Goal: Task Accomplishment & Management: Manage account settings

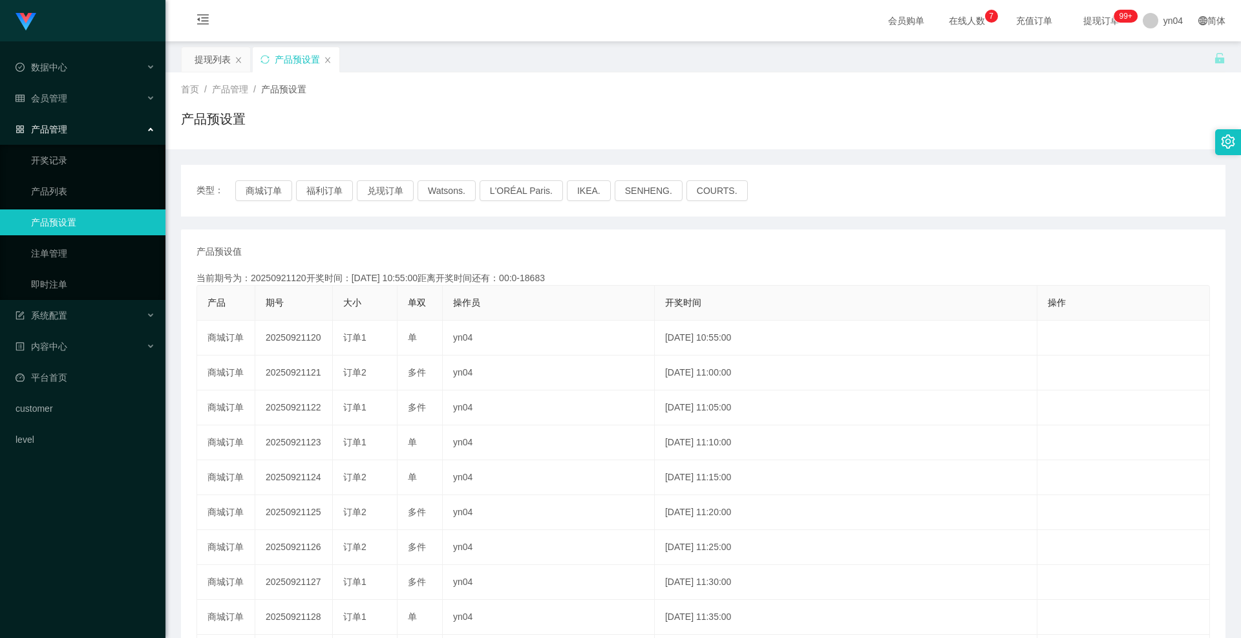
click at [74, 227] on link "产品预设置" at bounding box center [93, 222] width 124 height 26
click at [241, 206] on div "类型： 商城订单 福利订单 兑现订单 Watsons. L'ORÉAL Paris. IKEA. [GEOGRAPHIC_DATA]. COURTS." at bounding box center [703, 191] width 1044 height 52
click at [276, 186] on button "商城订单" at bounding box center [263, 190] width 57 height 21
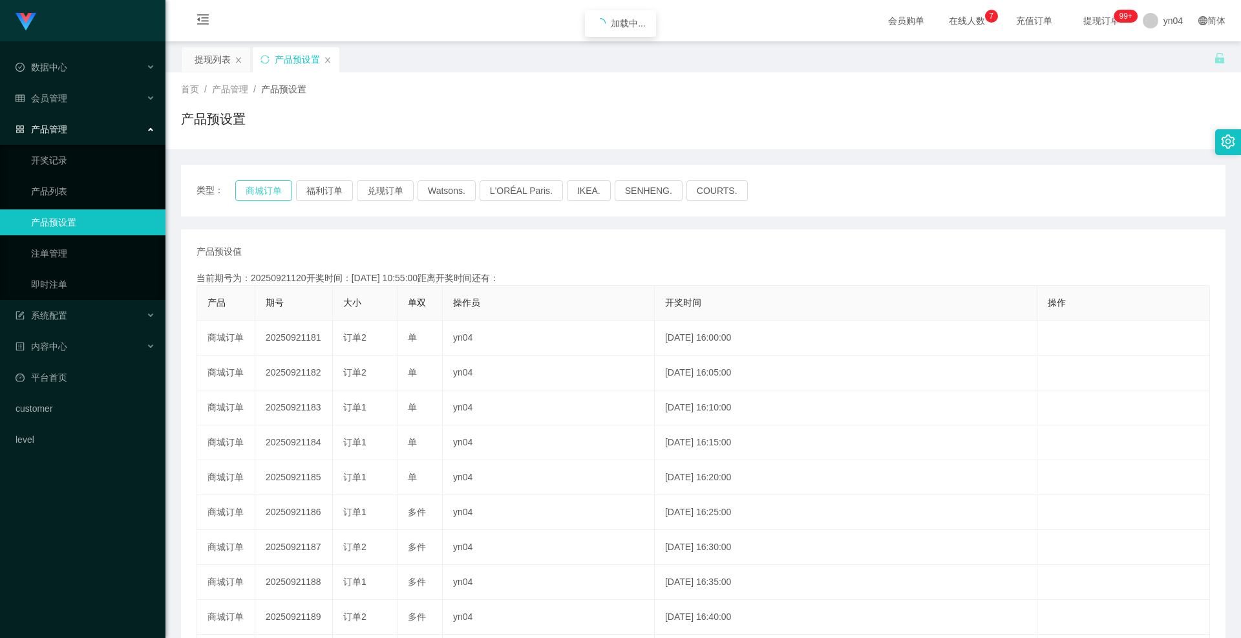
click at [276, 186] on button "商城订单" at bounding box center [263, 190] width 57 height 21
click at [276, 189] on button "商城订单" at bounding box center [263, 190] width 57 height 21
click at [63, 249] on link "注单管理" at bounding box center [93, 253] width 124 height 26
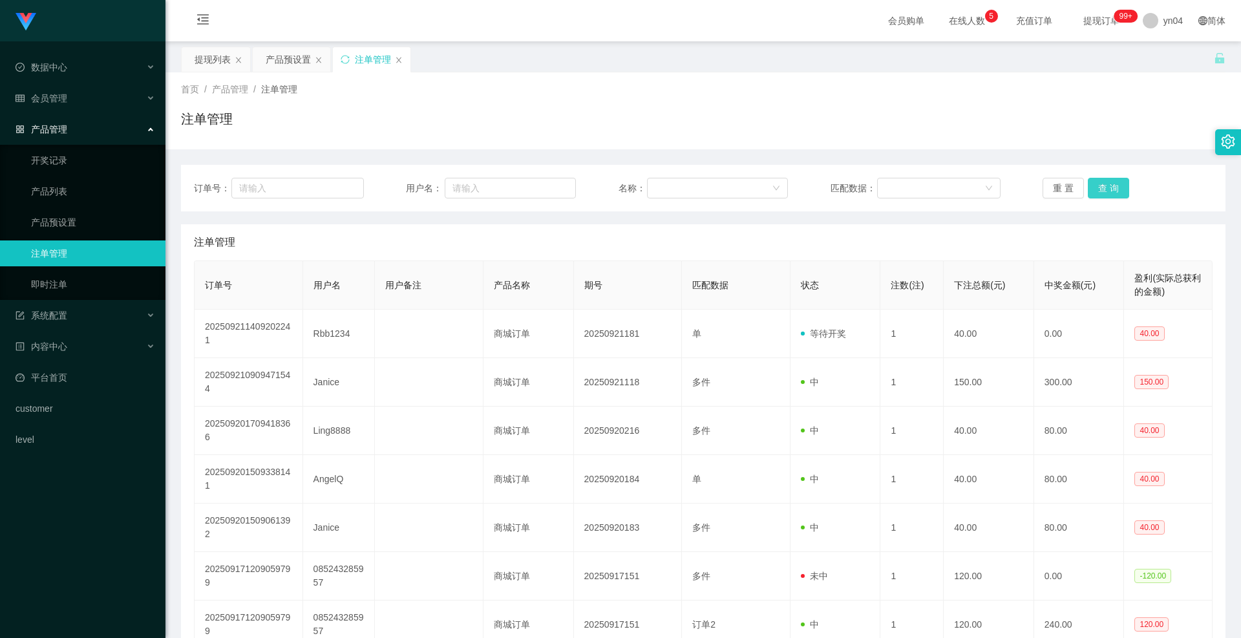
click at [1097, 189] on button "查 询" at bounding box center [1108, 188] width 41 height 21
click at [1097, 189] on div "重 置 查 询" at bounding box center [1127, 188] width 170 height 21
click at [1097, 189] on button "查 询" at bounding box center [1108, 188] width 41 height 21
click at [1106, 195] on button "查 询" at bounding box center [1108, 188] width 41 height 21
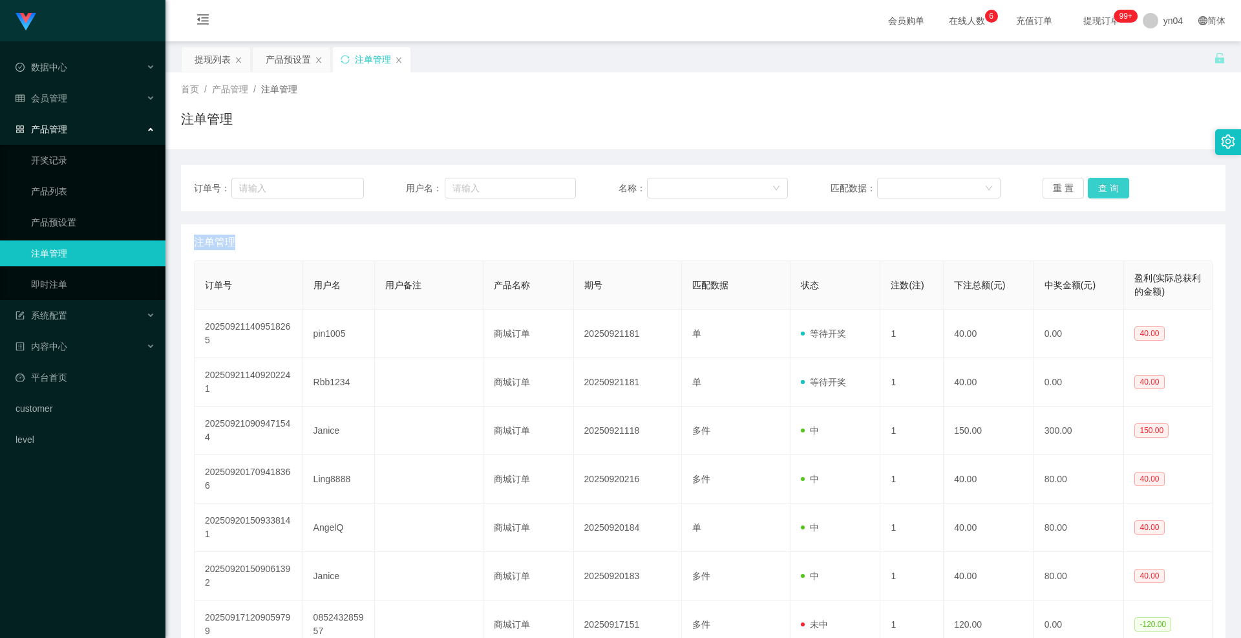
click at [1091, 193] on button "查 询" at bounding box center [1108, 188] width 41 height 21
click at [1091, 193] on div "重 置 查 询" at bounding box center [1127, 188] width 170 height 21
click at [1091, 193] on button "查 询" at bounding box center [1116, 188] width 56 height 21
click at [1091, 193] on div "重 置 查 询" at bounding box center [1127, 188] width 170 height 21
click at [85, 216] on link "产品预设置" at bounding box center [93, 222] width 124 height 26
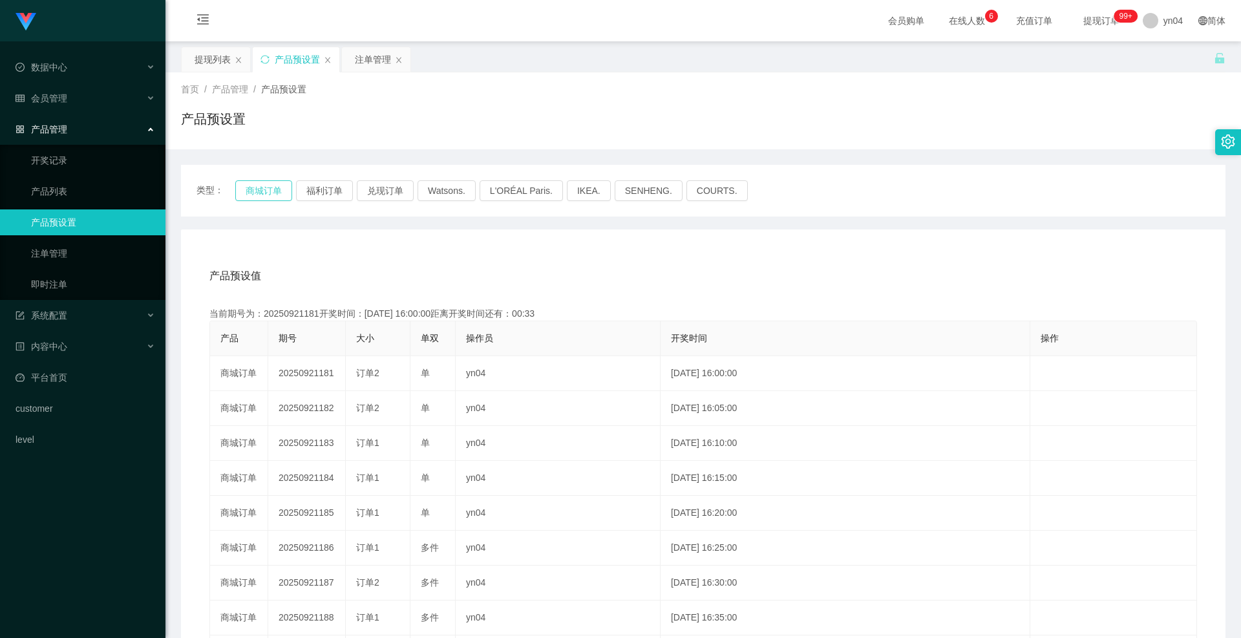
click at [269, 189] on button "商城订单" at bounding box center [263, 190] width 57 height 21
click at [79, 90] on div "会员管理" at bounding box center [82, 98] width 165 height 26
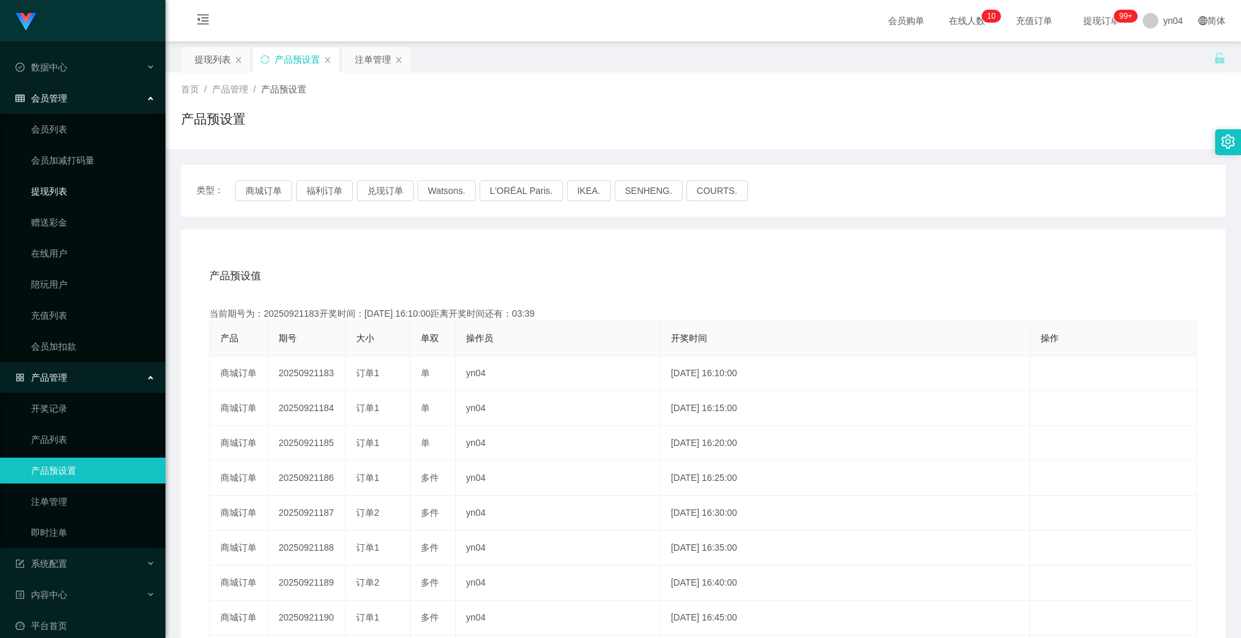
click at [71, 195] on link "提现列表" at bounding box center [93, 191] width 124 height 26
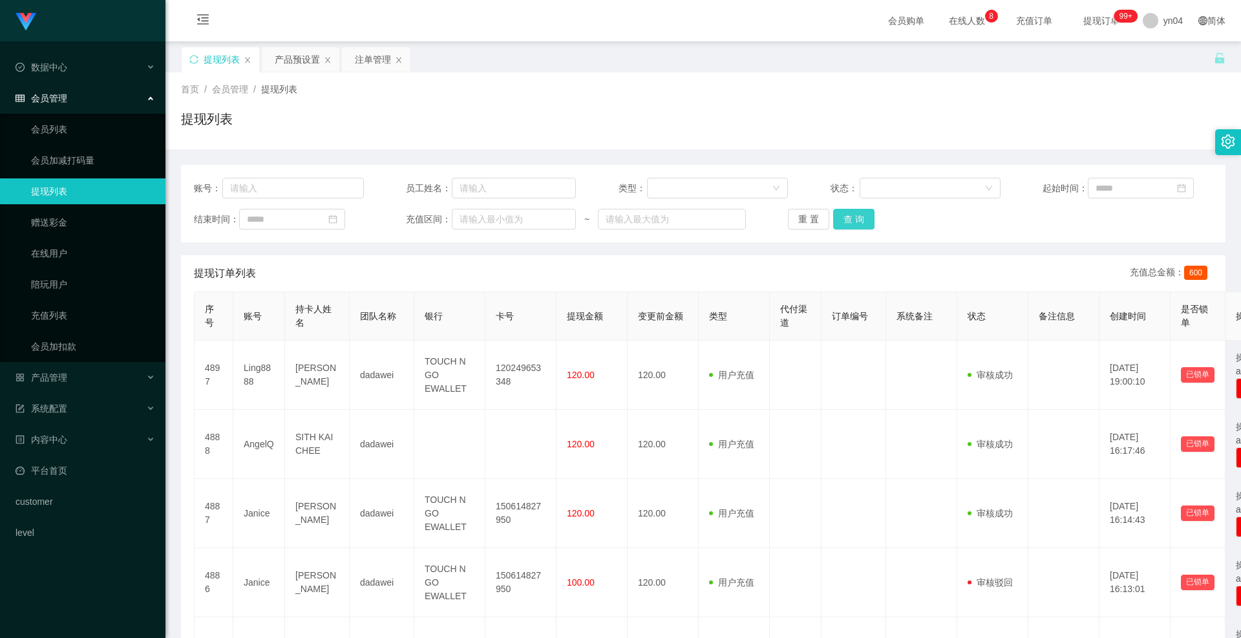
click at [861, 223] on button "查 询" at bounding box center [853, 219] width 41 height 21
click at [861, 223] on div "重 置 查 询" at bounding box center [873, 219] width 170 height 21
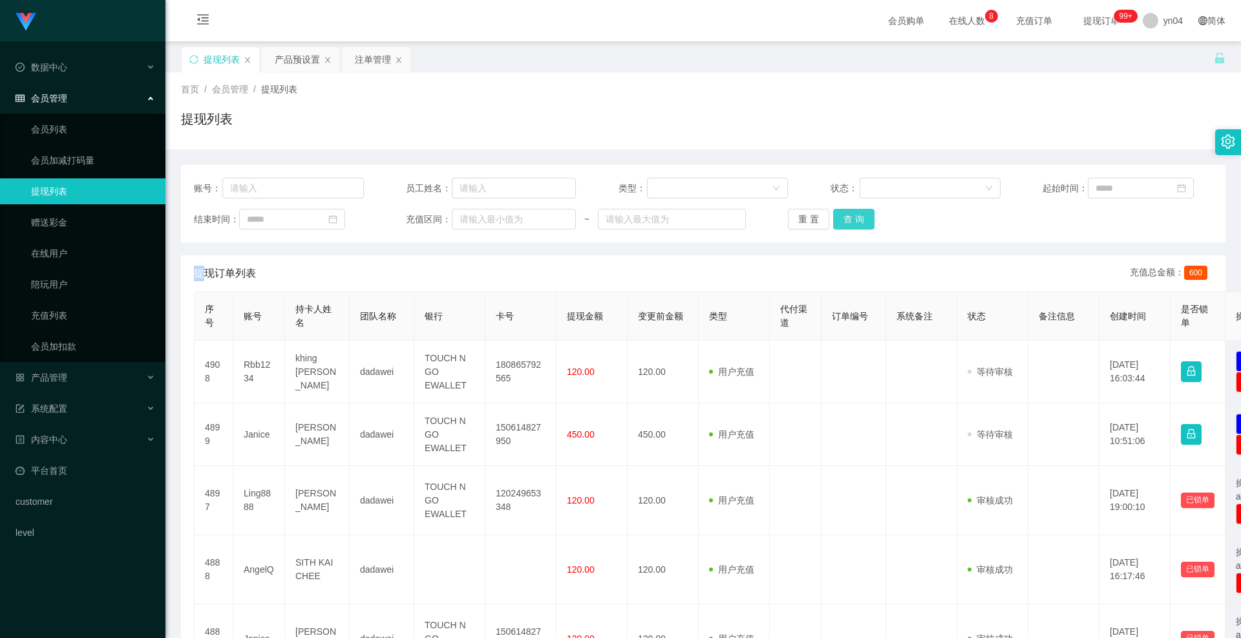
click at [861, 223] on button "查 询" at bounding box center [853, 219] width 41 height 21
click at [861, 223] on div "重 置 查 询" at bounding box center [873, 219] width 170 height 21
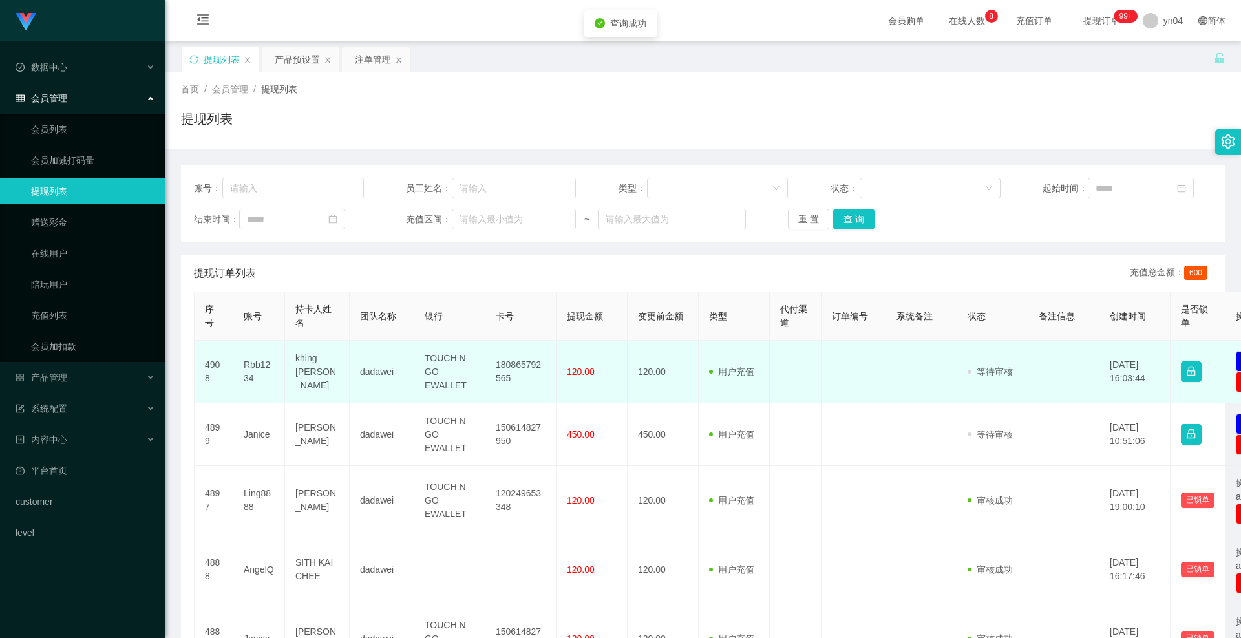
click at [255, 368] on td "Rbb1234" at bounding box center [259, 372] width 52 height 63
copy td "Rbb1234"
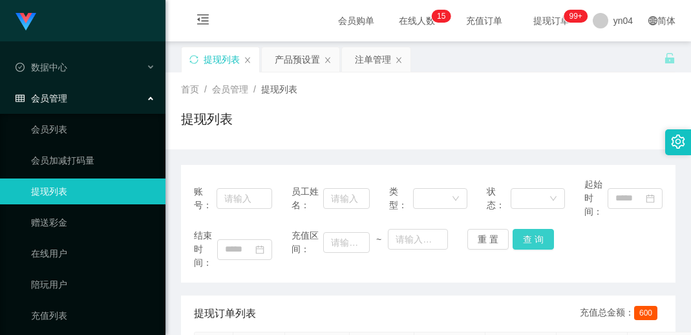
click at [512, 232] on button "查 询" at bounding box center [532, 239] width 41 height 21
click at [512, 232] on div "重 置 查 询" at bounding box center [506, 239] width 78 height 21
click at [512, 232] on button "查 询" at bounding box center [532, 239] width 41 height 21
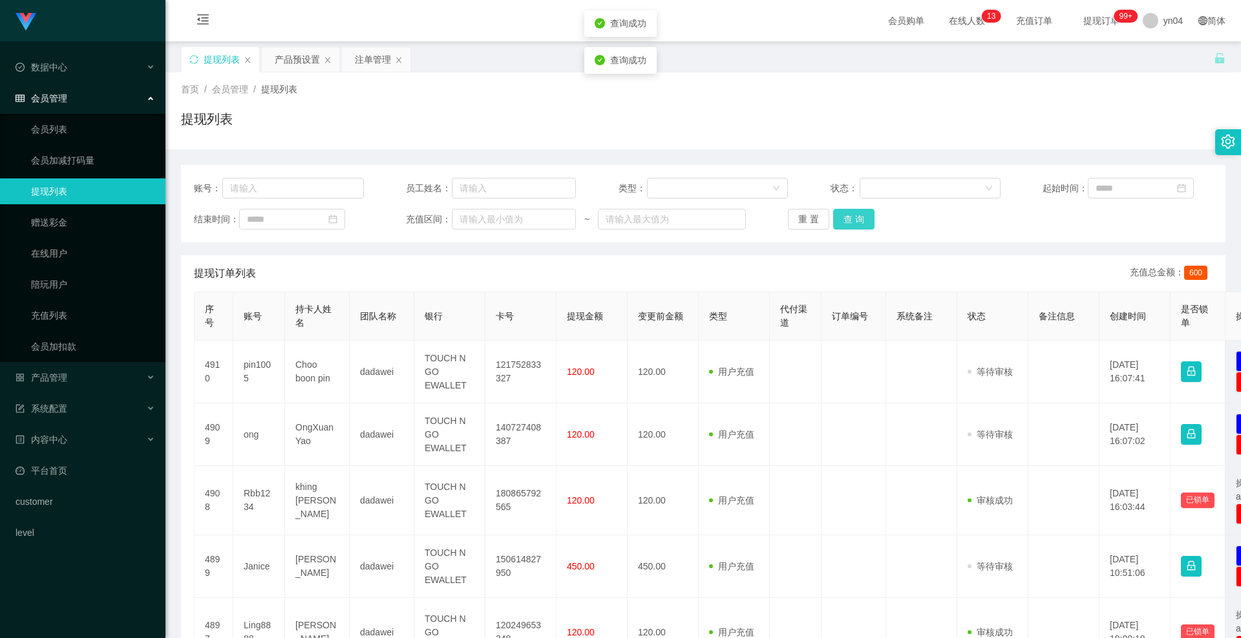
click at [844, 218] on button "查 询" at bounding box center [853, 219] width 41 height 21
click at [844, 218] on div "重 置 查 询" at bounding box center [873, 219] width 170 height 21
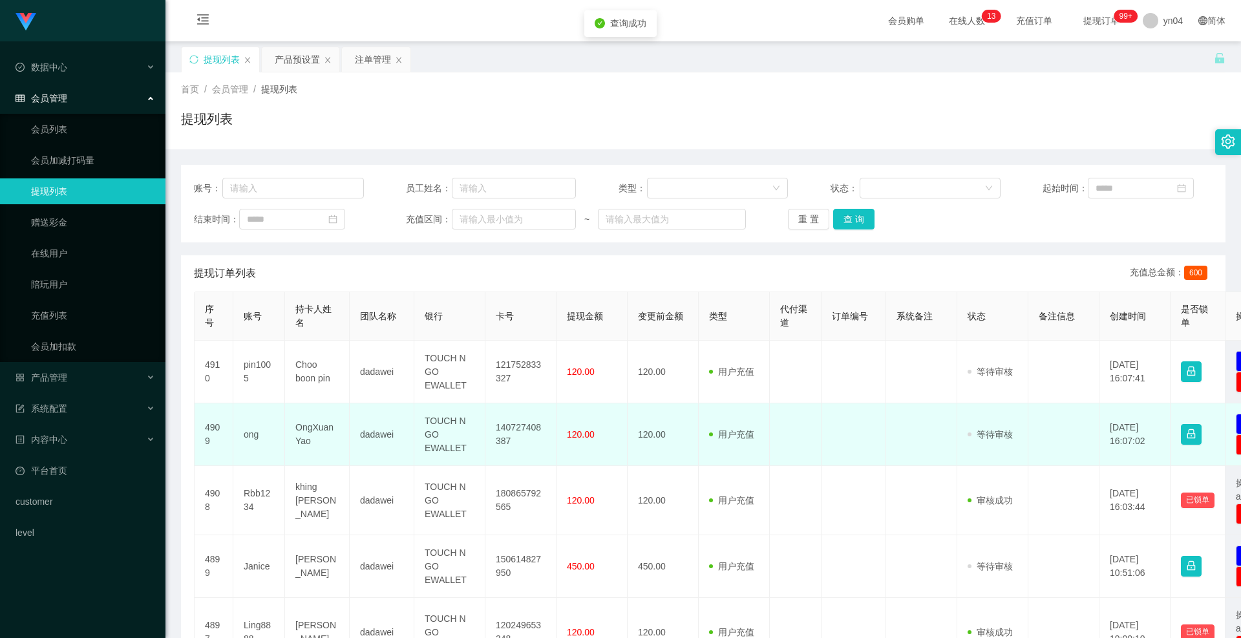
click at [252, 430] on td "ong" at bounding box center [259, 434] width 52 height 63
copy td "ong"
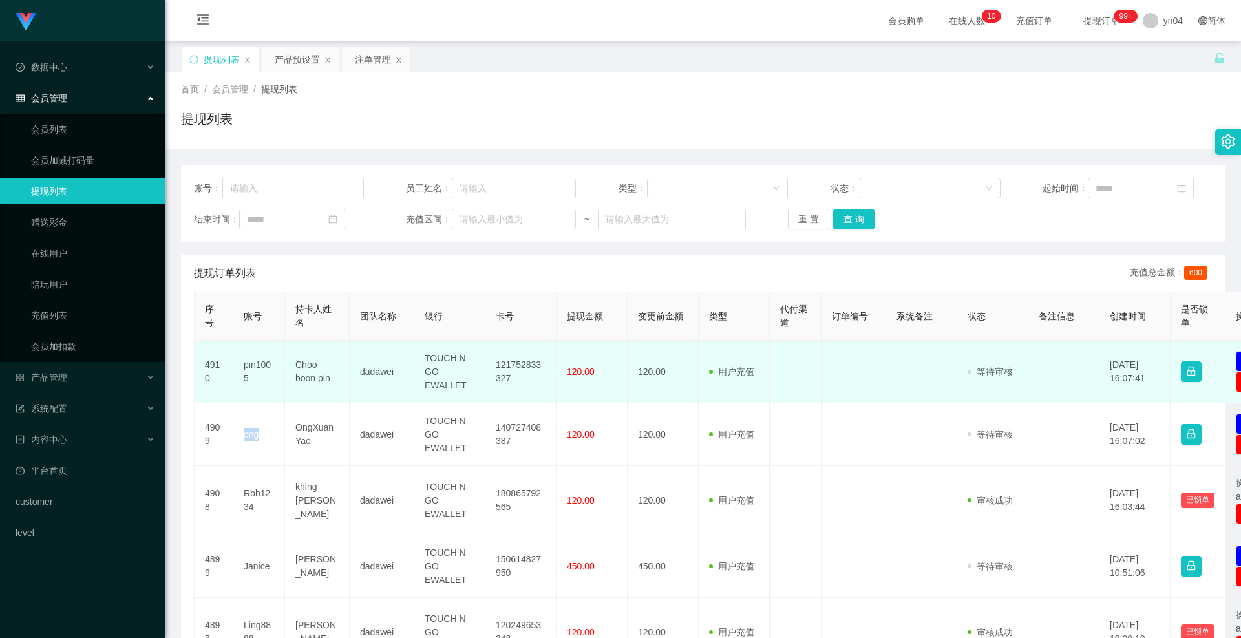
click at [254, 375] on td "pin1005" at bounding box center [259, 372] width 52 height 63
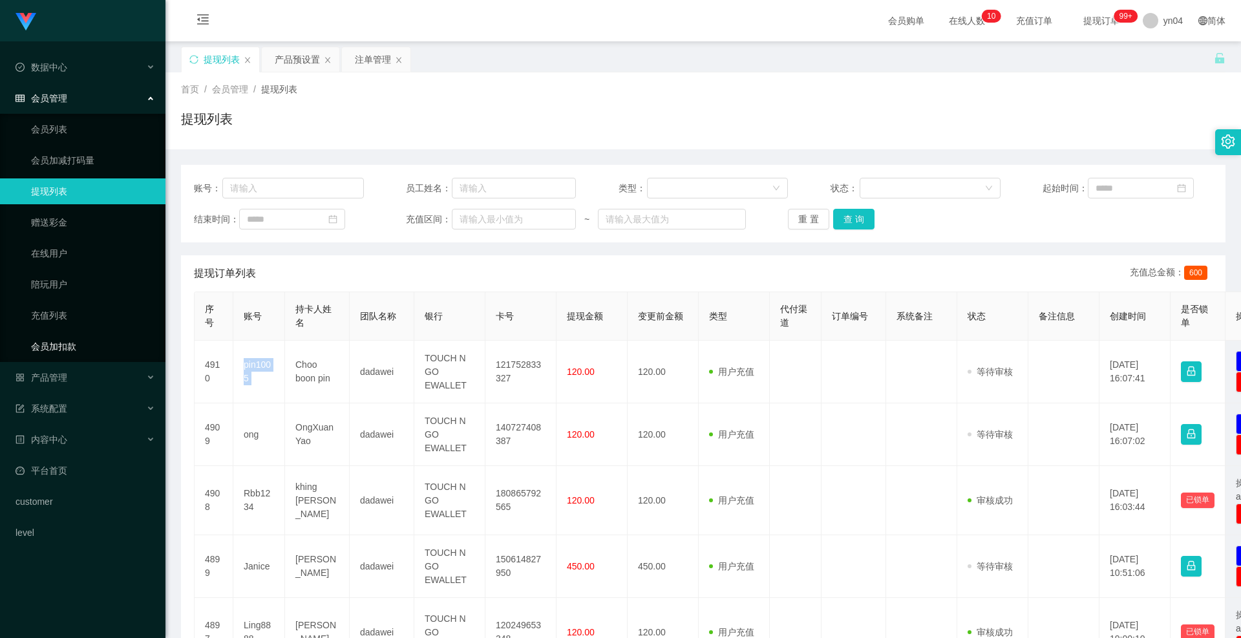
copy td "pin1005"
click at [848, 220] on button "查 询" at bounding box center [853, 219] width 41 height 21
click at [848, 220] on div "重 置 查 询" at bounding box center [873, 219] width 170 height 21
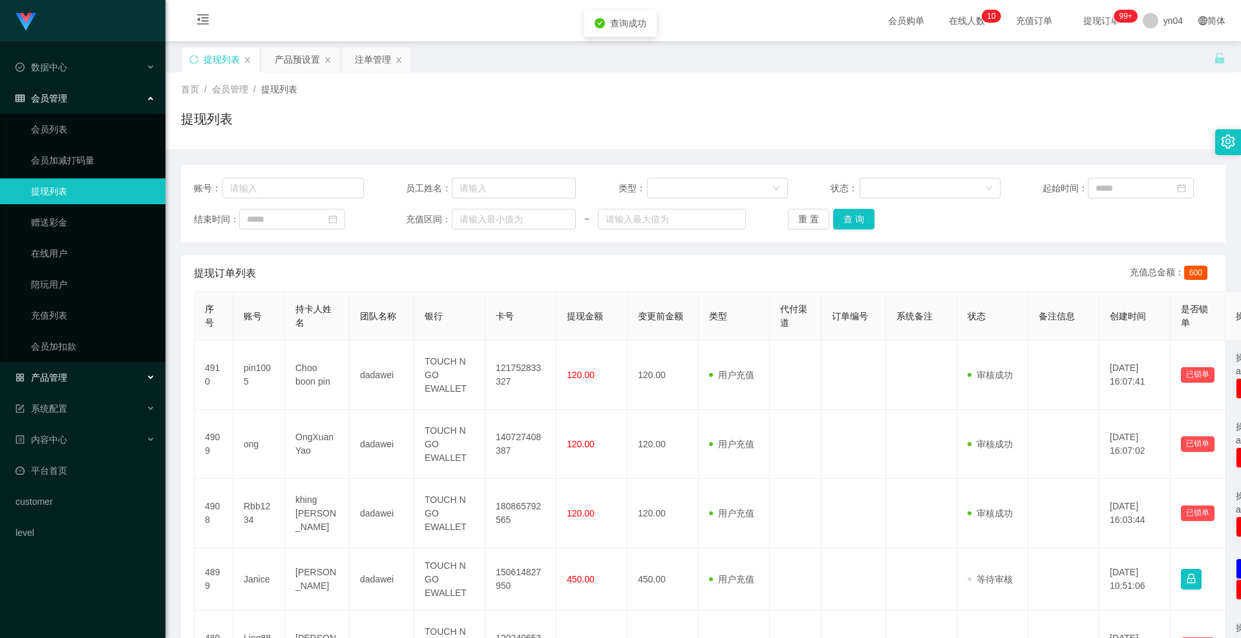
click at [66, 383] on span "产品管理" at bounding box center [42, 377] width 52 height 10
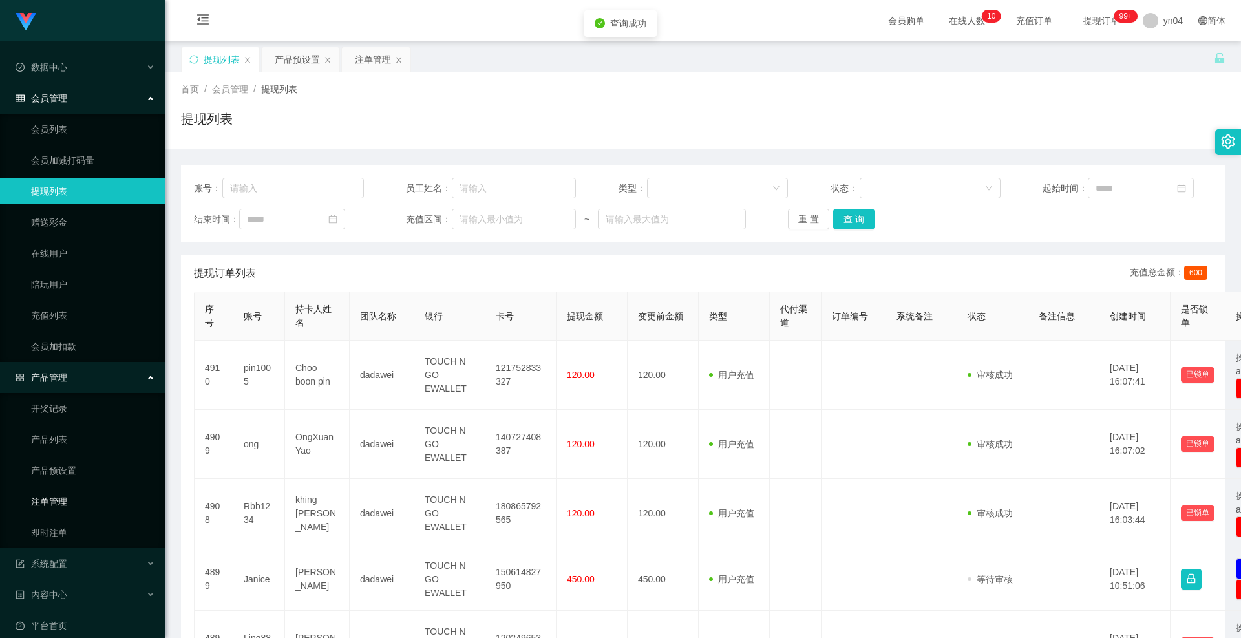
click at [61, 498] on link "注单管理" at bounding box center [93, 502] width 124 height 26
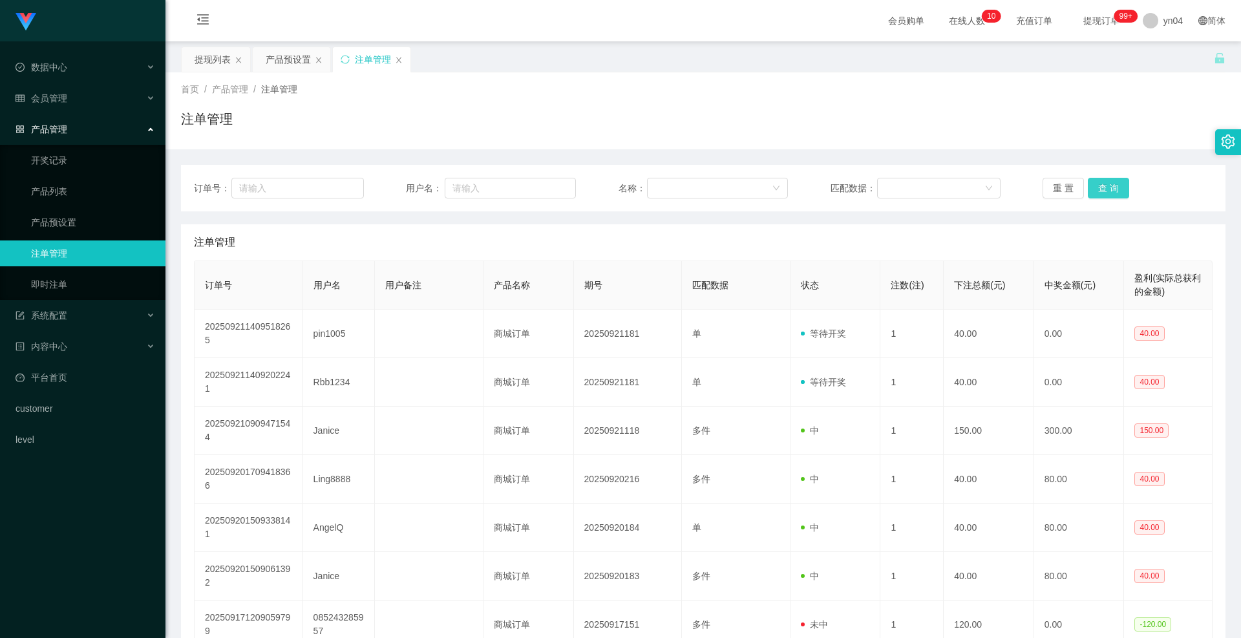
click at [1107, 193] on button "查 询" at bounding box center [1108, 188] width 41 height 21
click at [1107, 193] on div "重 置 查 询" at bounding box center [1127, 188] width 170 height 21
click at [1107, 193] on button "查 询" at bounding box center [1116, 188] width 56 height 21
click at [1107, 193] on div "重 置 查 询" at bounding box center [1127, 188] width 170 height 21
click at [1107, 193] on button "查 询" at bounding box center [1108, 188] width 41 height 21
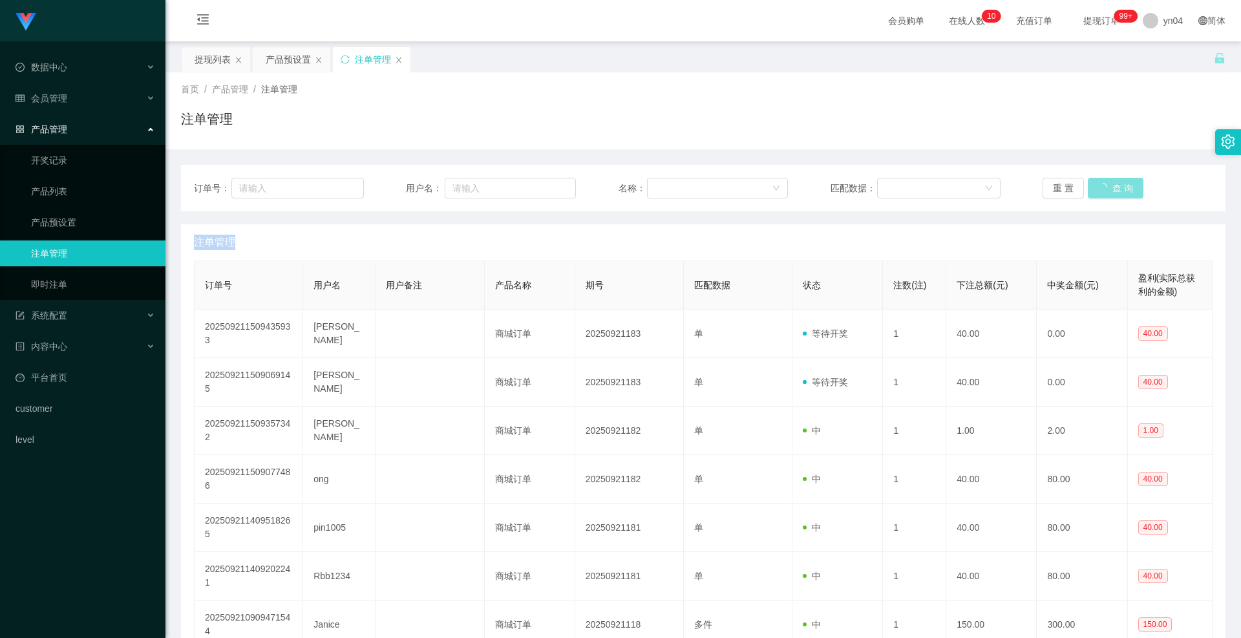
click at [1107, 193] on div "重 置 查 询" at bounding box center [1127, 188] width 170 height 21
click at [1107, 193] on button "查 询" at bounding box center [1116, 188] width 56 height 21
click at [1107, 193] on div "重 置 查 询" at bounding box center [1127, 188] width 170 height 21
click at [1107, 193] on button "查 询" at bounding box center [1108, 188] width 41 height 21
click at [1107, 193] on div "重 置 查 询" at bounding box center [1127, 188] width 170 height 21
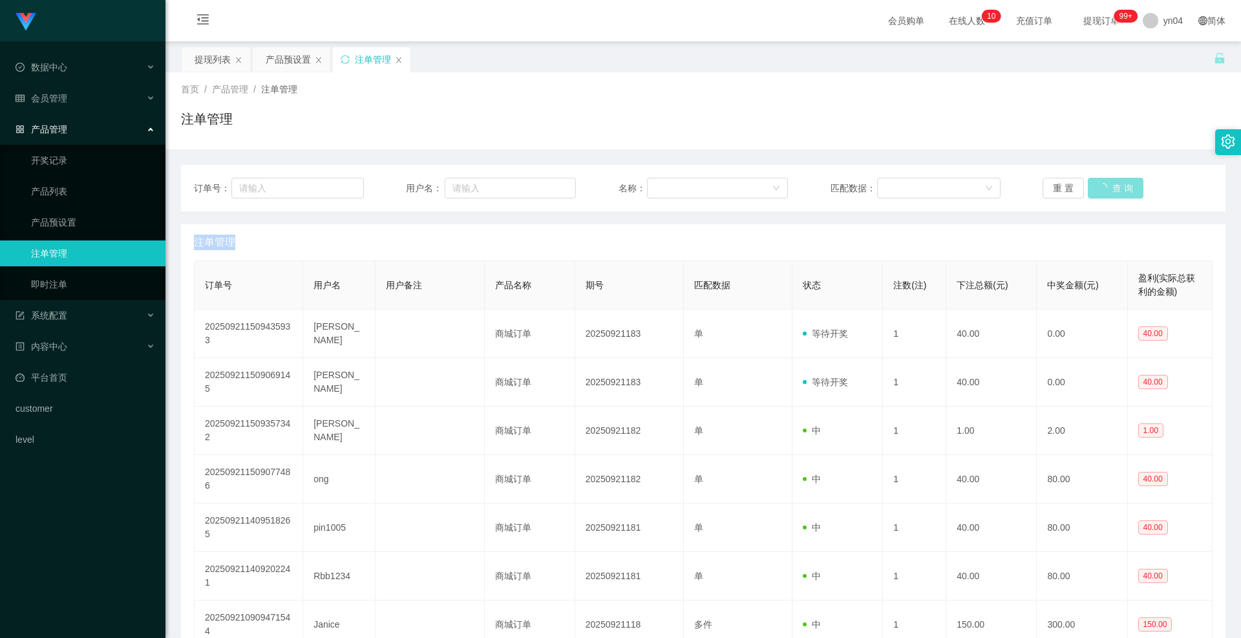
click at [1107, 193] on button "查 询" at bounding box center [1116, 188] width 56 height 21
click at [1107, 193] on div "重 置 查 询" at bounding box center [1127, 188] width 170 height 21
click at [1107, 193] on button "查 询" at bounding box center [1108, 188] width 41 height 21
click at [1107, 193] on div "重 置 查 询" at bounding box center [1127, 188] width 170 height 21
click at [1107, 193] on button "查 询" at bounding box center [1108, 188] width 41 height 21
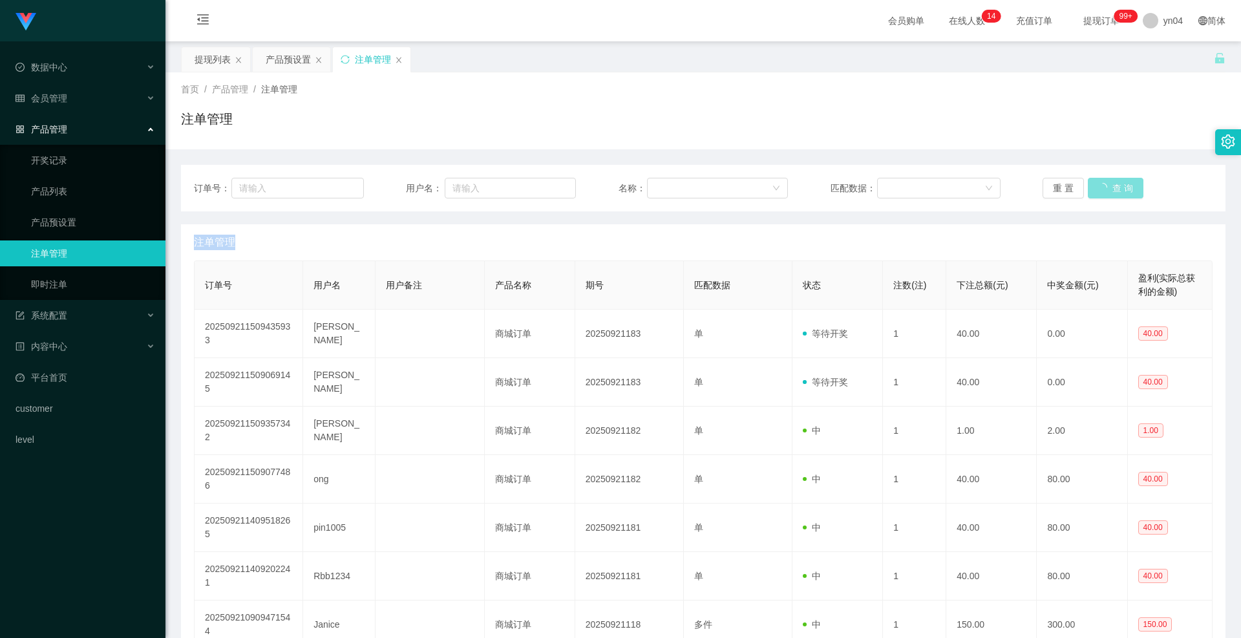
click at [1107, 193] on div "重 置 查 询" at bounding box center [1127, 188] width 170 height 21
click at [1107, 193] on button "查 询" at bounding box center [1116, 188] width 56 height 21
click at [1107, 193] on div "重 置 查 询" at bounding box center [1127, 188] width 170 height 21
click at [1107, 193] on button "查 询" at bounding box center [1108, 188] width 41 height 21
click at [1107, 193] on div "重 置 查 询" at bounding box center [1127, 188] width 170 height 21
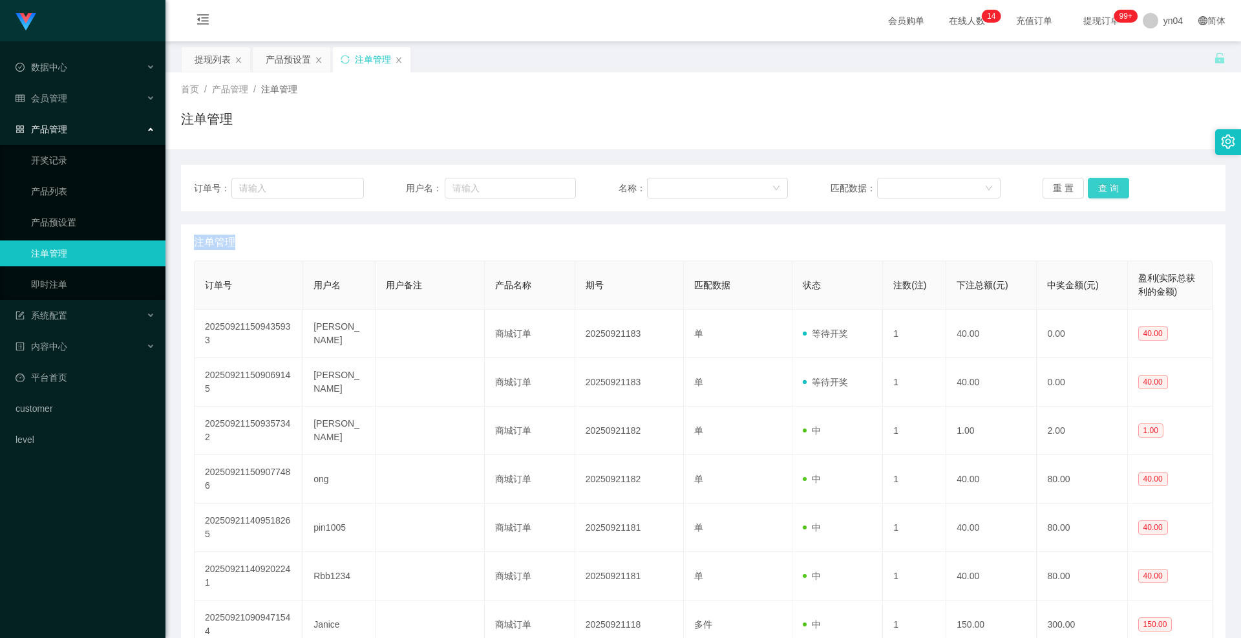
click at [1107, 193] on button "查 询" at bounding box center [1108, 188] width 41 height 21
click at [1107, 193] on div "重 置 查 询" at bounding box center [1127, 188] width 170 height 21
click at [1107, 193] on button "查 询" at bounding box center [1116, 188] width 56 height 21
click at [1107, 193] on div "重 置 查 询" at bounding box center [1127, 188] width 170 height 21
click at [1107, 193] on button "查 询" at bounding box center [1108, 188] width 41 height 21
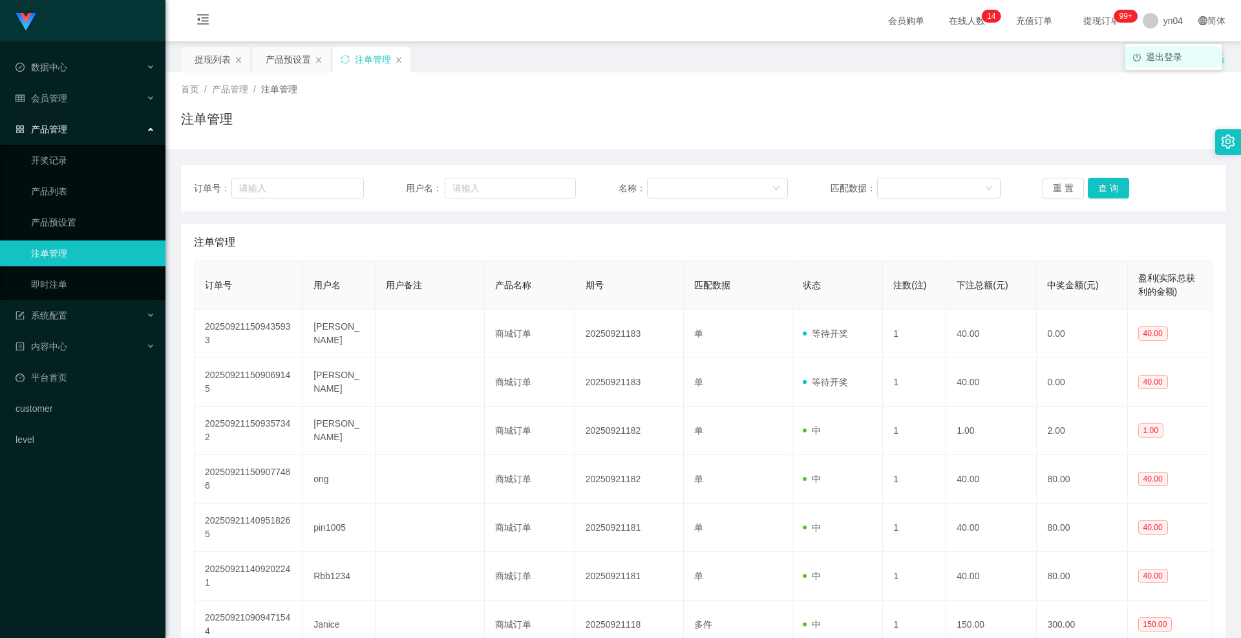
click at [1153, 57] on span "退出登录" at bounding box center [1164, 57] width 36 height 10
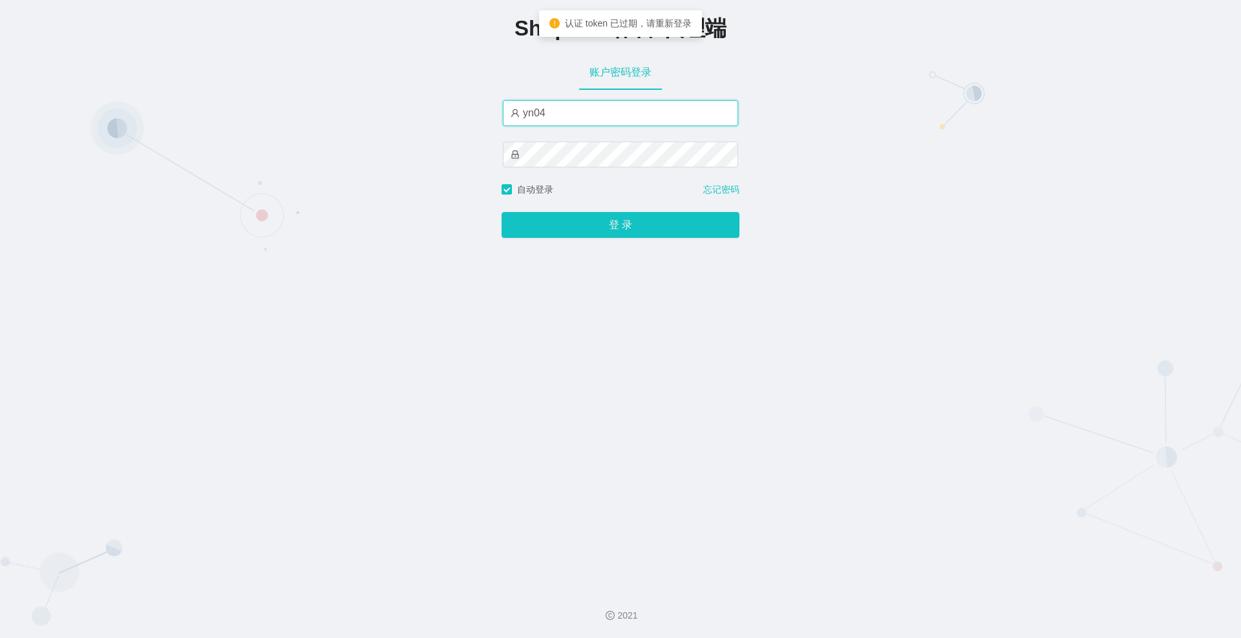
click at [565, 117] on input "yn04" at bounding box center [620, 113] width 235 height 26
type input "xjp808"
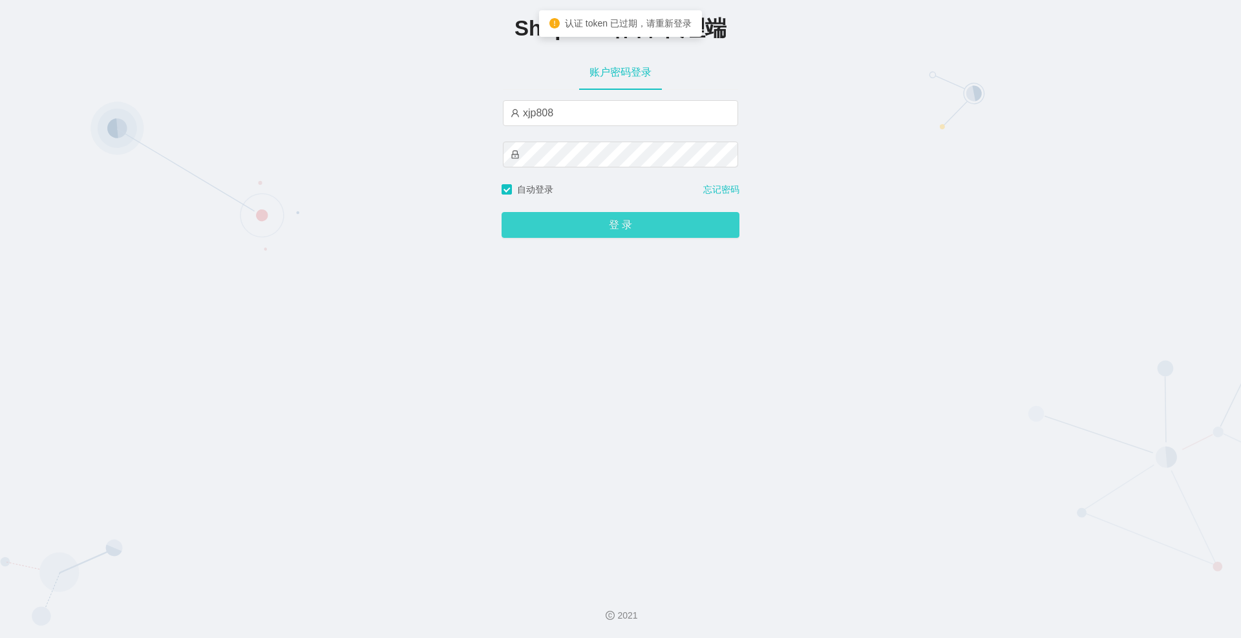
click at [591, 216] on button "登 录" at bounding box center [620, 225] width 238 height 26
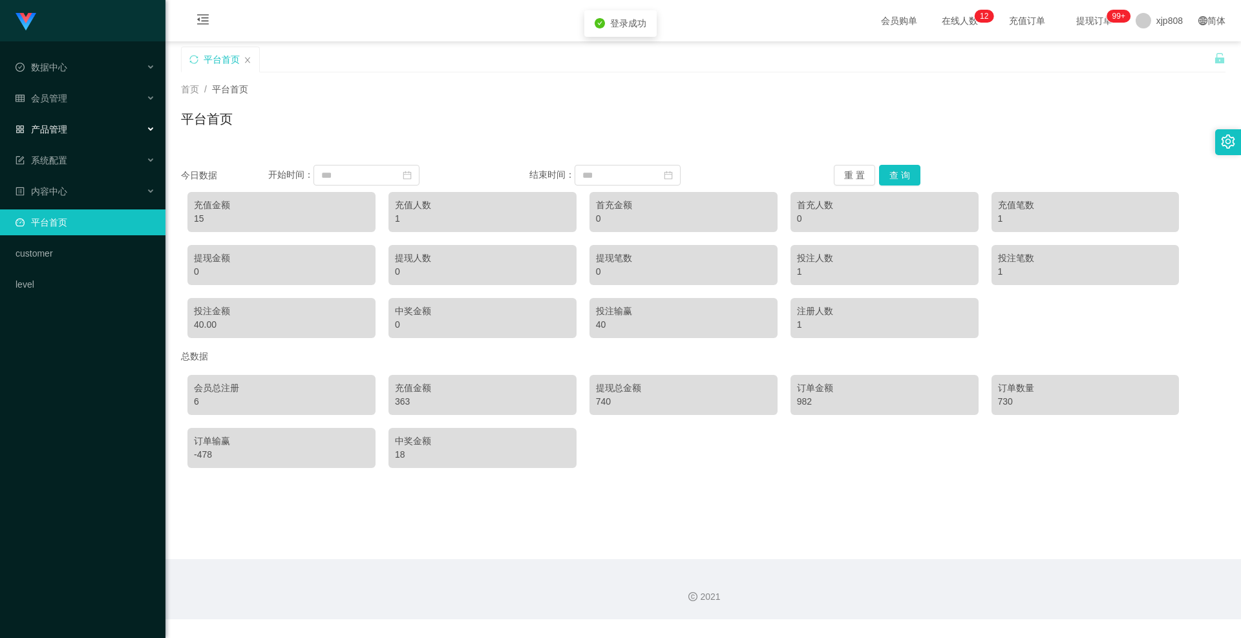
click at [68, 131] on div "产品管理" at bounding box center [82, 129] width 165 height 26
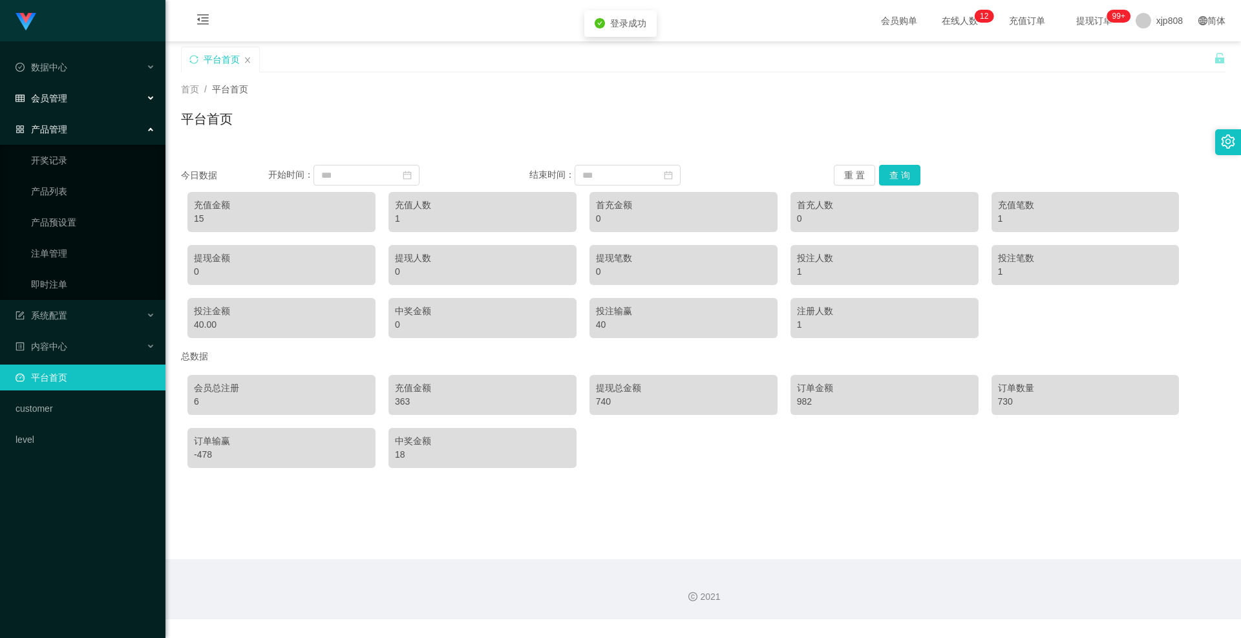
click at [58, 100] on span "会员管理" at bounding box center [42, 98] width 52 height 10
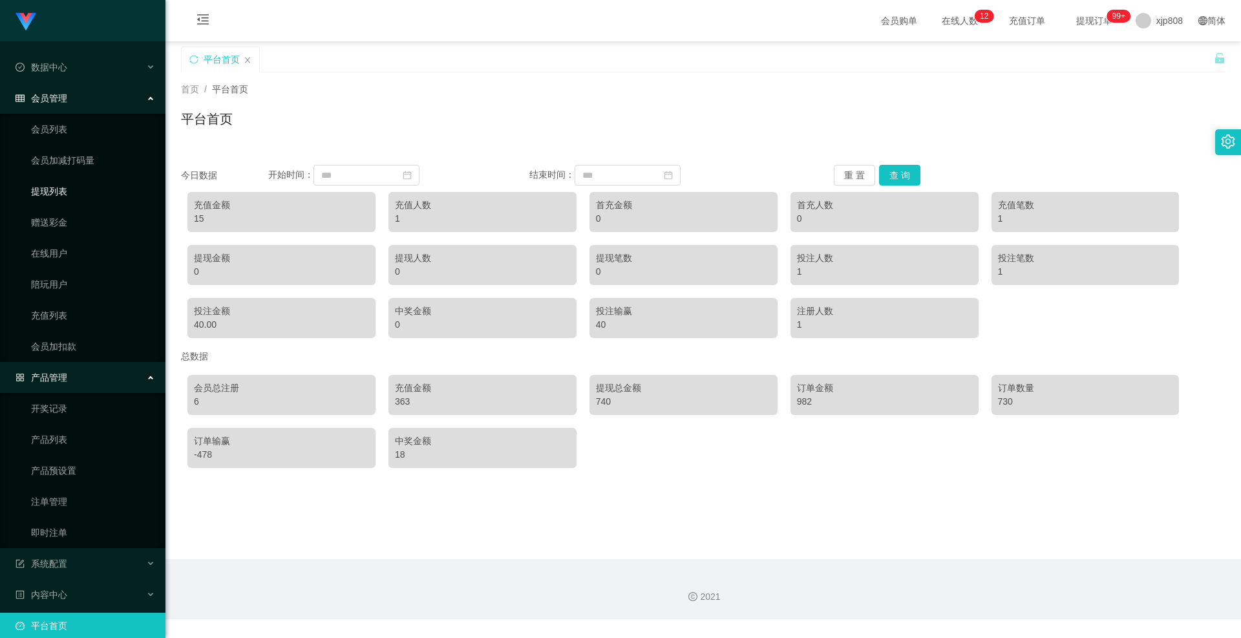
click at [78, 189] on link "提现列表" at bounding box center [93, 191] width 124 height 26
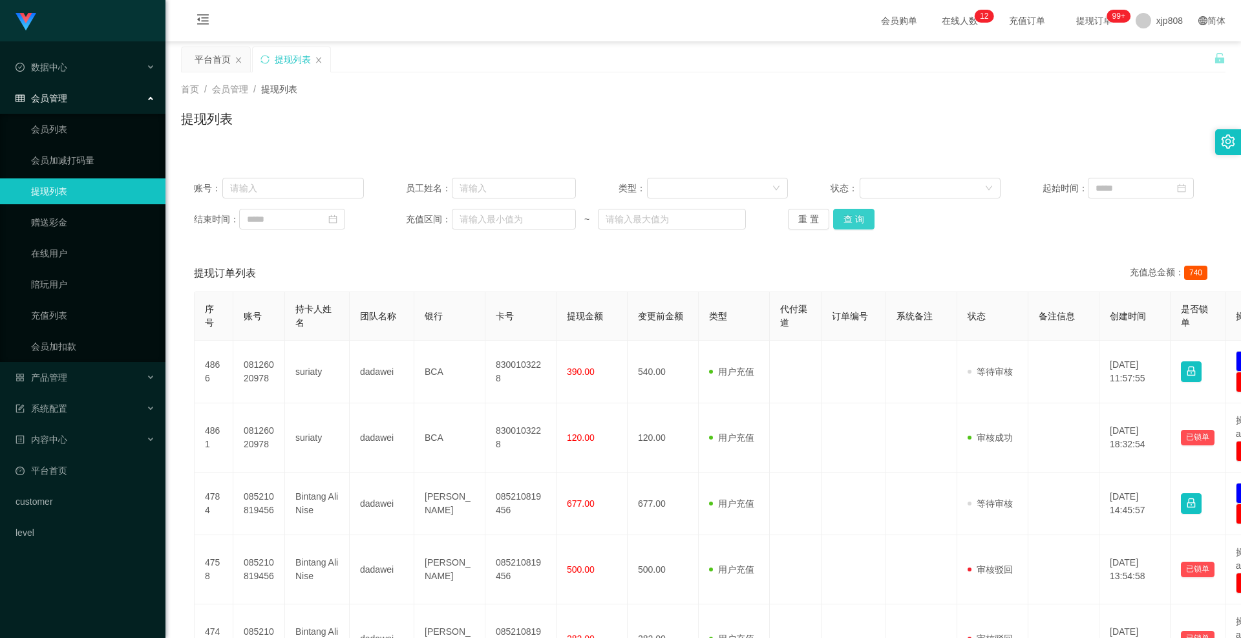
click at [839, 211] on button "查 询" at bounding box center [853, 219] width 41 height 21
click at [839, 211] on div "重 置 查 询" at bounding box center [873, 219] width 170 height 21
click at [839, 211] on button "查 询" at bounding box center [861, 219] width 56 height 21
click at [839, 211] on div "重 置 查 询" at bounding box center [873, 219] width 170 height 21
click at [839, 211] on button "查 询" at bounding box center [853, 219] width 41 height 21
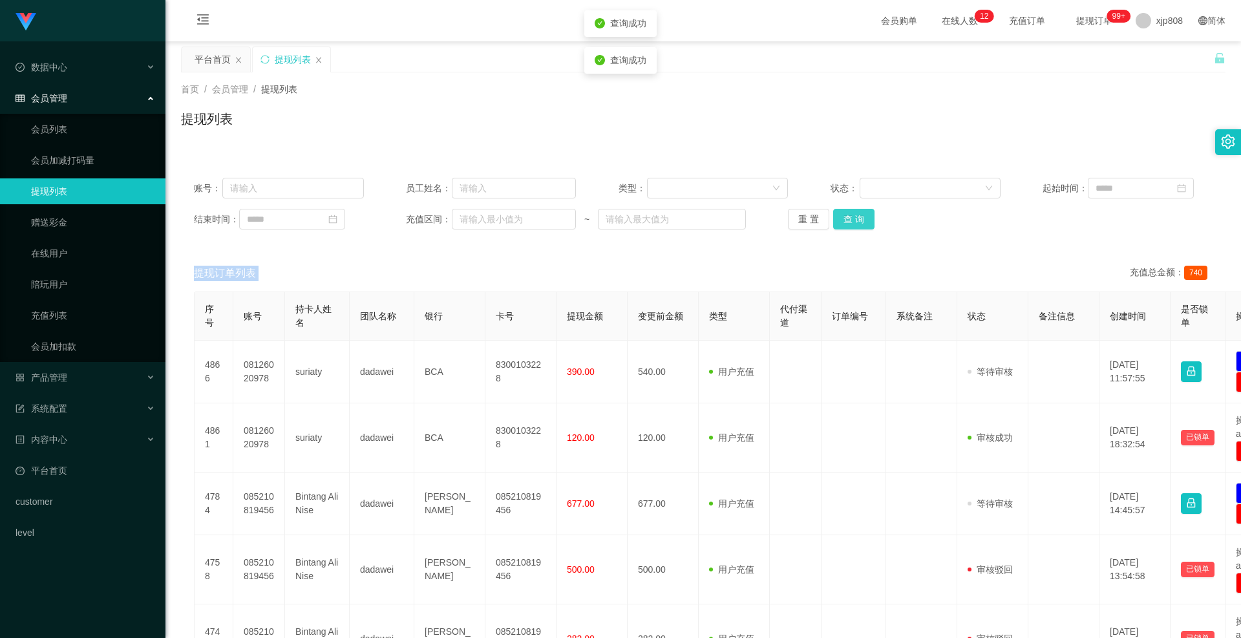
click at [839, 211] on div "重 置 查 询" at bounding box center [873, 219] width 170 height 21
click at [839, 211] on button "查 询" at bounding box center [861, 219] width 56 height 21
click at [98, 125] on link "会员列表" at bounding box center [93, 129] width 124 height 26
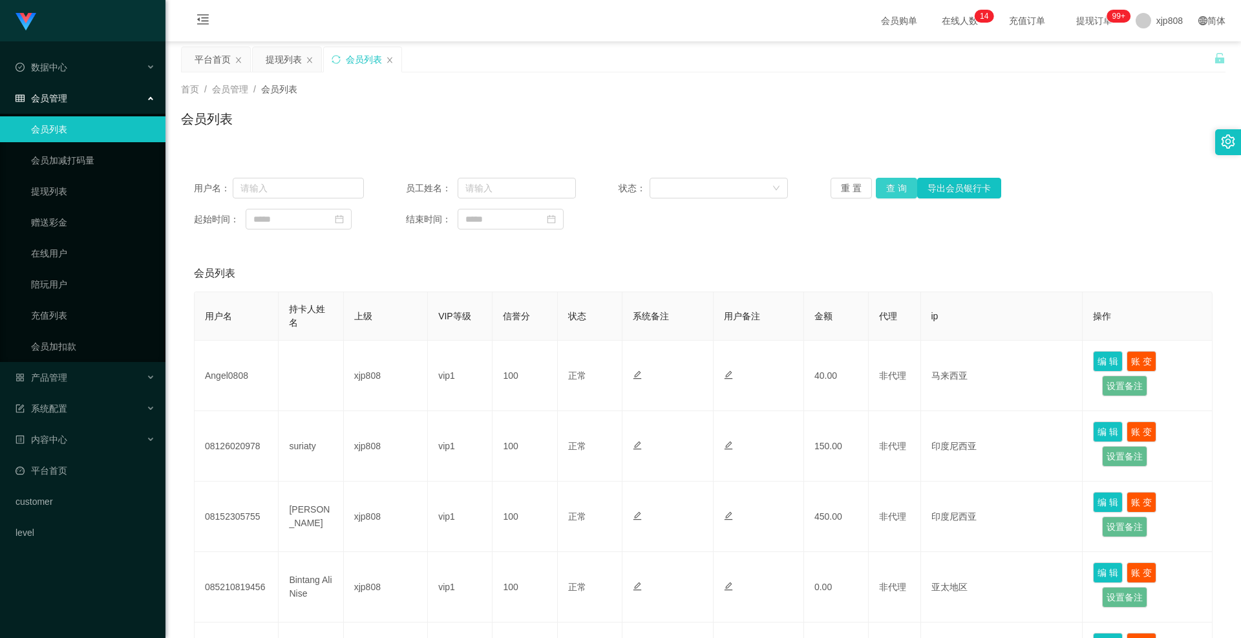
click at [889, 186] on button "查 询" at bounding box center [896, 188] width 41 height 21
click at [889, 186] on div "重 置 查 询 导出会员银行卡" at bounding box center [915, 188] width 170 height 21
click at [889, 186] on button "查 询" at bounding box center [896, 188] width 41 height 21
click at [889, 186] on div "重 置 查 询 导出会员银行卡" at bounding box center [915, 188] width 170 height 21
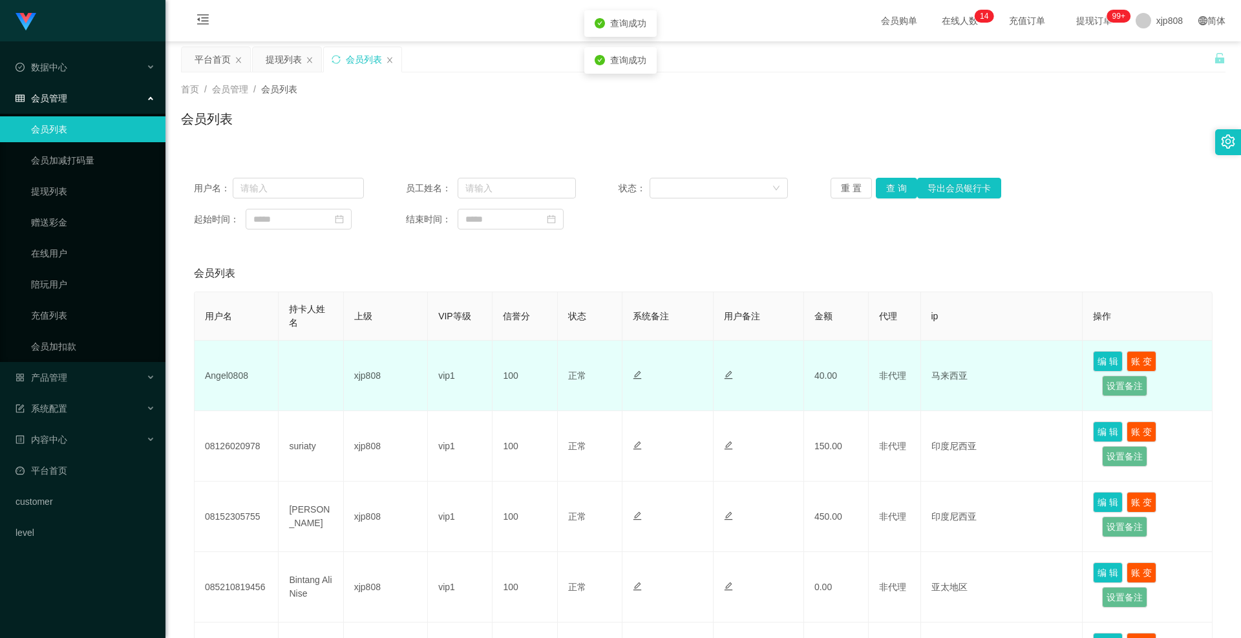
click at [212, 368] on td "Angel0808" at bounding box center [237, 376] width 84 height 70
copy td "Angel0808"
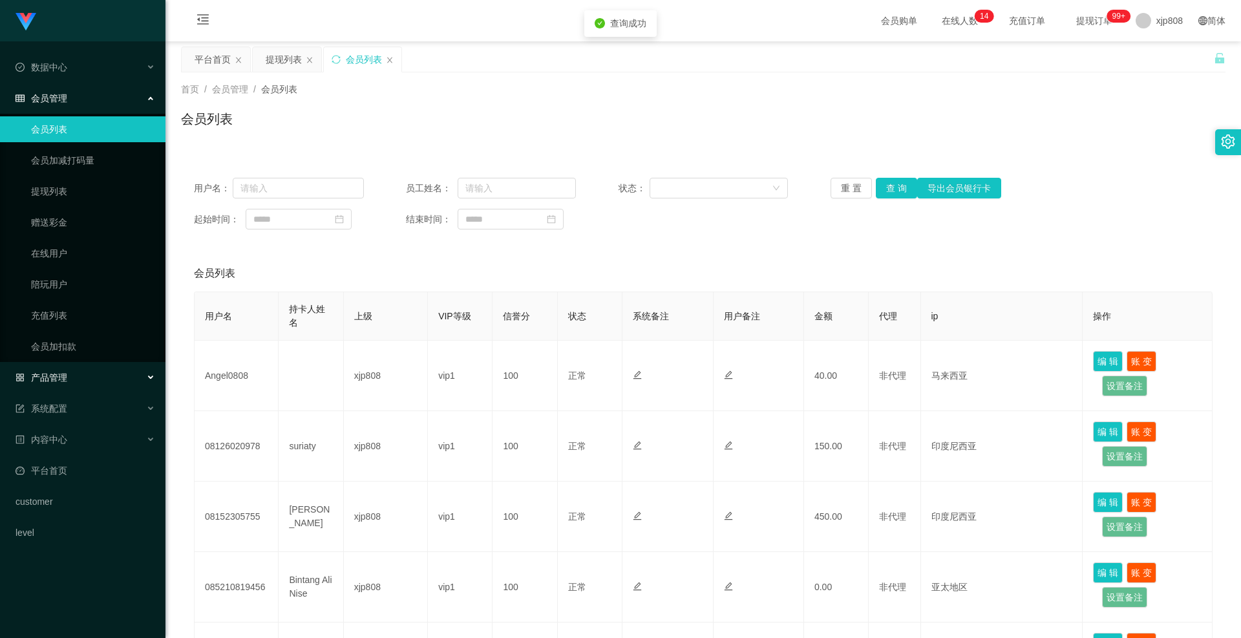
click at [50, 385] on div "产品管理" at bounding box center [82, 377] width 165 height 26
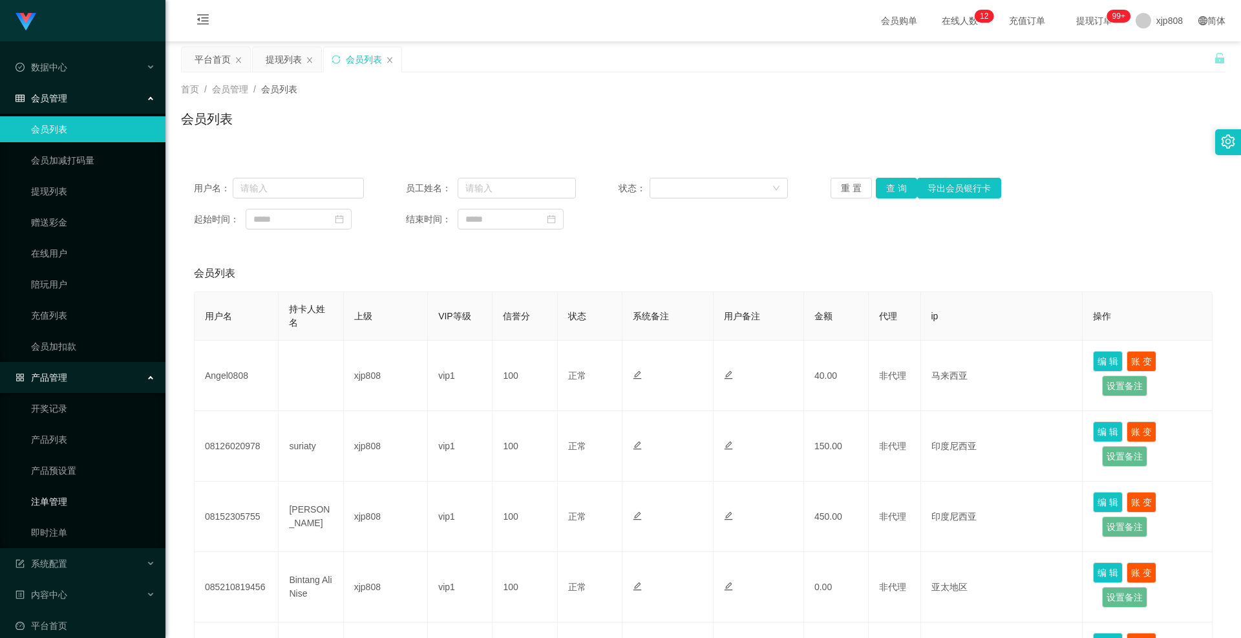
click at [65, 493] on link "注单管理" at bounding box center [93, 502] width 124 height 26
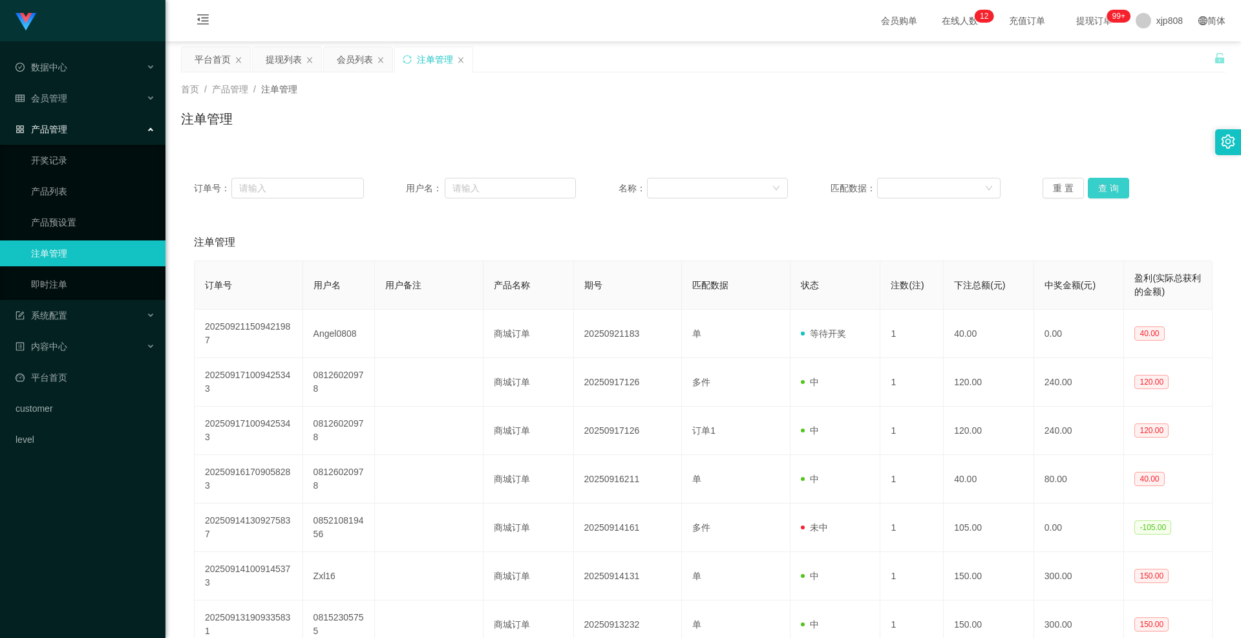
click at [1111, 190] on button "查 询" at bounding box center [1108, 188] width 41 height 21
click at [1111, 190] on div "重 置 查 询" at bounding box center [1127, 188] width 170 height 21
click at [1111, 190] on button "查 询" at bounding box center [1108, 188] width 41 height 21
click at [1111, 190] on div "重 置 查 询" at bounding box center [1127, 188] width 170 height 21
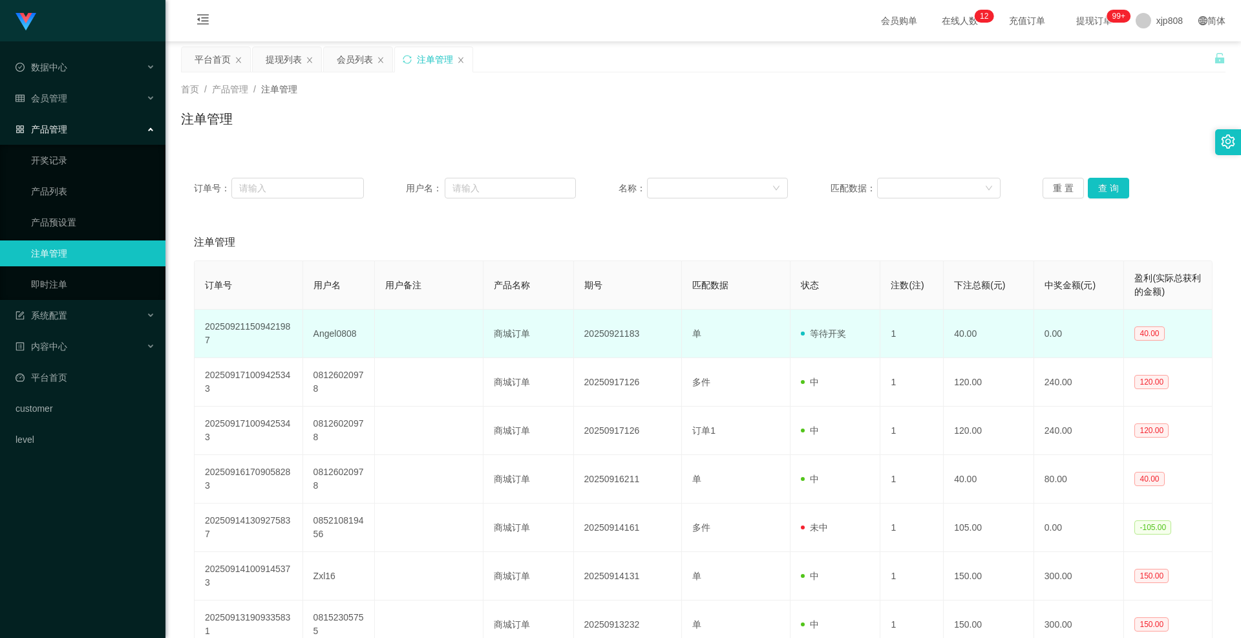
click at [313, 331] on td "Angel0808" at bounding box center [339, 334] width 72 height 48
copy td "Angel0808"
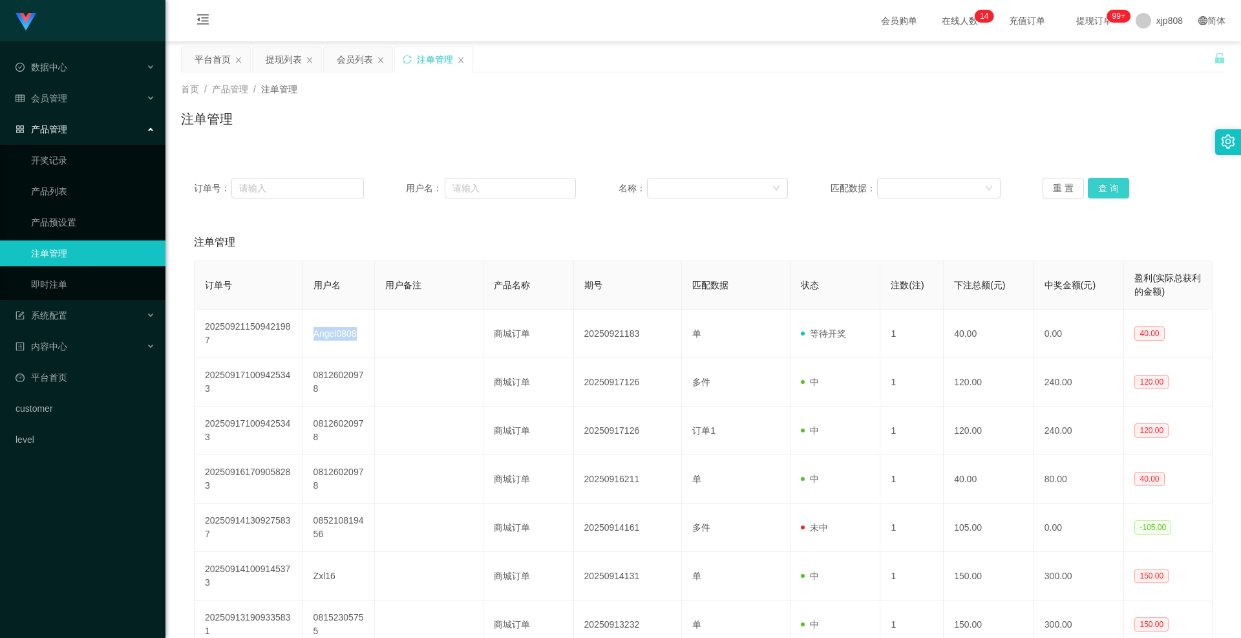
click at [1091, 181] on button "查 询" at bounding box center [1108, 188] width 41 height 21
click at [1091, 181] on div "重 置 查 询" at bounding box center [1127, 188] width 170 height 21
click at [1091, 181] on button "查 询" at bounding box center [1108, 188] width 41 height 21
click at [1091, 181] on div "重 置 查 询" at bounding box center [1127, 188] width 170 height 21
click at [1091, 181] on button "查 询" at bounding box center [1108, 188] width 41 height 21
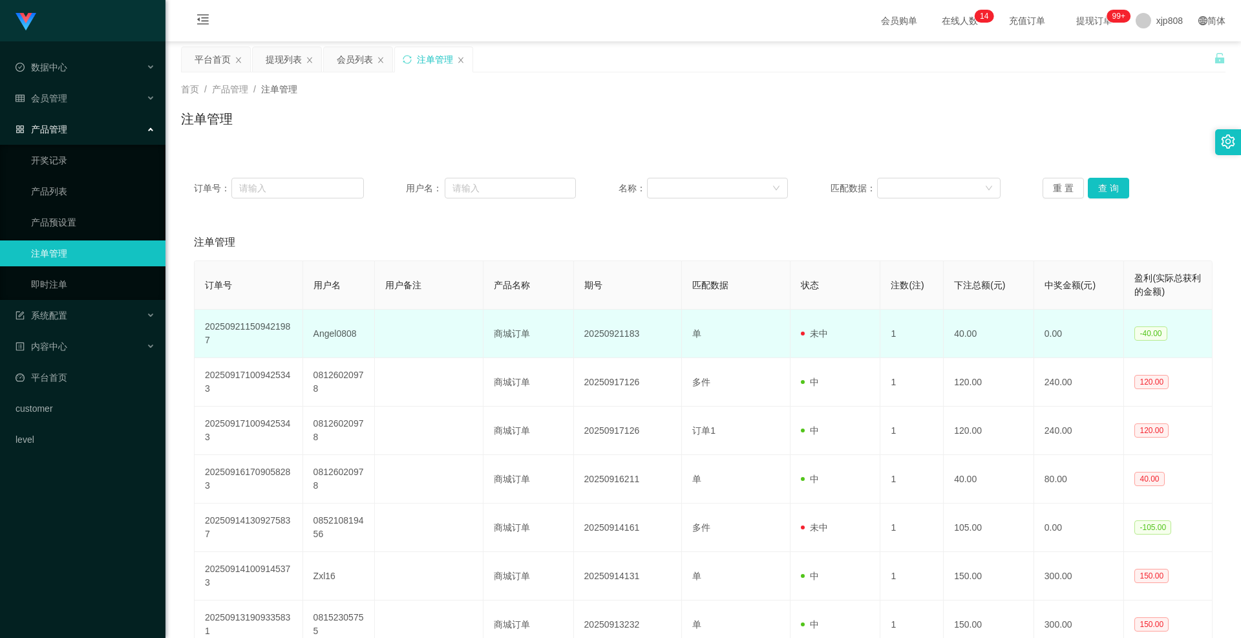
click at [340, 331] on td "Angel0808" at bounding box center [339, 334] width 72 height 48
copy td "Angel0808"
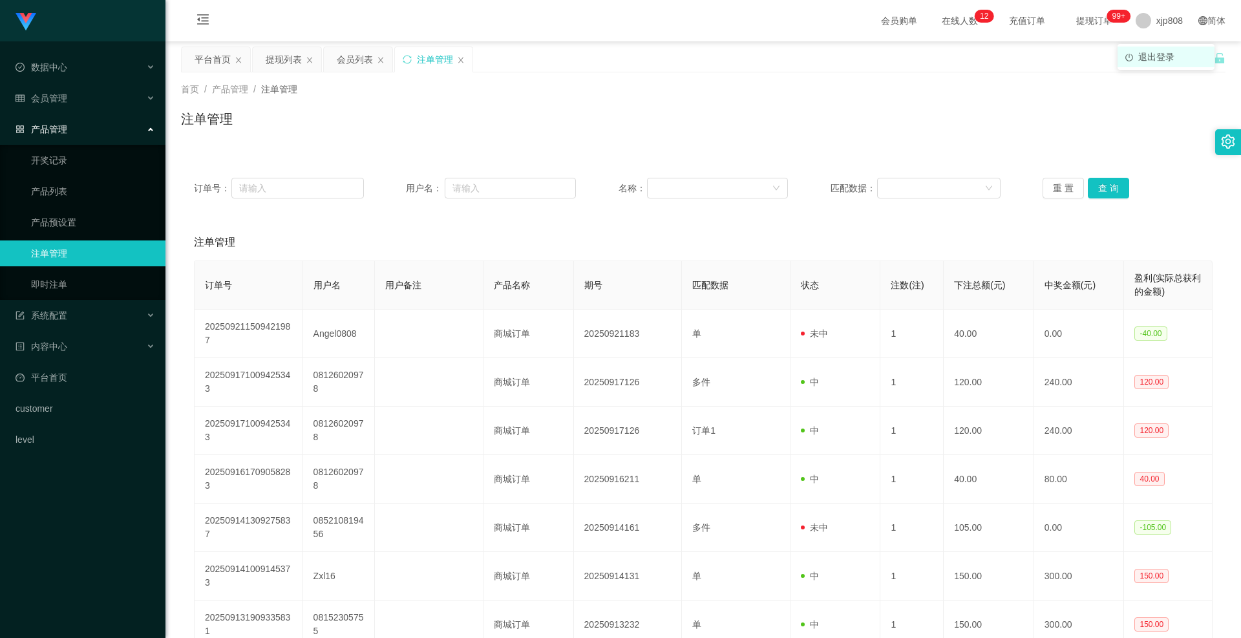
click at [1149, 61] on span "退出登录" at bounding box center [1156, 57] width 36 height 10
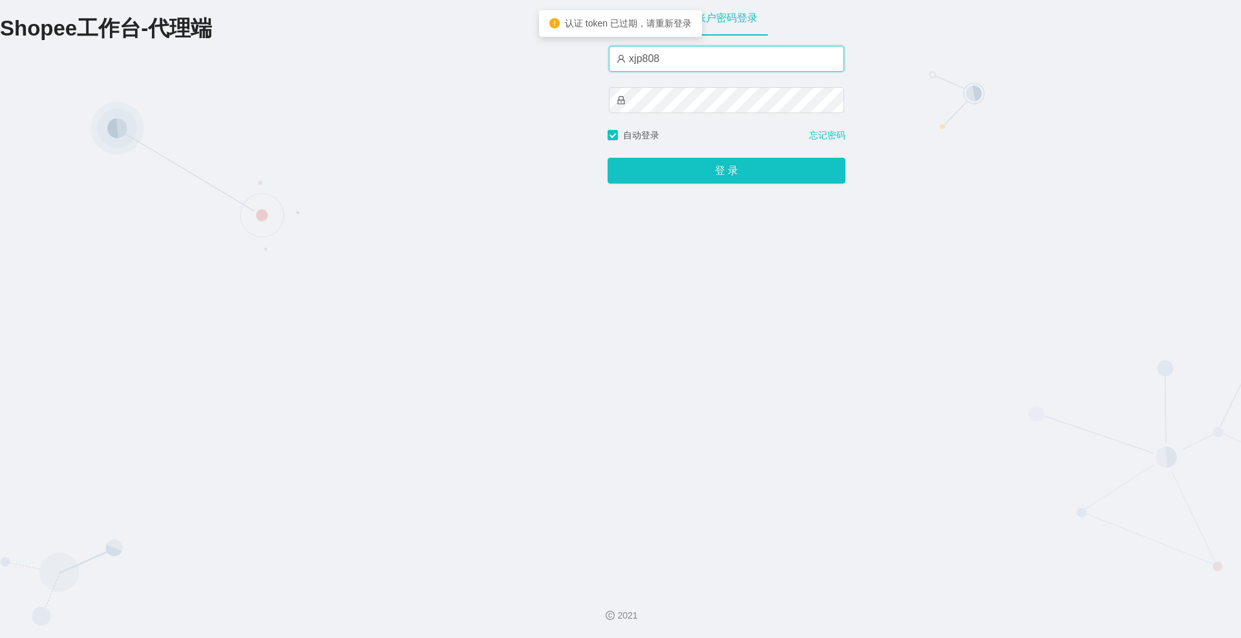
click at [699, 60] on input "xjp808" at bounding box center [726, 59] width 235 height 26
type input "yn04"
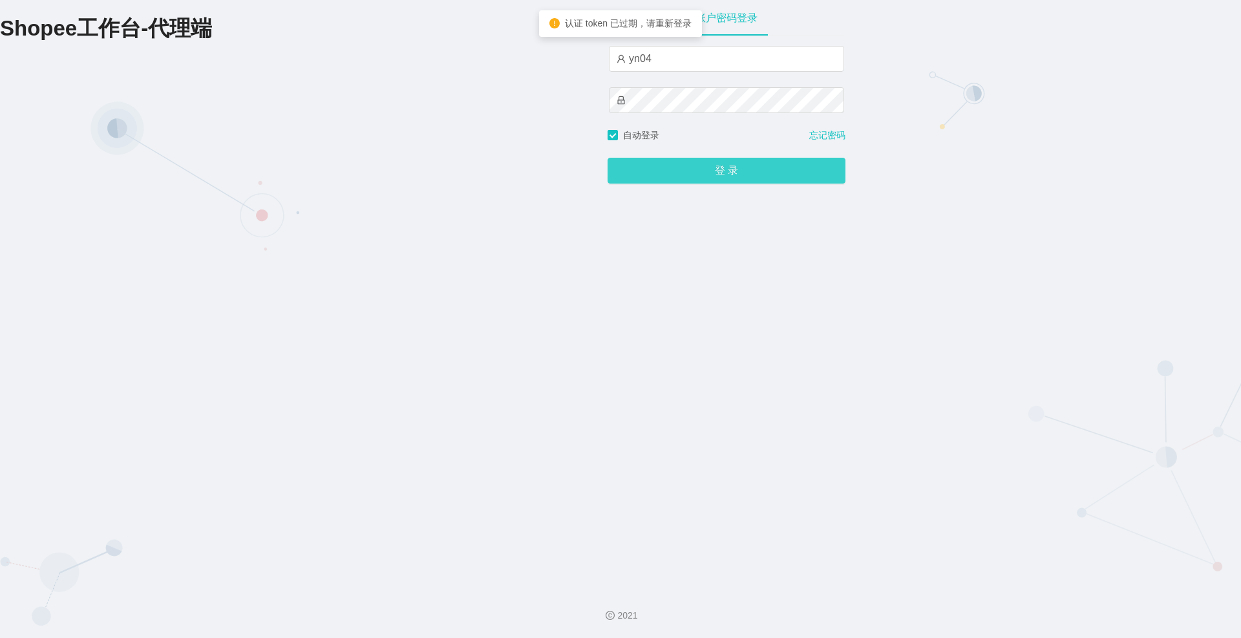
click at [678, 171] on button "登 录" at bounding box center [726, 171] width 238 height 26
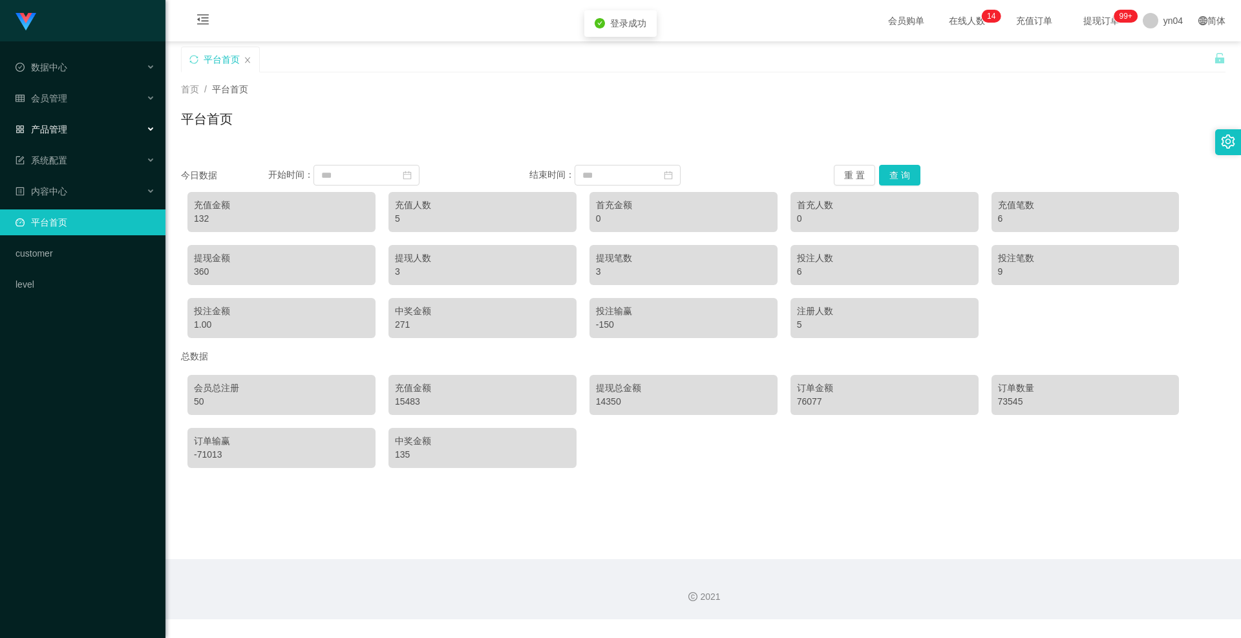
click at [78, 128] on div "产品管理" at bounding box center [82, 129] width 165 height 26
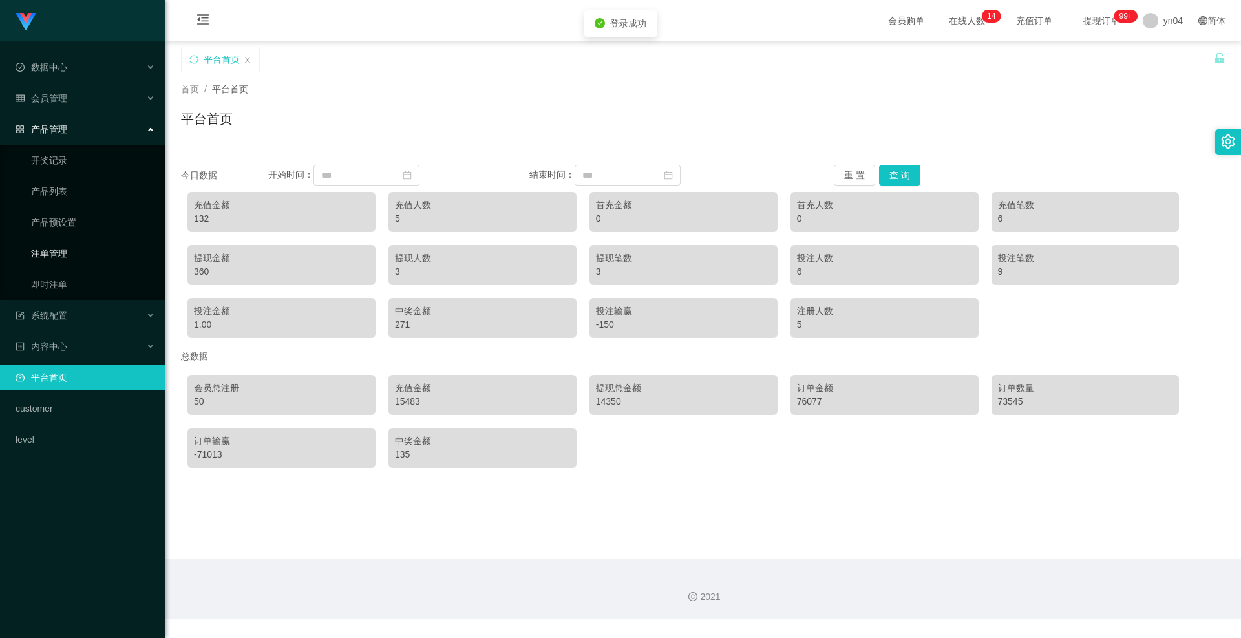
click at [57, 251] on link "注单管理" at bounding box center [93, 253] width 124 height 26
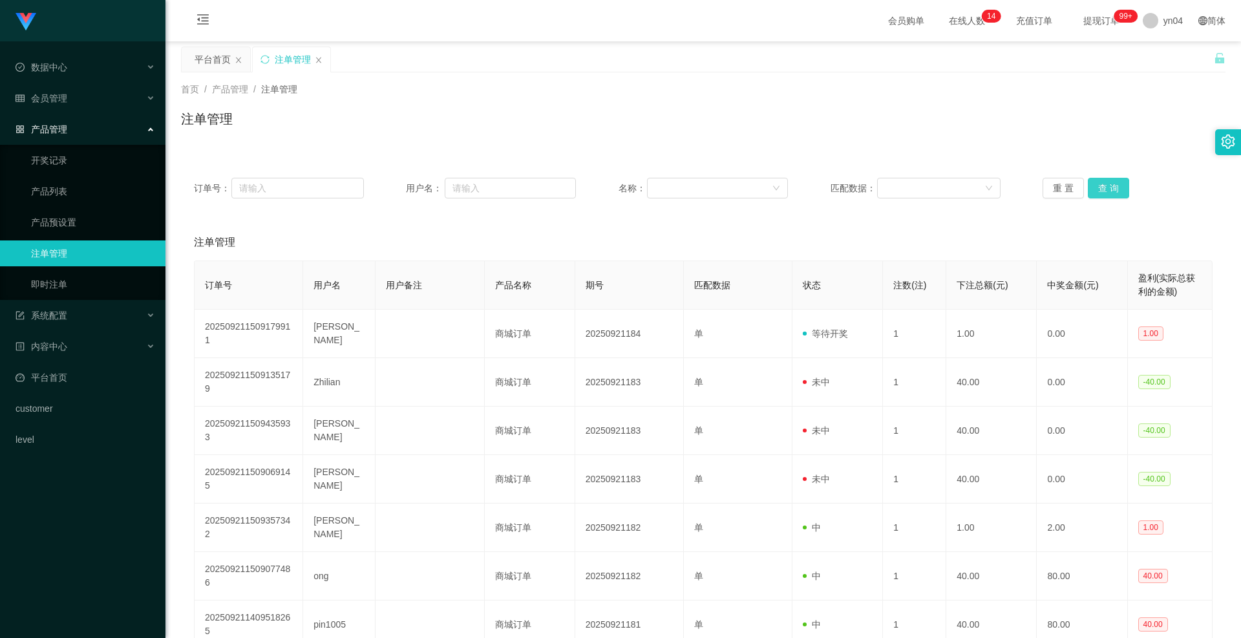
click at [1088, 188] on button "查 询" at bounding box center [1108, 188] width 41 height 21
click at [1088, 188] on div "重 置 查 询" at bounding box center [1127, 188] width 170 height 21
click at [1088, 188] on button "查 询" at bounding box center [1116, 188] width 56 height 21
click at [1088, 188] on div "重 置 查 询" at bounding box center [1127, 188] width 170 height 21
click at [1088, 188] on button "查 询" at bounding box center [1108, 188] width 41 height 21
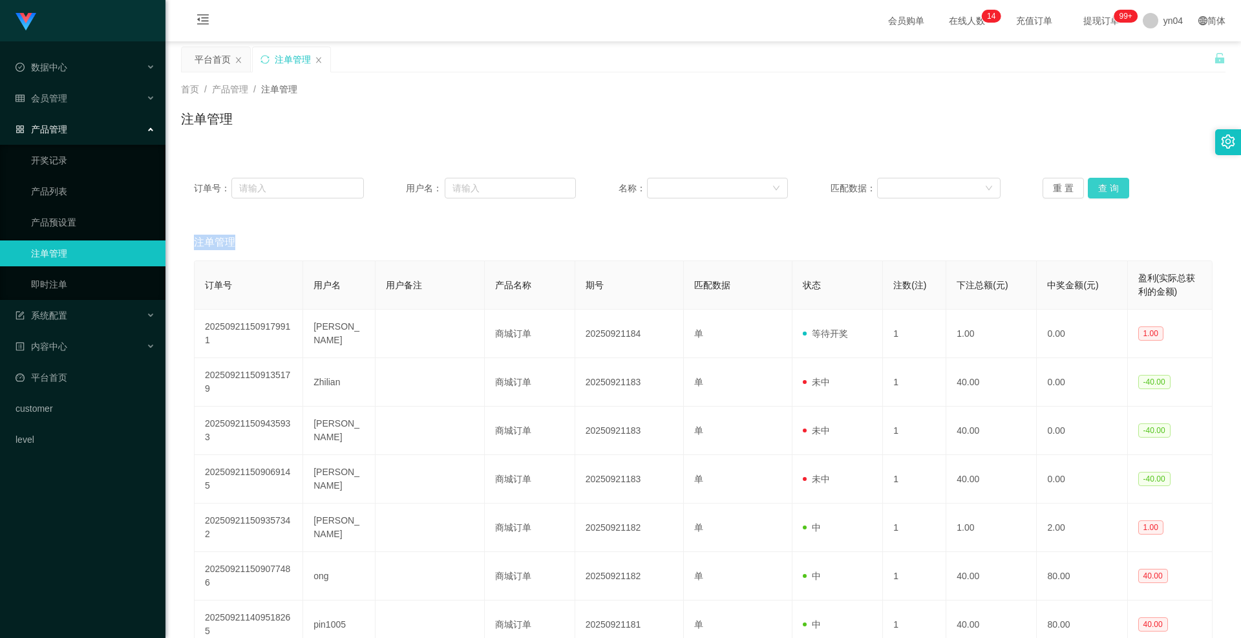
click at [1088, 188] on div "重 置 查 询" at bounding box center [1127, 188] width 170 height 21
click at [1088, 188] on button "查 询" at bounding box center [1108, 188] width 41 height 21
click at [1088, 188] on div "重 置 查 询" at bounding box center [1127, 188] width 170 height 21
click at [1088, 188] on button "查 询" at bounding box center [1108, 188] width 41 height 21
click at [1086, 188] on div "重 置 查 询" at bounding box center [1127, 188] width 170 height 21
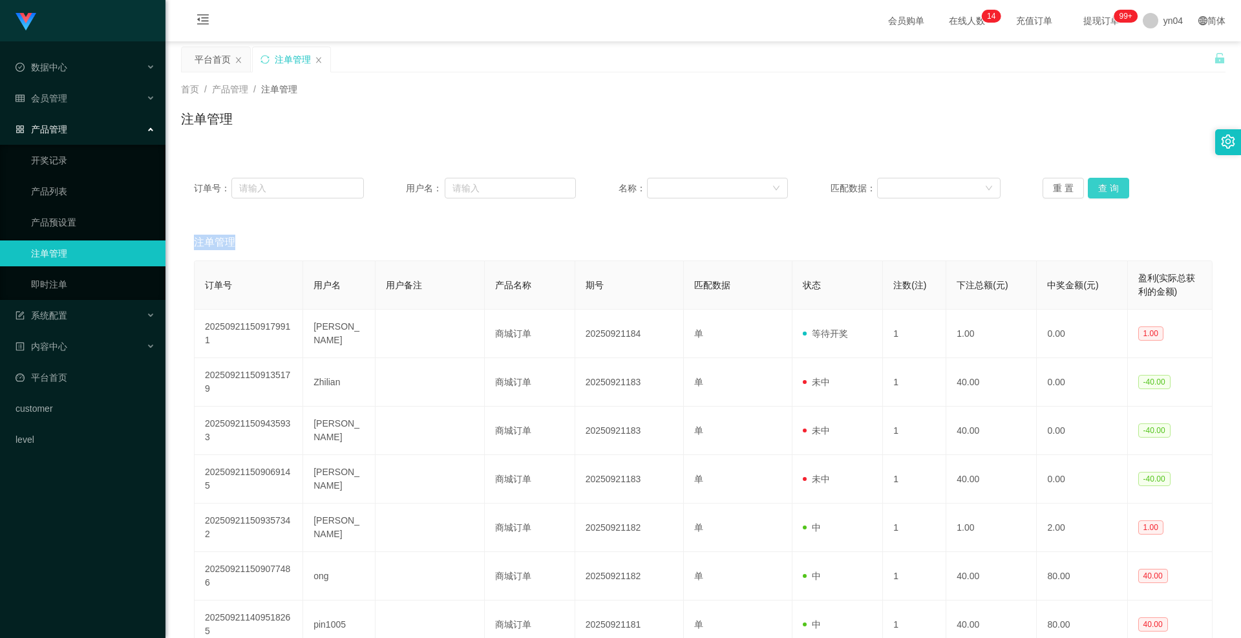
click at [1088, 188] on button "查 询" at bounding box center [1108, 188] width 41 height 21
click at [1086, 188] on div "重 置 查 询" at bounding box center [1127, 188] width 170 height 21
click at [1088, 188] on button "查 询" at bounding box center [1108, 188] width 41 height 21
click at [1086, 188] on div "重 置 查 询" at bounding box center [1127, 188] width 170 height 21
click at [1088, 188] on button "查 询" at bounding box center [1116, 188] width 56 height 21
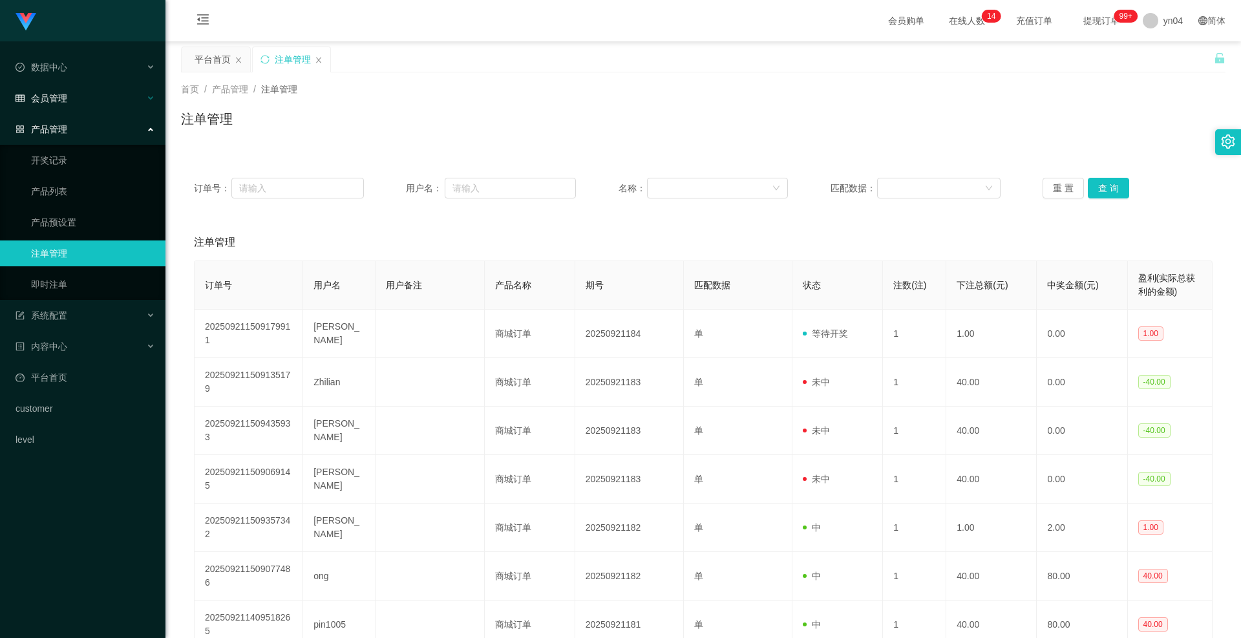
click at [56, 89] on div "会员管理" at bounding box center [82, 98] width 165 height 26
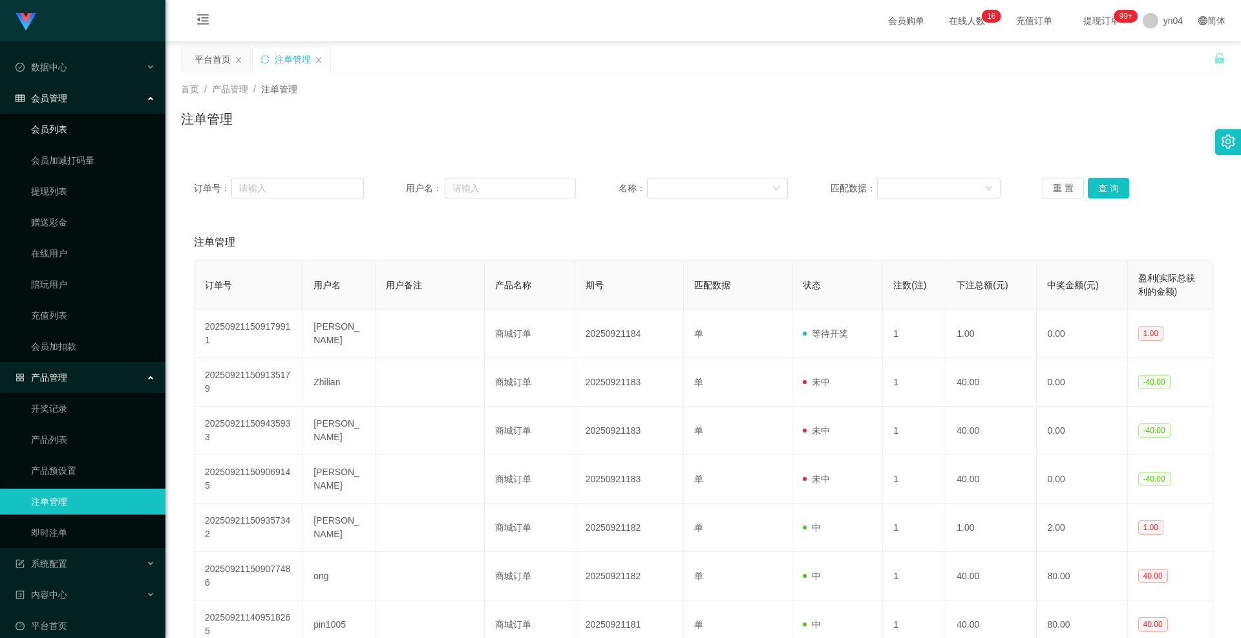
click at [65, 128] on link "会员列表" at bounding box center [93, 129] width 124 height 26
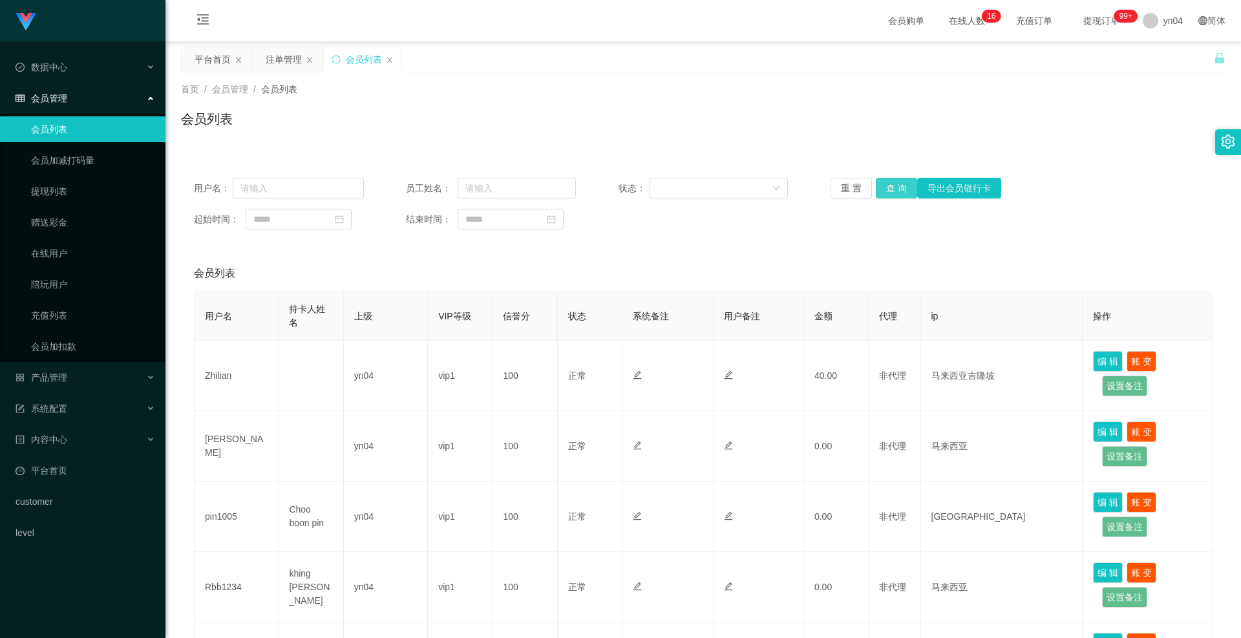
click at [887, 185] on button "查 询" at bounding box center [896, 188] width 41 height 21
click at [887, 185] on div "重 置 查 询 导出会员银行卡" at bounding box center [915, 188] width 170 height 21
click at [887, 185] on button "查 询" at bounding box center [896, 188] width 41 height 21
click at [887, 185] on div "重 置 查 询 导出会员银行卡" at bounding box center [915, 188] width 170 height 21
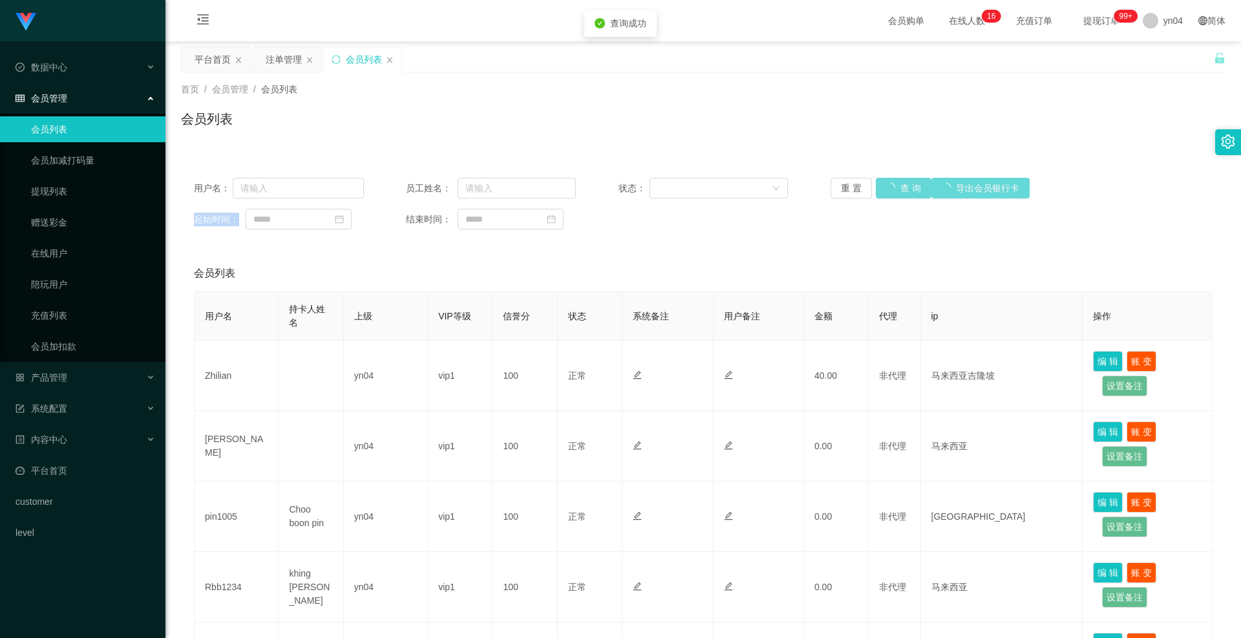
click at [887, 185] on div "重 置 查 询 导出会员银行卡" at bounding box center [915, 188] width 170 height 21
click at [887, 185] on button "查 询" at bounding box center [896, 188] width 41 height 21
click at [887, 185] on div "重 置 查 询 导出会员银行卡" at bounding box center [915, 188] width 170 height 21
click at [887, 185] on button "查 询" at bounding box center [896, 188] width 41 height 21
click at [893, 186] on button "查 询" at bounding box center [896, 188] width 41 height 21
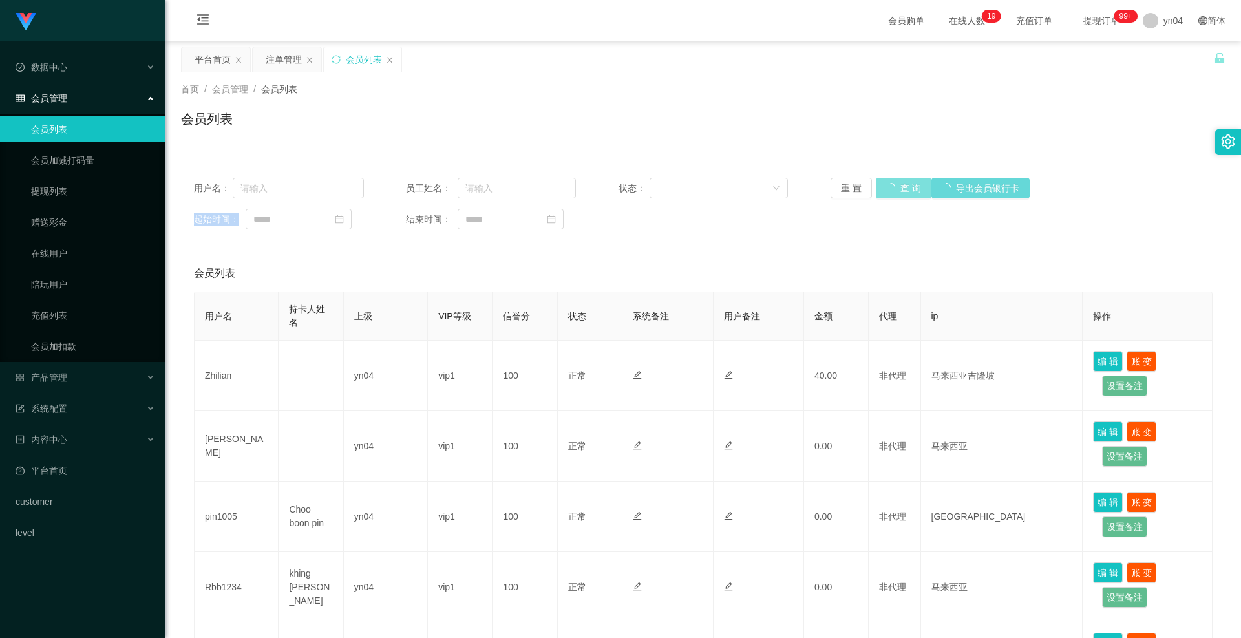
click at [893, 186] on div "重 置 查 询 导出会员银行卡" at bounding box center [915, 188] width 170 height 21
click at [893, 186] on button "查 询" at bounding box center [896, 188] width 41 height 21
click at [893, 186] on div "重 置 查 询 导出会员银行卡" at bounding box center [915, 188] width 170 height 21
click at [893, 186] on button "查 询" at bounding box center [896, 188] width 41 height 21
click at [893, 186] on div "重 置 查 询 导出会员银行卡" at bounding box center [915, 188] width 170 height 21
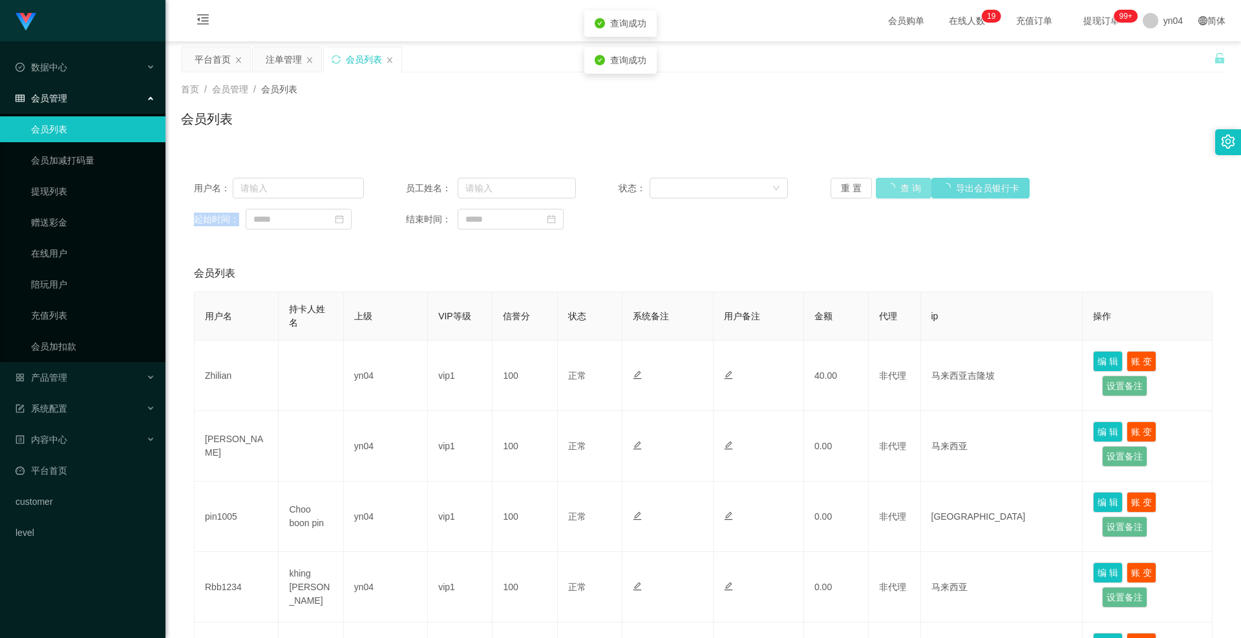
click at [893, 186] on button "查 询" at bounding box center [904, 188] width 56 height 21
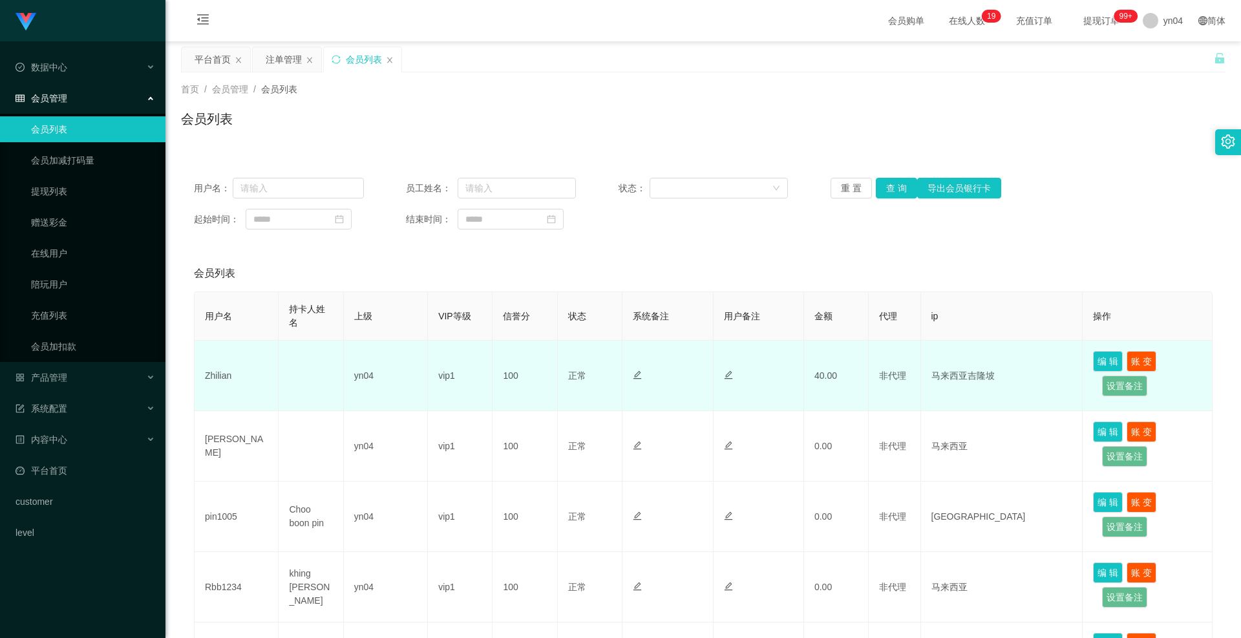
click at [218, 376] on td "Zhilian" at bounding box center [237, 376] width 84 height 70
copy td "Zhilian"
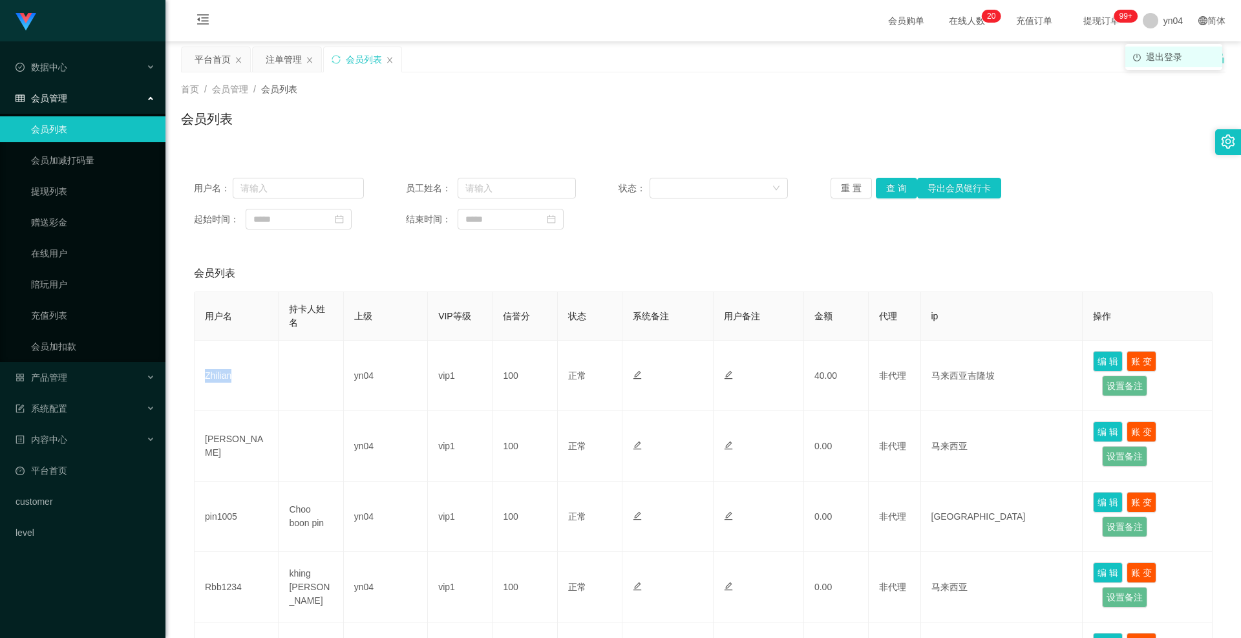
click at [1153, 52] on span "退出登录" at bounding box center [1164, 57] width 36 height 10
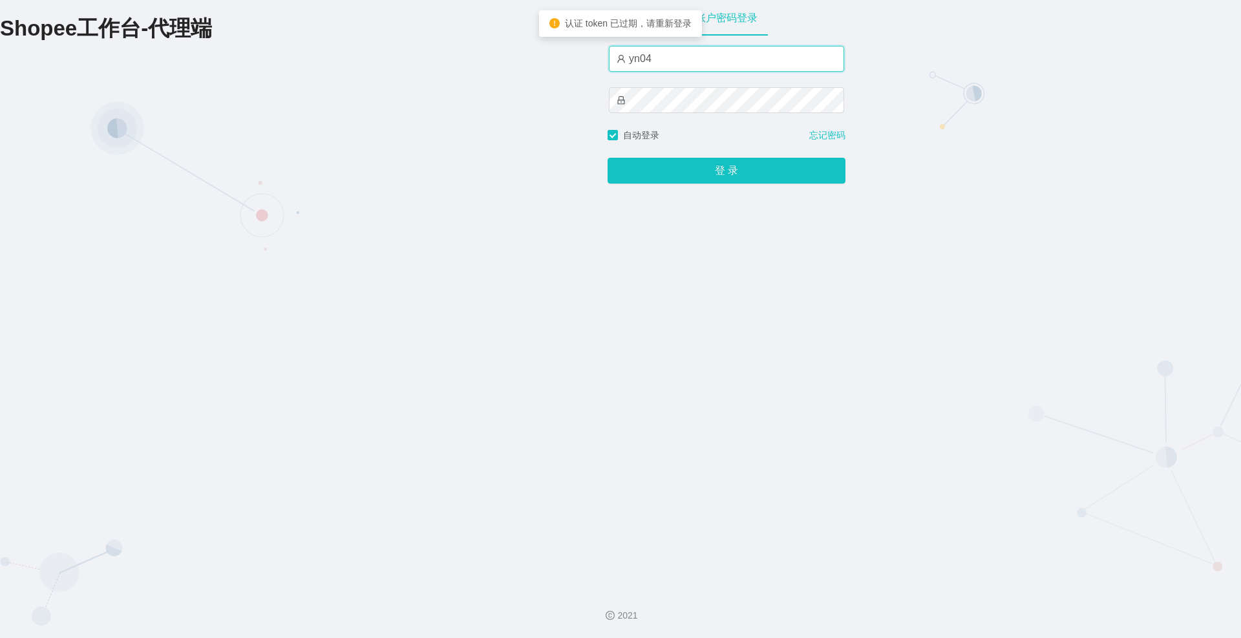
click at [703, 59] on input "yn04" at bounding box center [726, 59] width 235 height 26
type input "xjp808"
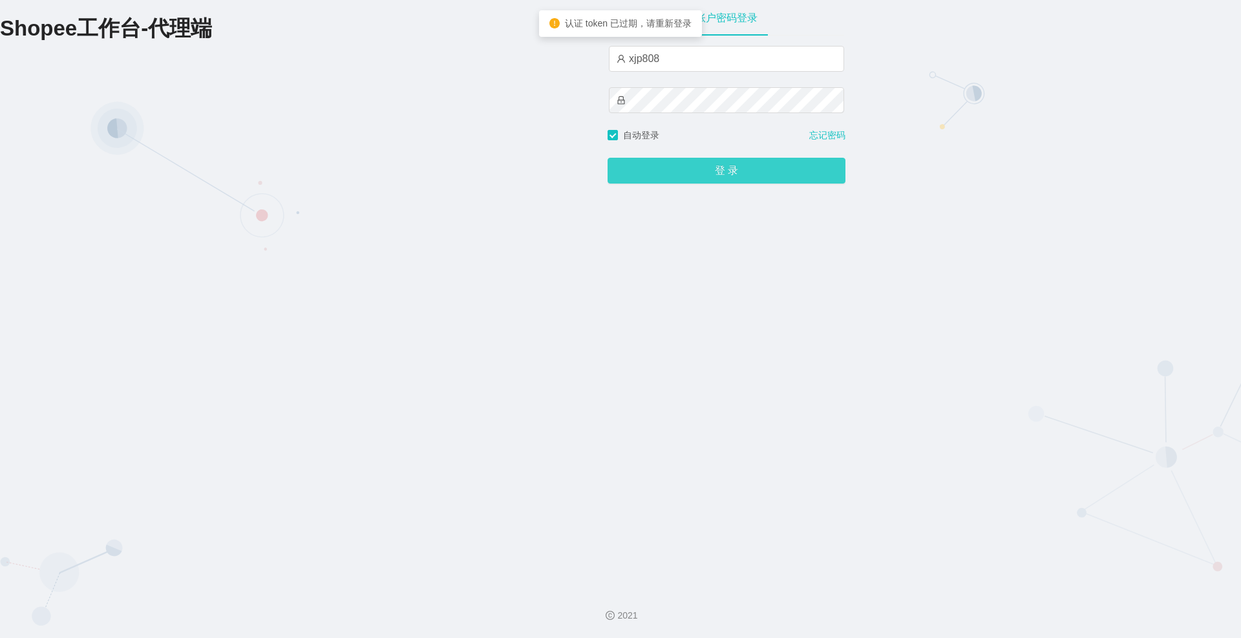
click at [675, 165] on button "登 录" at bounding box center [726, 171] width 238 height 26
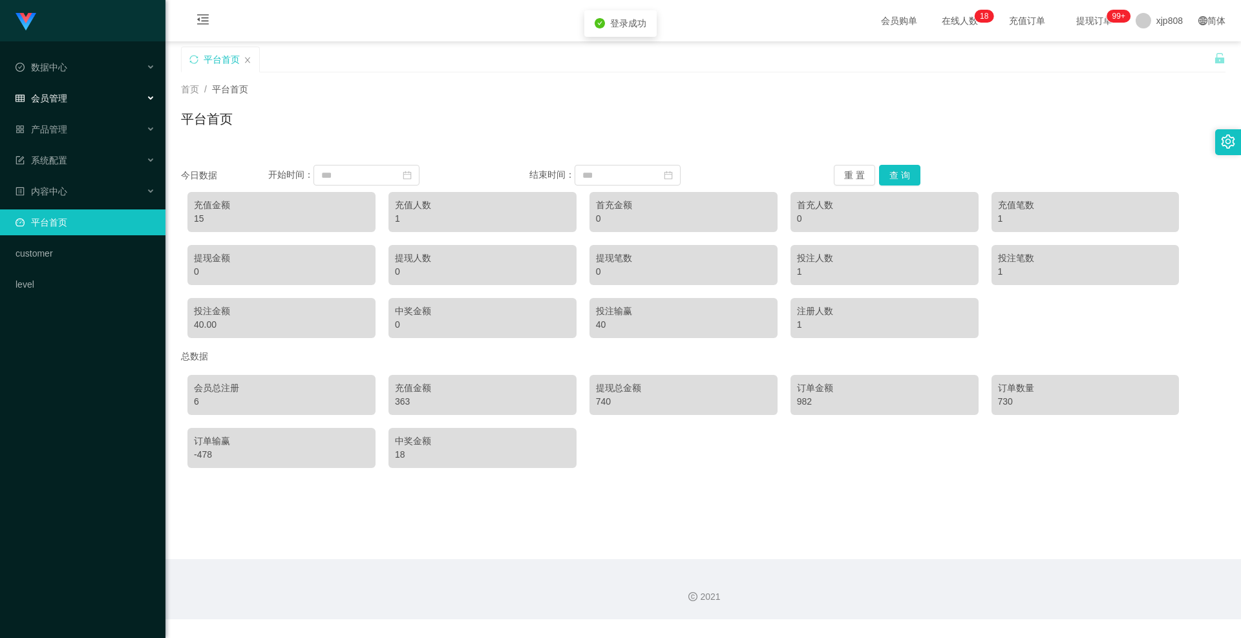
click at [58, 105] on div "会员管理" at bounding box center [82, 98] width 165 height 26
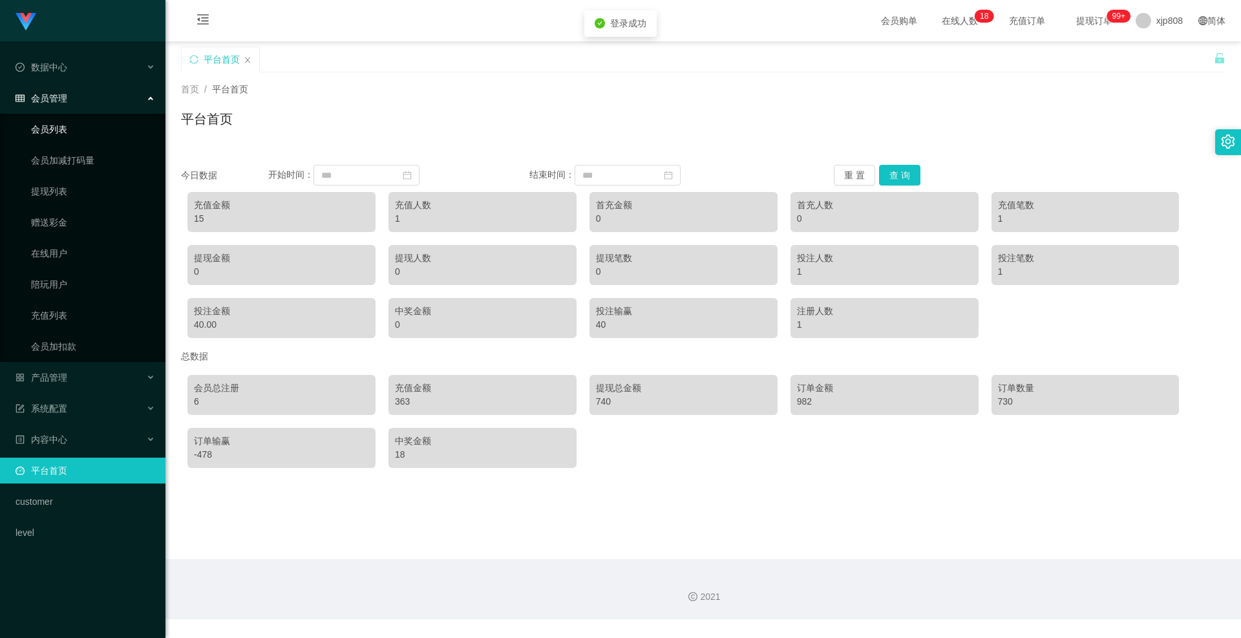
click at [58, 127] on link "会员列表" at bounding box center [93, 129] width 124 height 26
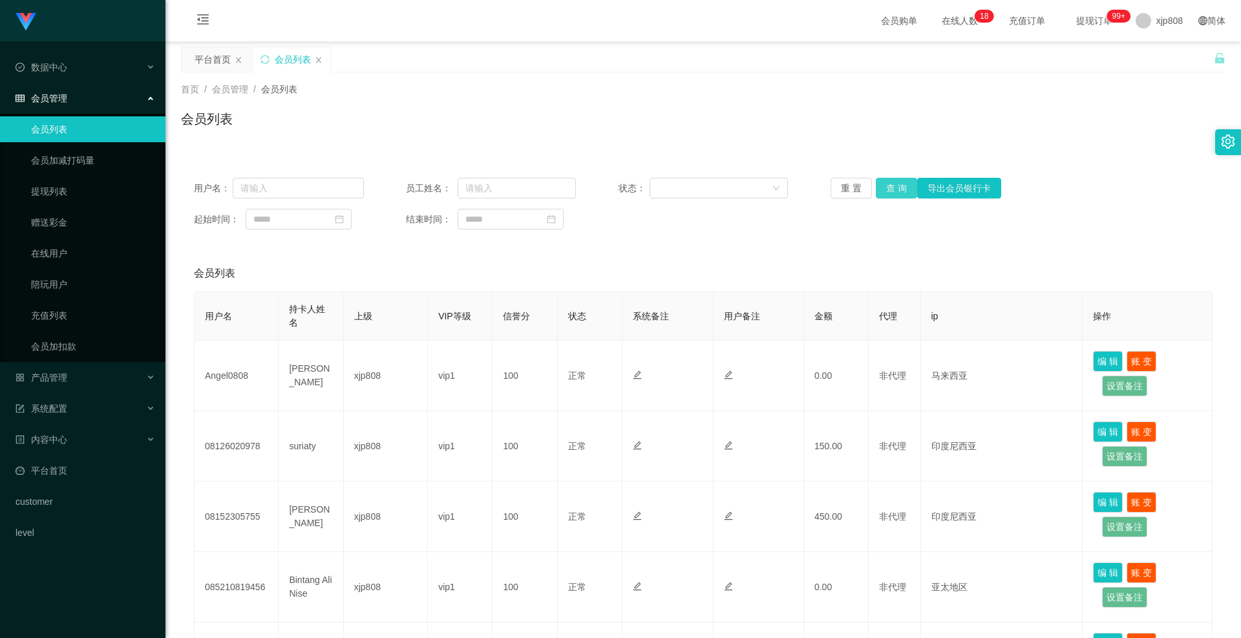
click at [886, 194] on button "查 询" at bounding box center [896, 188] width 41 height 21
click at [886, 194] on div "重 置 查 询 导出会员银行卡" at bounding box center [915, 188] width 170 height 21
click at [886, 194] on button "查 询" at bounding box center [896, 188] width 41 height 21
click at [886, 194] on div "重 置 查 询 导出会员银行卡" at bounding box center [915, 188] width 170 height 21
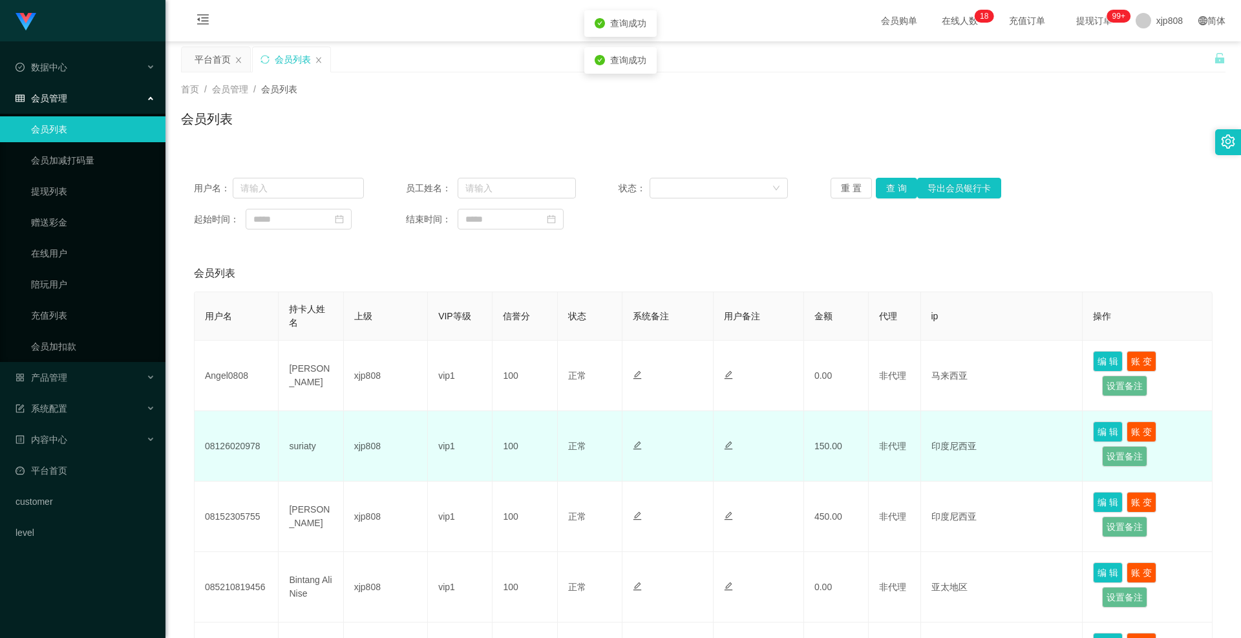
click at [228, 450] on td "08126020978" at bounding box center [237, 446] width 84 height 70
copy td "08126020978"
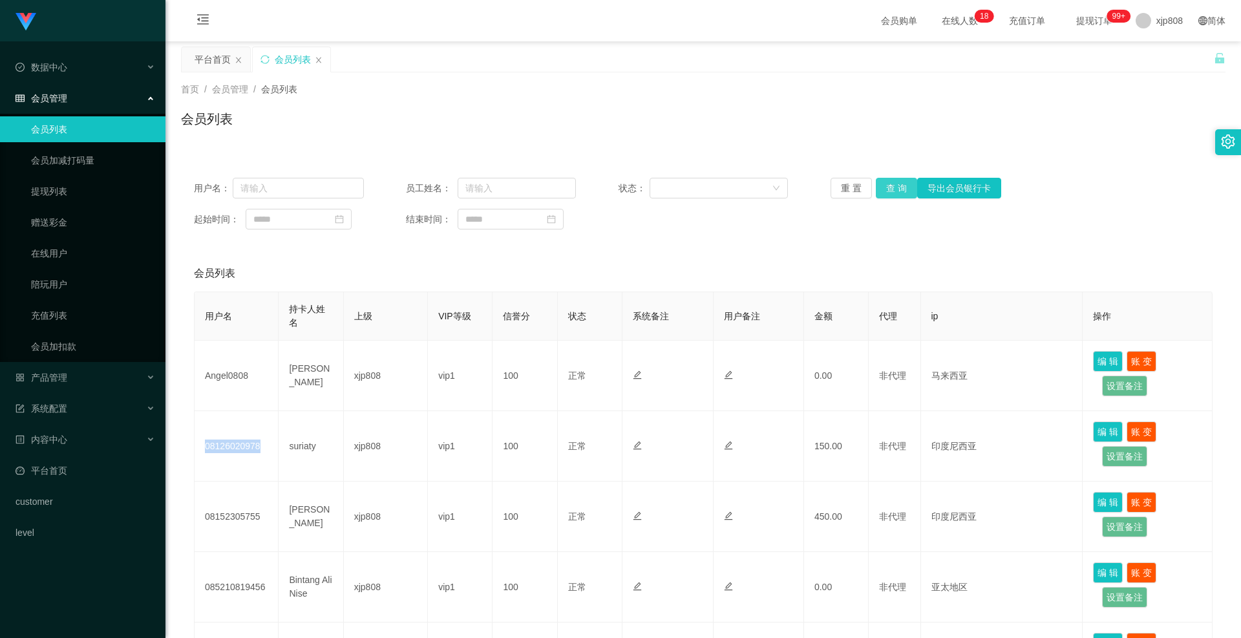
click at [905, 191] on button "查 询" at bounding box center [896, 188] width 41 height 21
click at [905, 191] on div "重 置 查 询 导出会员银行卡" at bounding box center [915, 188] width 170 height 21
click at [905, 191] on button "查 询" at bounding box center [896, 188] width 41 height 21
click at [905, 191] on div "重 置 查 询 导出会员银行卡" at bounding box center [915, 188] width 170 height 21
click at [905, 191] on button "查 询" at bounding box center [896, 188] width 41 height 21
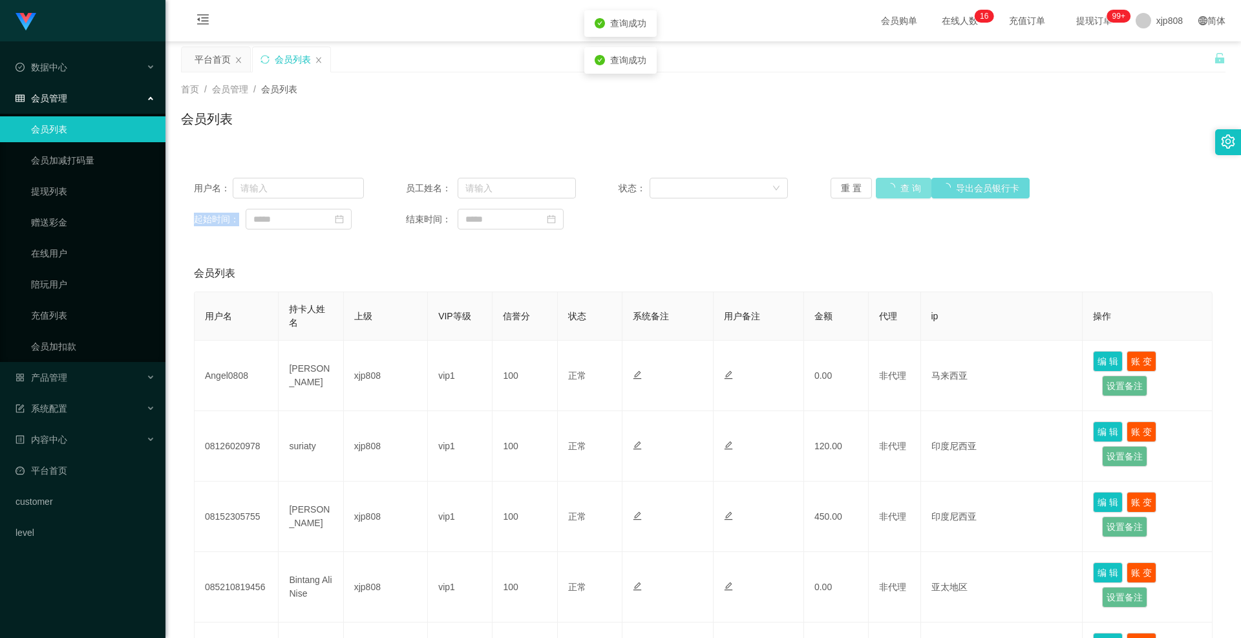
click at [905, 191] on div "重 置 查 询 导出会员银行卡" at bounding box center [915, 188] width 170 height 21
click at [905, 191] on button "查 询" at bounding box center [896, 188] width 41 height 21
click at [909, 187] on button "查 询" at bounding box center [896, 188] width 41 height 21
click at [909, 187] on div "重 置 查 询 导出会员银行卡" at bounding box center [915, 188] width 170 height 21
click at [909, 187] on button "查 询" at bounding box center [896, 188] width 41 height 21
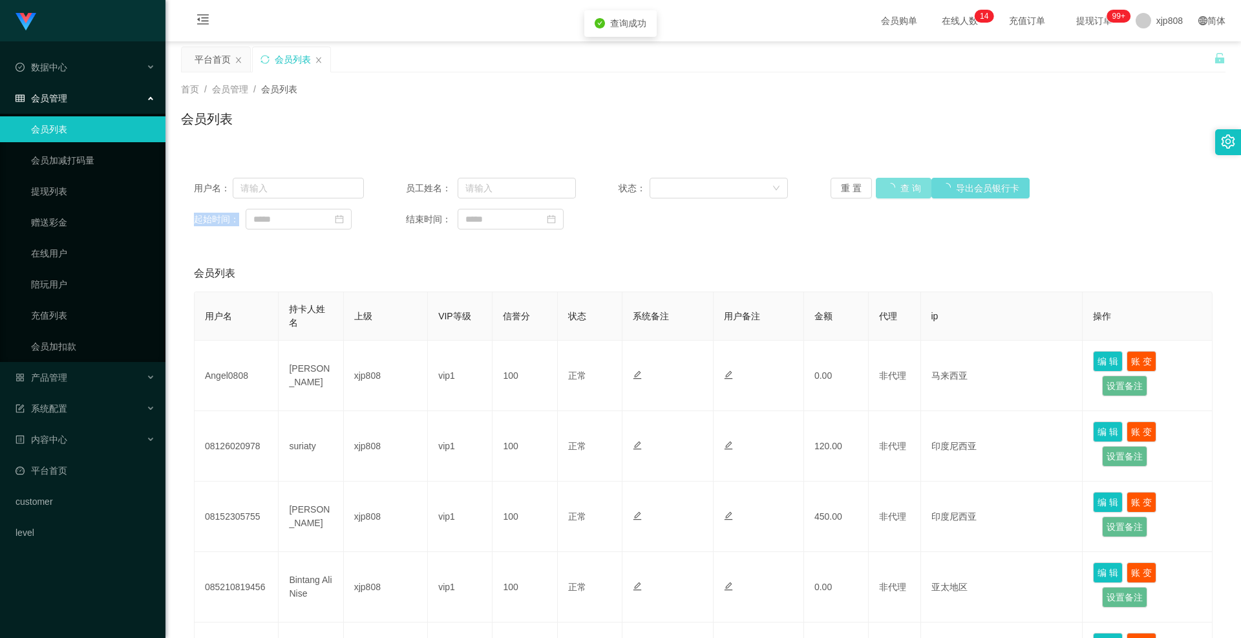
click at [909, 187] on div "重 置 查 询 导出会员银行卡" at bounding box center [915, 188] width 170 height 21
click at [909, 187] on button "查 询" at bounding box center [896, 188] width 41 height 21
click at [909, 187] on div "重 置 查 询 导出会员银行卡" at bounding box center [915, 188] width 170 height 21
click at [909, 187] on button "查 询" at bounding box center [896, 188] width 41 height 21
click at [909, 187] on div "重 置 查 询 导出会员银行卡" at bounding box center [915, 188] width 170 height 21
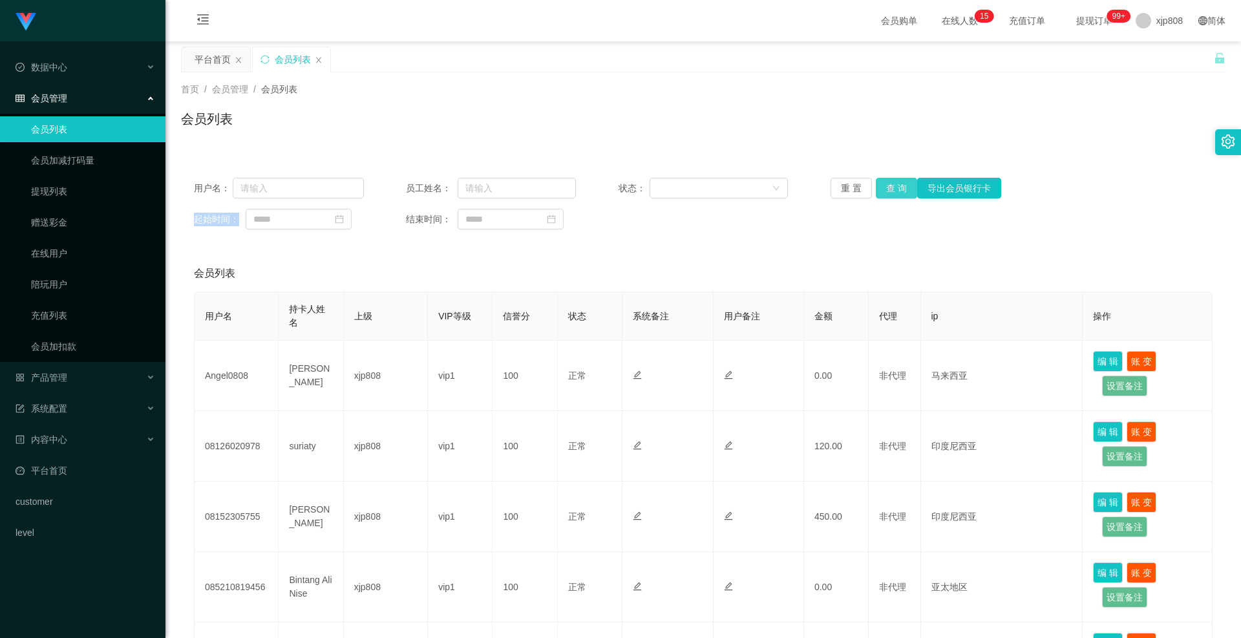
click at [896, 184] on button "查 询" at bounding box center [896, 188] width 41 height 21
click at [896, 184] on div "重 置 查 询 导出会员银行卡" at bounding box center [915, 188] width 170 height 21
click at [896, 184] on button "查 询" at bounding box center [896, 188] width 41 height 21
click at [896, 184] on div "重 置 查 询 导出会员银行卡" at bounding box center [915, 188] width 170 height 21
click at [896, 184] on button "查 询" at bounding box center [896, 188] width 41 height 21
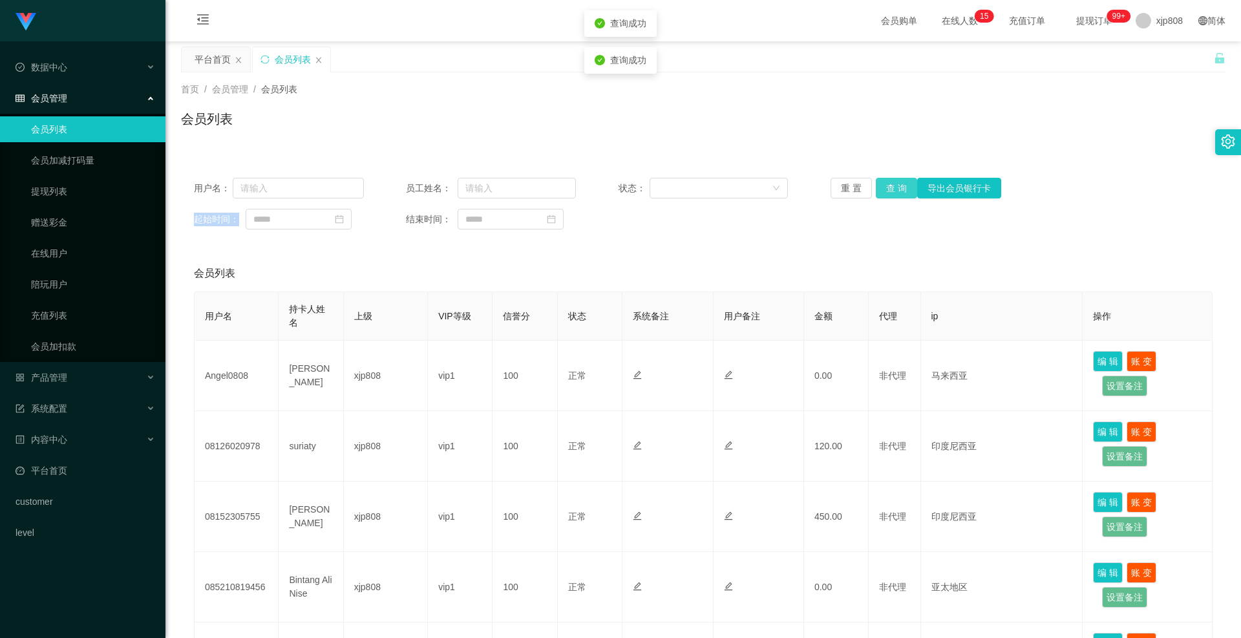
click at [896, 184] on div "重 置 查 询 导出会员银行卡" at bounding box center [915, 188] width 170 height 21
click at [896, 184] on button "查 询" at bounding box center [896, 188] width 41 height 21
click at [896, 184] on div "重 置 查 询 导出会员银行卡" at bounding box center [915, 188] width 170 height 21
click at [896, 184] on button "查 询" at bounding box center [896, 188] width 41 height 21
click at [896, 184] on div "重 置 查 询 导出会员银行卡" at bounding box center [915, 188] width 170 height 21
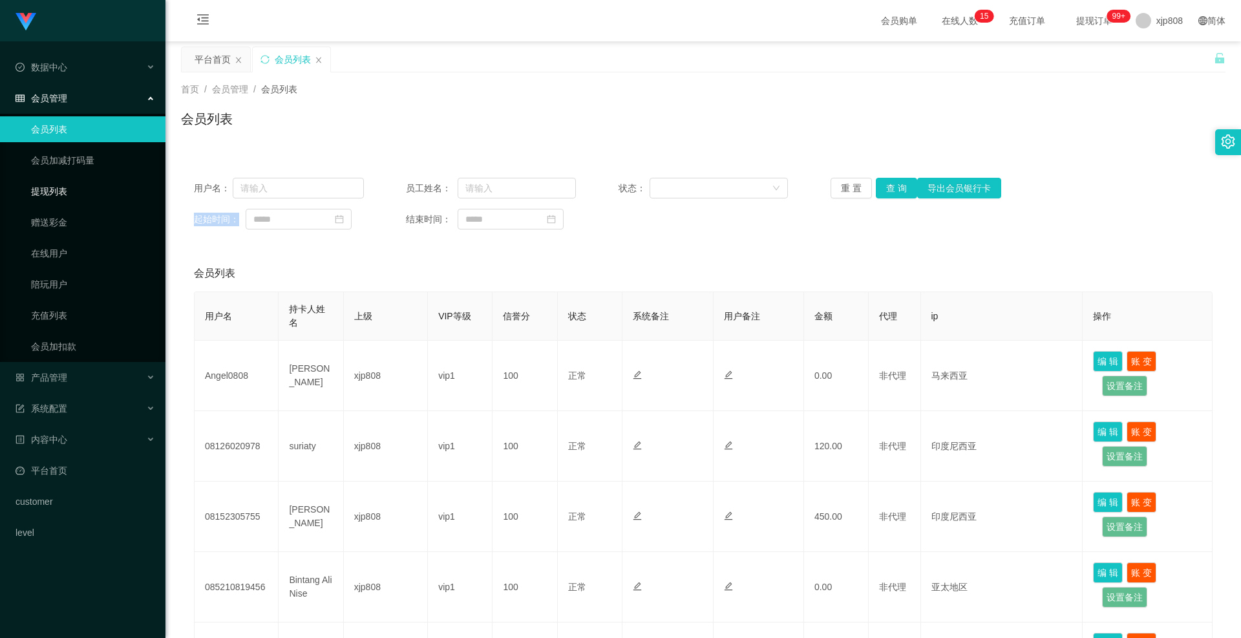
drag, startPoint x: 64, startPoint y: 188, endPoint x: 84, endPoint y: 188, distance: 20.0
click at [64, 188] on link "提现列表" at bounding box center [93, 191] width 124 height 26
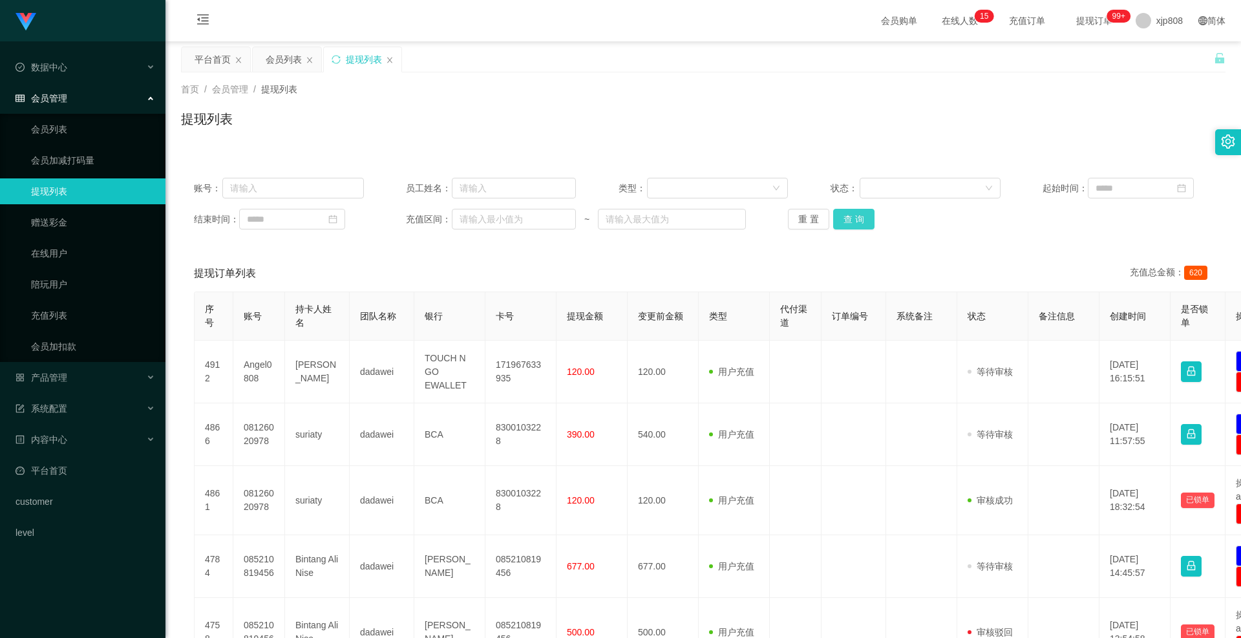
click at [865, 218] on button "查 询" at bounding box center [853, 219] width 41 height 21
click at [865, 218] on div "重 置 查 询" at bounding box center [873, 219] width 170 height 21
click at [865, 218] on button "查 询" at bounding box center [853, 219] width 41 height 21
click at [865, 218] on div "重 置 查 询" at bounding box center [873, 219] width 170 height 21
click at [865, 218] on button "查 询" at bounding box center [861, 219] width 56 height 21
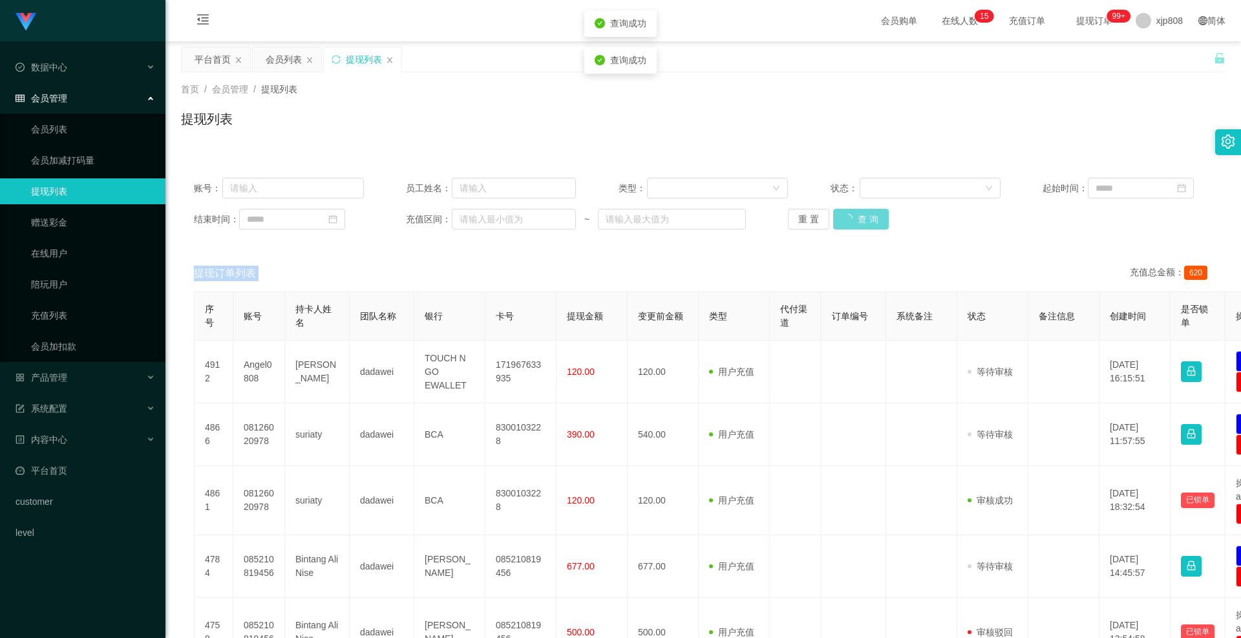
click at [865, 218] on div "重 置 查 询" at bounding box center [873, 219] width 170 height 21
click at [865, 218] on button "查 询" at bounding box center [853, 219] width 41 height 21
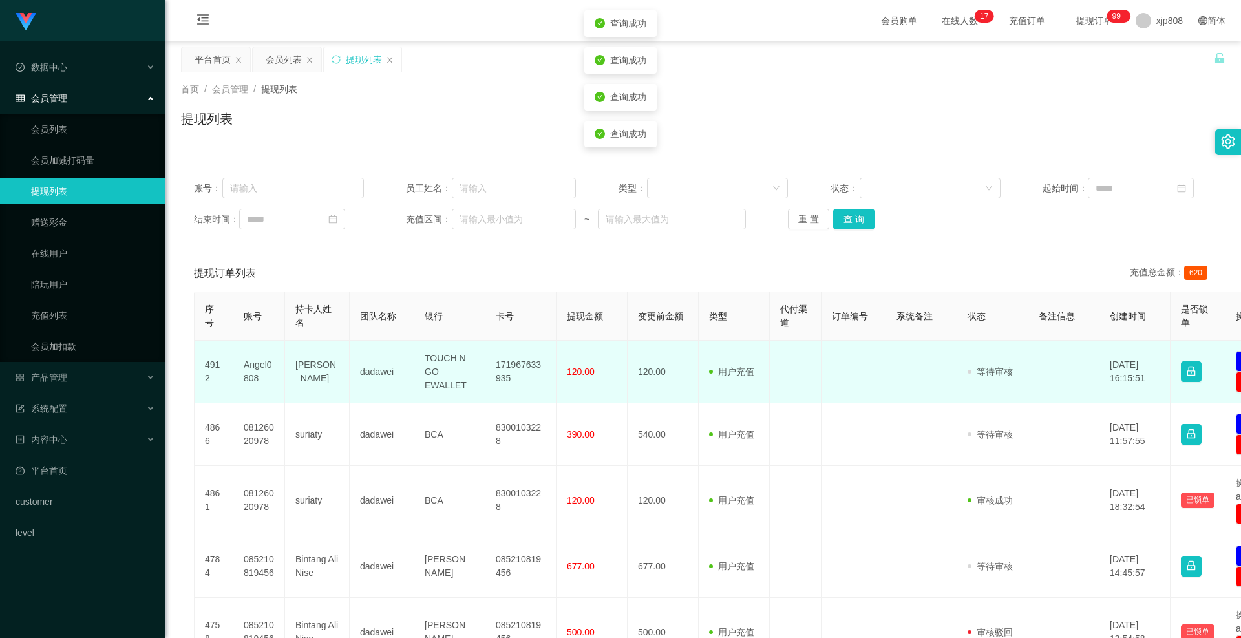
click at [260, 366] on td "Angel0808" at bounding box center [259, 372] width 52 height 63
copy td "Angel0808"
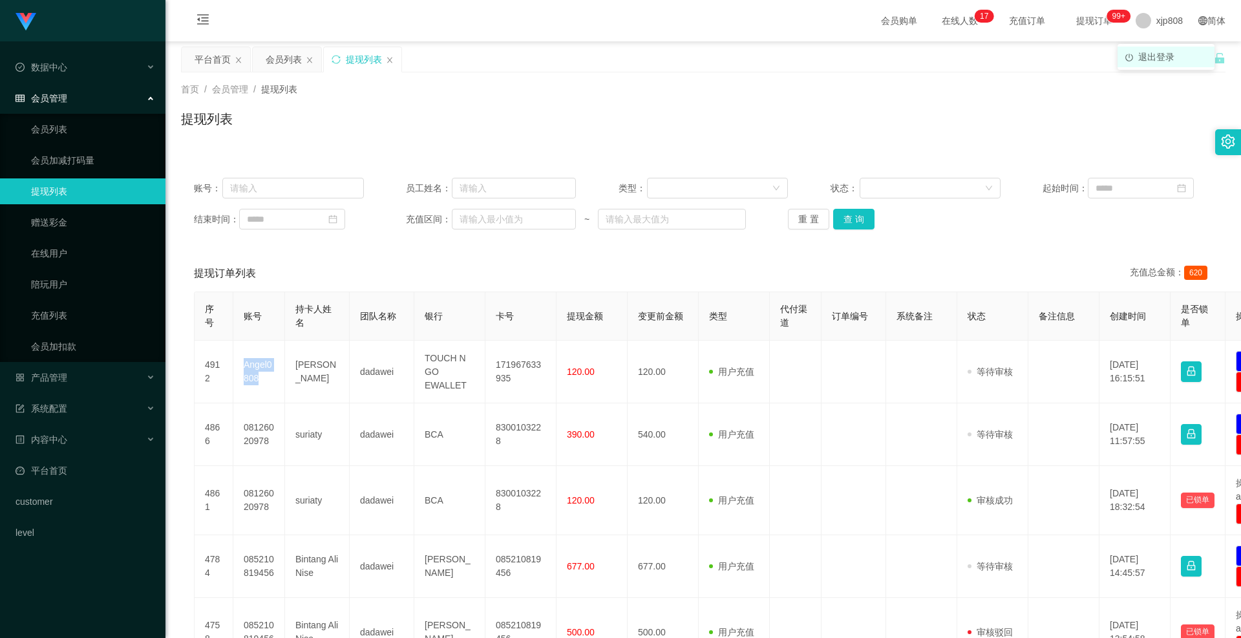
click at [1155, 52] on span "退出登录" at bounding box center [1156, 57] width 36 height 10
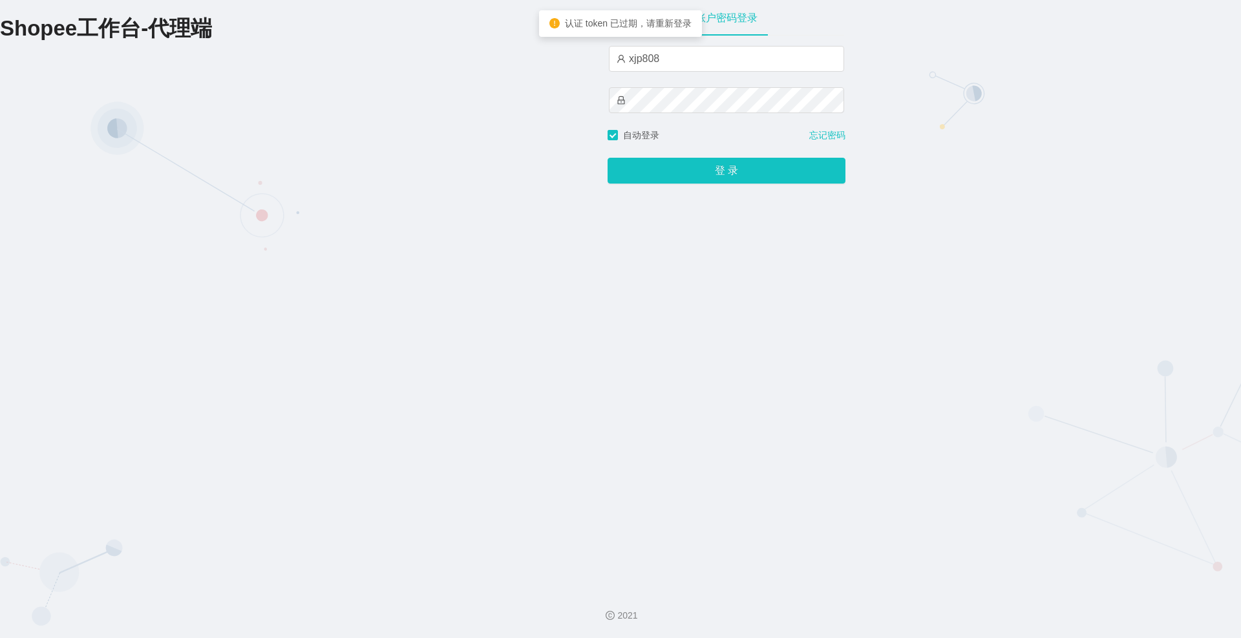
click at [702, 76] on div "xjp808" at bounding box center [726, 87] width 235 height 83
click at [701, 66] on input "xjp808" at bounding box center [726, 59] width 235 height 26
type input "yn04"
click at [710, 177] on button "登 录" at bounding box center [726, 171] width 238 height 26
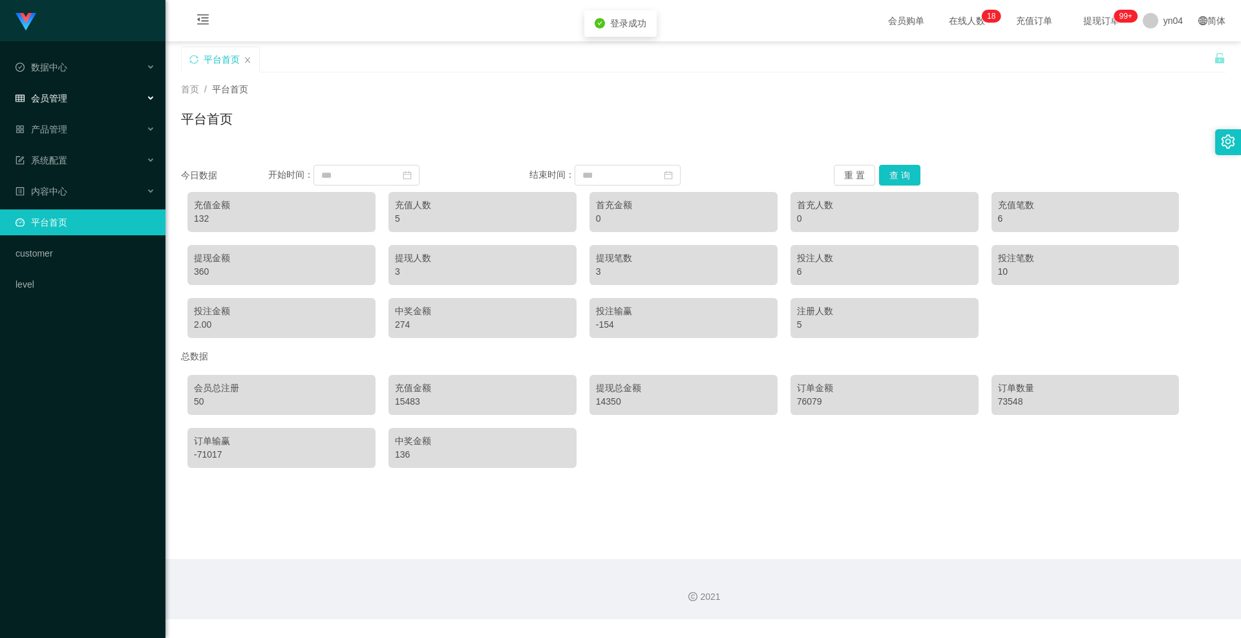
click at [87, 100] on div "会员管理" at bounding box center [82, 98] width 165 height 26
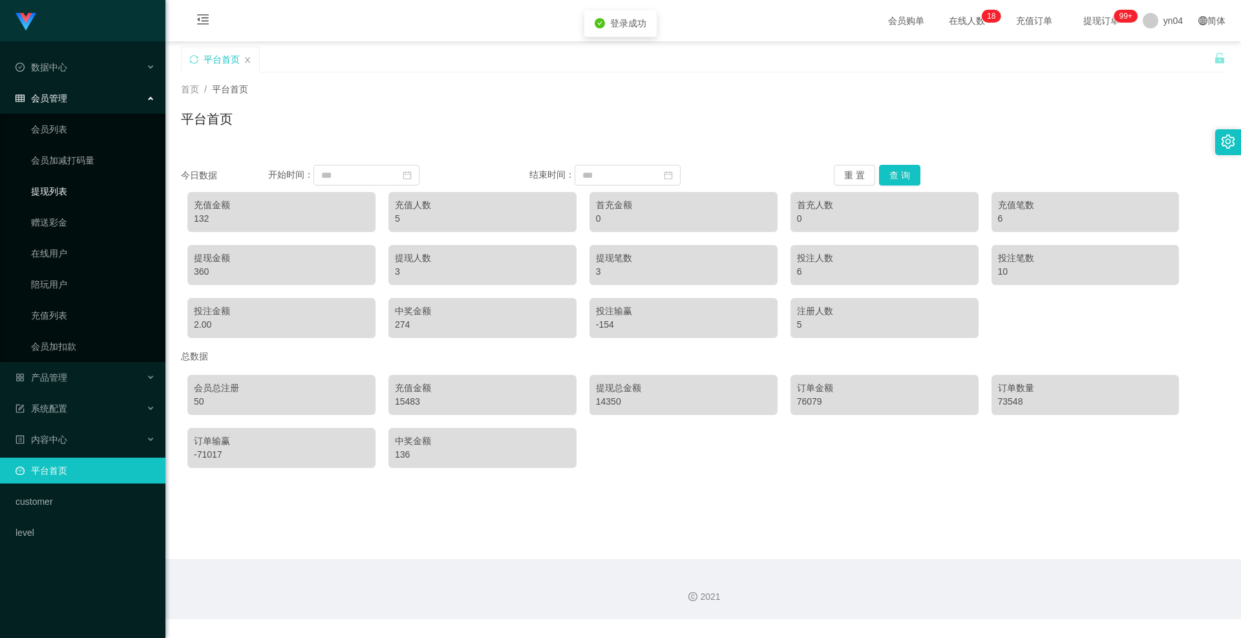
click at [72, 193] on link "提现列表" at bounding box center [93, 191] width 124 height 26
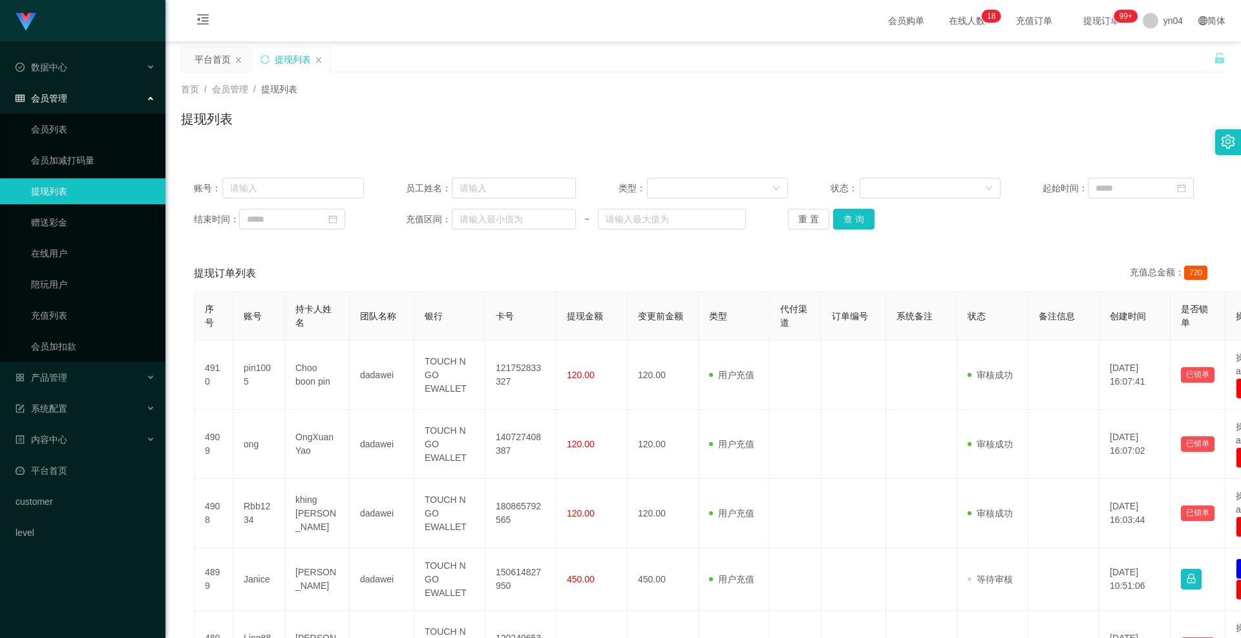
click at [858, 206] on div "账号： 员工姓名： 类型： 状态： 起始时间： 结束时间： 充值区间： ~ 重 置 查 询" at bounding box center [703, 204] width 1044 height 78
click at [857, 210] on button "查 询" at bounding box center [853, 219] width 41 height 21
click at [857, 210] on div "重 置 查 询" at bounding box center [873, 219] width 170 height 21
click at [857, 210] on button "查 询" at bounding box center [861, 219] width 56 height 21
click at [857, 210] on div "重 置 查 询" at bounding box center [873, 219] width 170 height 21
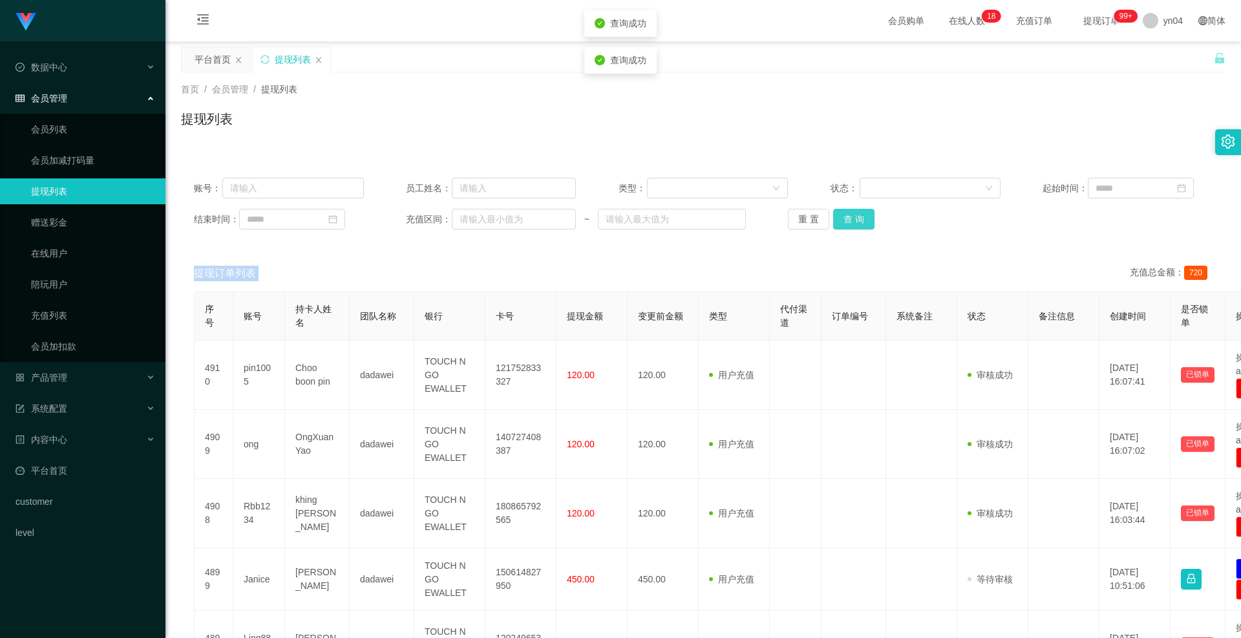
click at [857, 210] on div "重 置 查 询" at bounding box center [873, 219] width 170 height 21
click at [857, 210] on button "查 询" at bounding box center [853, 219] width 41 height 21
click at [857, 210] on div "重 置 查 询" at bounding box center [873, 219] width 170 height 21
click at [857, 210] on button "查 询" at bounding box center [853, 219] width 41 height 21
click at [68, 128] on link "会员列表" at bounding box center [93, 129] width 124 height 26
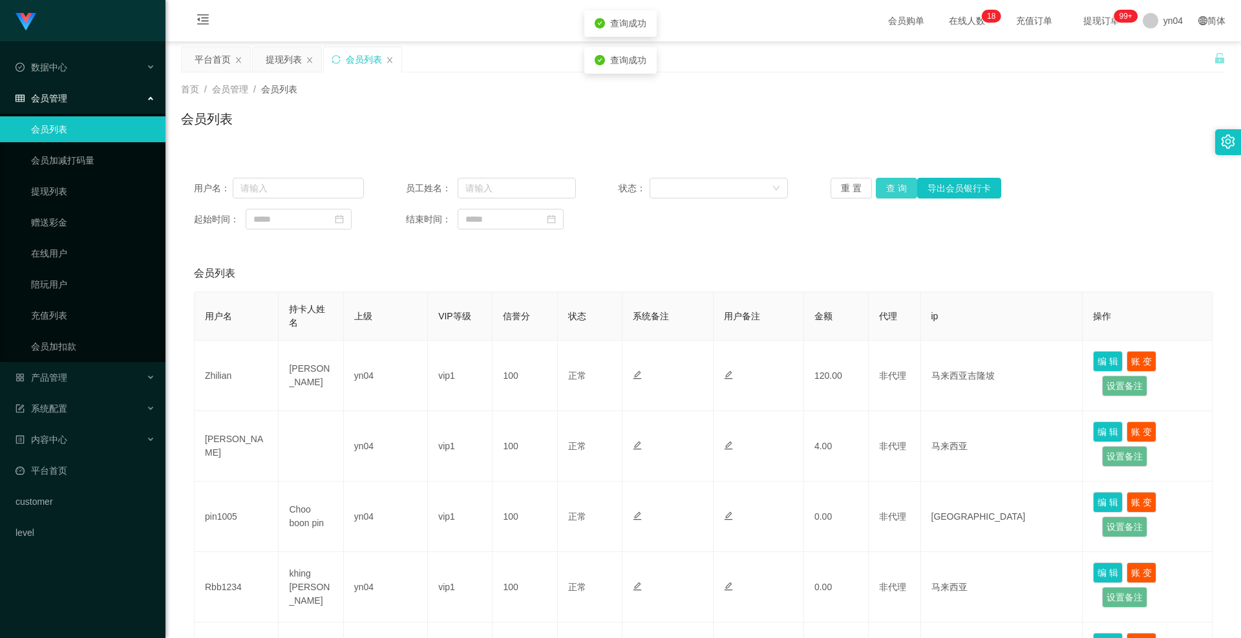
click at [906, 191] on button "查 询" at bounding box center [896, 188] width 41 height 21
click at [906, 191] on div "重 置 查 询 导出会员银行卡" at bounding box center [915, 188] width 170 height 21
click at [906, 191] on button "查 询" at bounding box center [896, 188] width 41 height 21
click at [906, 191] on div "重 置 查 询 导出会员银行卡" at bounding box center [915, 188] width 170 height 21
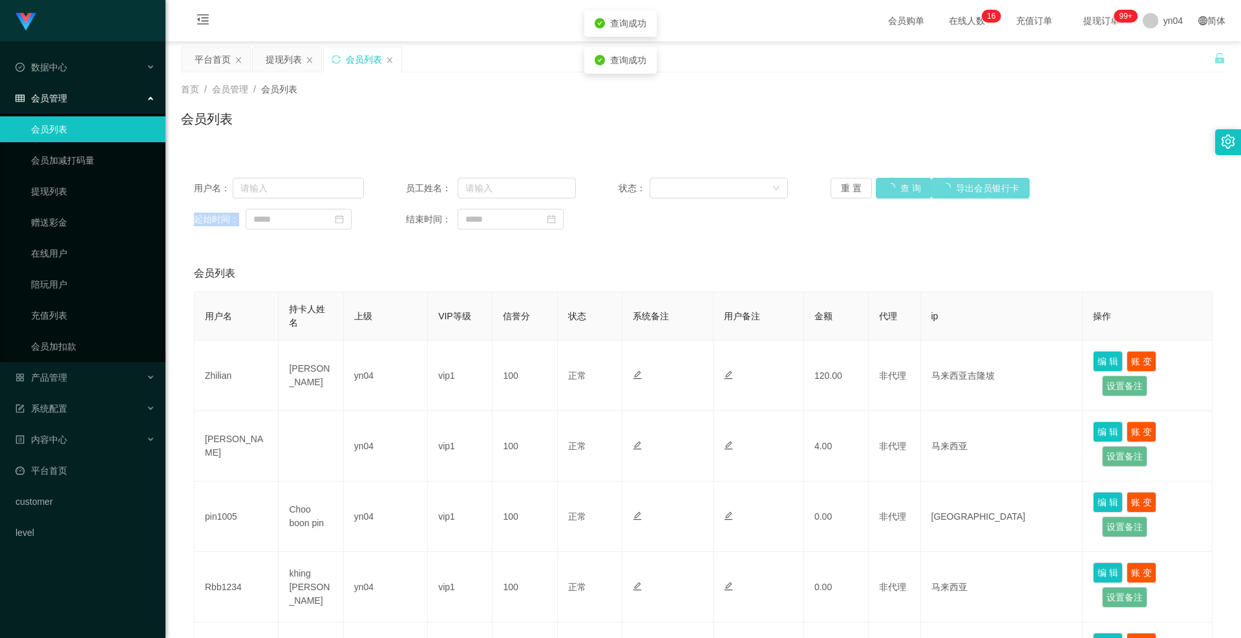
click at [906, 191] on div "重 置 查 询 导出会员银行卡" at bounding box center [915, 188] width 170 height 21
click at [906, 191] on button "查 询" at bounding box center [896, 188] width 41 height 21
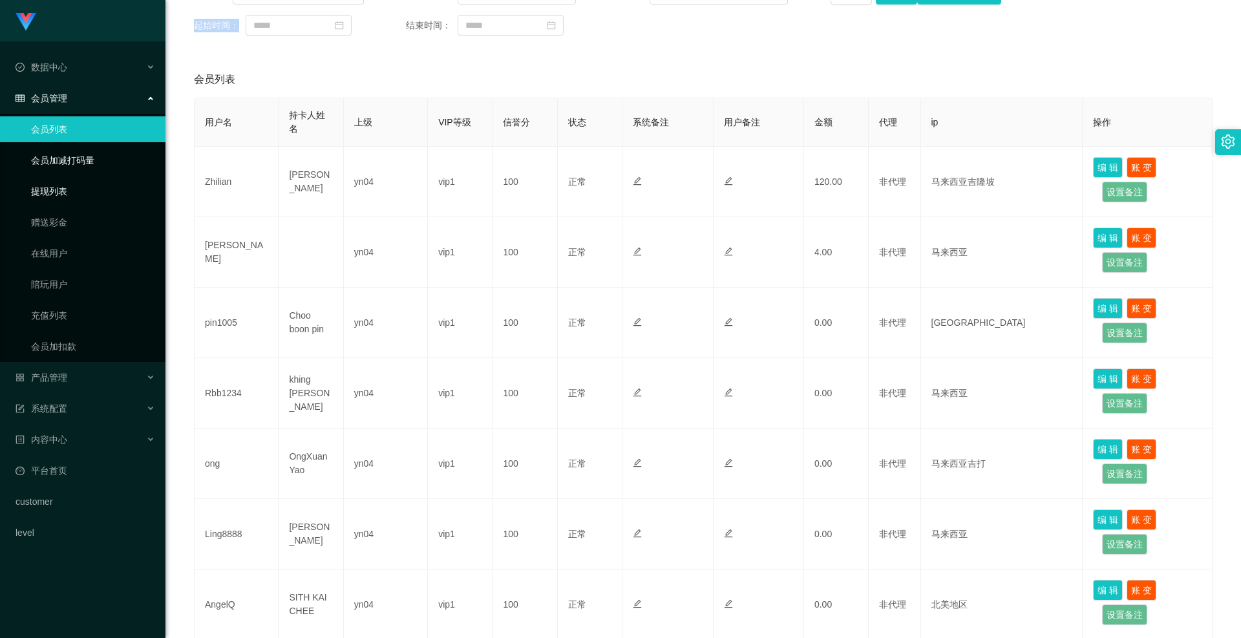
drag, startPoint x: 48, startPoint y: 185, endPoint x: 56, endPoint y: 187, distance: 8.8
click at [48, 185] on link "提现列表" at bounding box center [93, 191] width 124 height 26
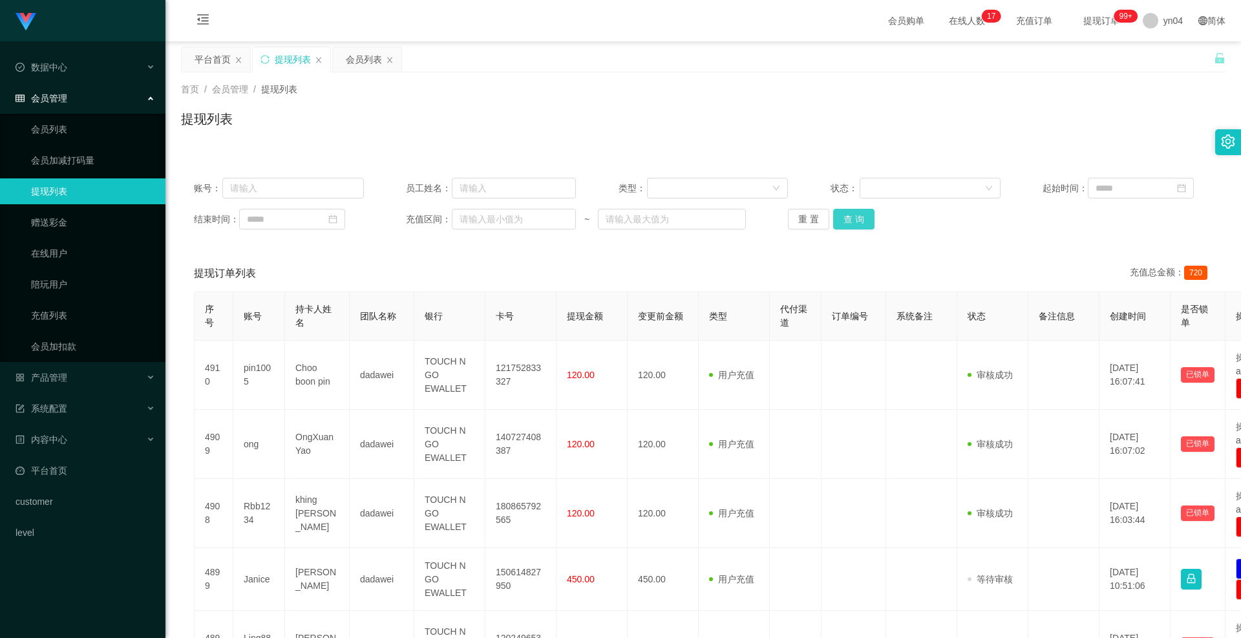
click at [847, 215] on button "查 询" at bounding box center [853, 219] width 41 height 21
click at [847, 215] on div "重 置 查 询" at bounding box center [873, 219] width 170 height 21
click at [847, 215] on button "查 询" at bounding box center [853, 219] width 41 height 21
click at [847, 215] on button "查 询" at bounding box center [861, 219] width 56 height 21
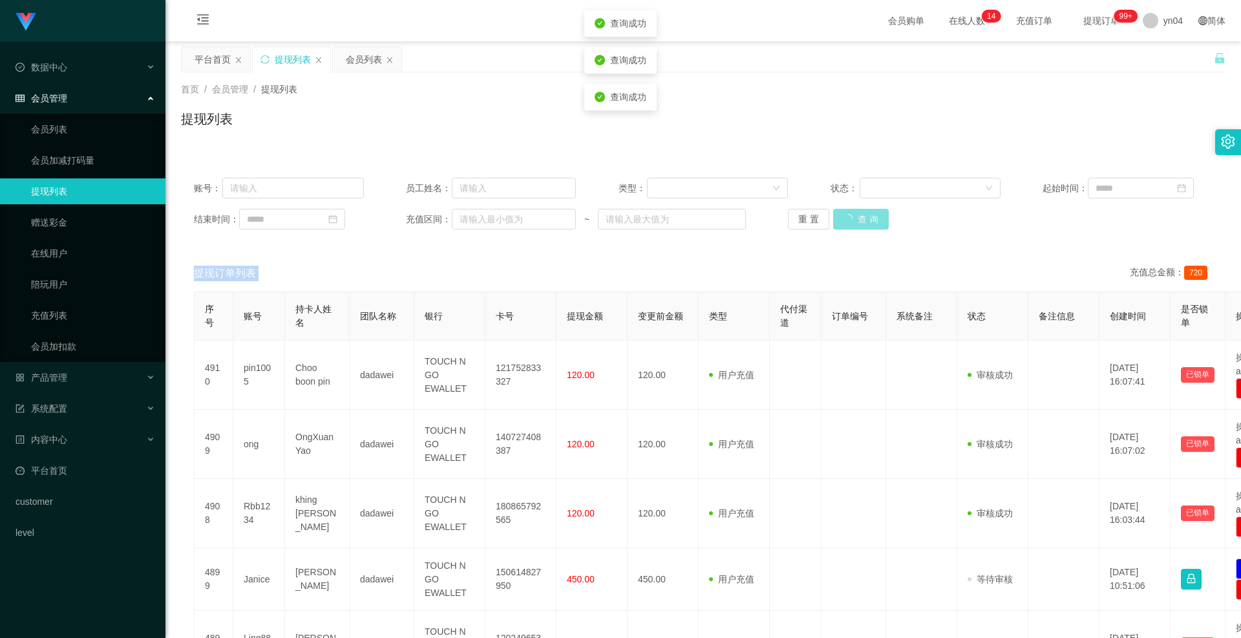
click at [847, 215] on div "重 置 查 询" at bounding box center [873, 219] width 170 height 21
click at [63, 136] on link "会员列表" at bounding box center [93, 129] width 124 height 26
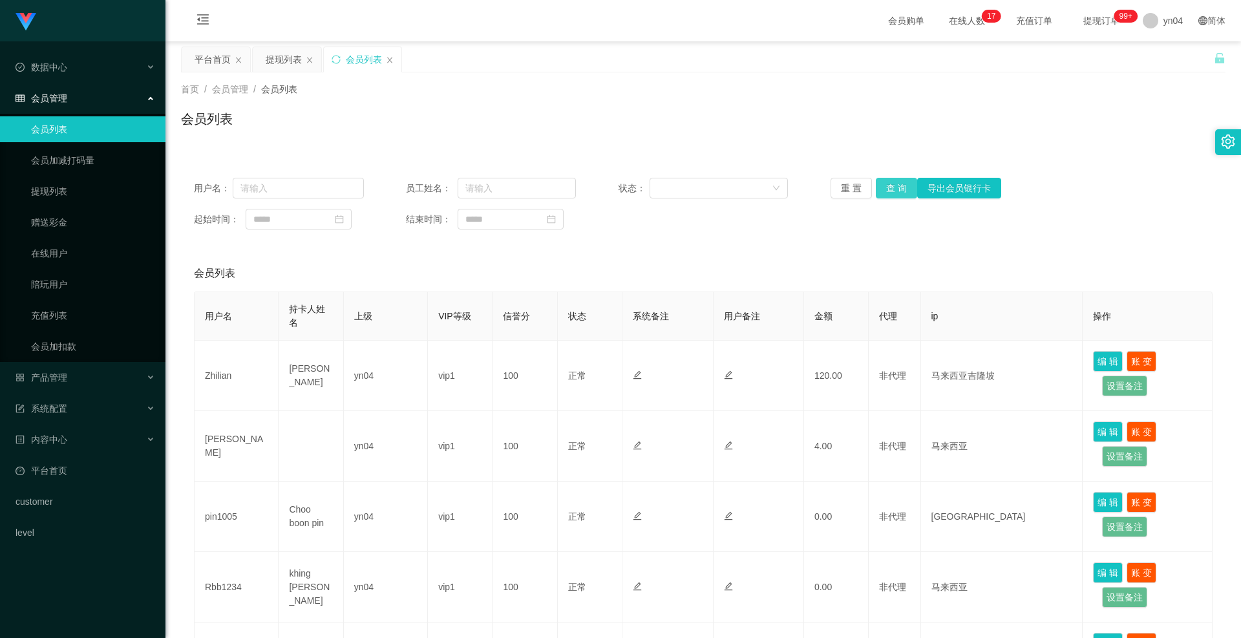
click at [895, 185] on button "查 询" at bounding box center [896, 188] width 41 height 21
click at [895, 185] on div "重 置 查 询 导出会员银行卡" at bounding box center [915, 188] width 170 height 21
click at [895, 185] on button "查 询" at bounding box center [896, 188] width 41 height 21
click at [895, 185] on div "重 置 查 询 导出会员银行卡" at bounding box center [915, 188] width 170 height 21
click at [897, 182] on button "查 询" at bounding box center [896, 188] width 41 height 21
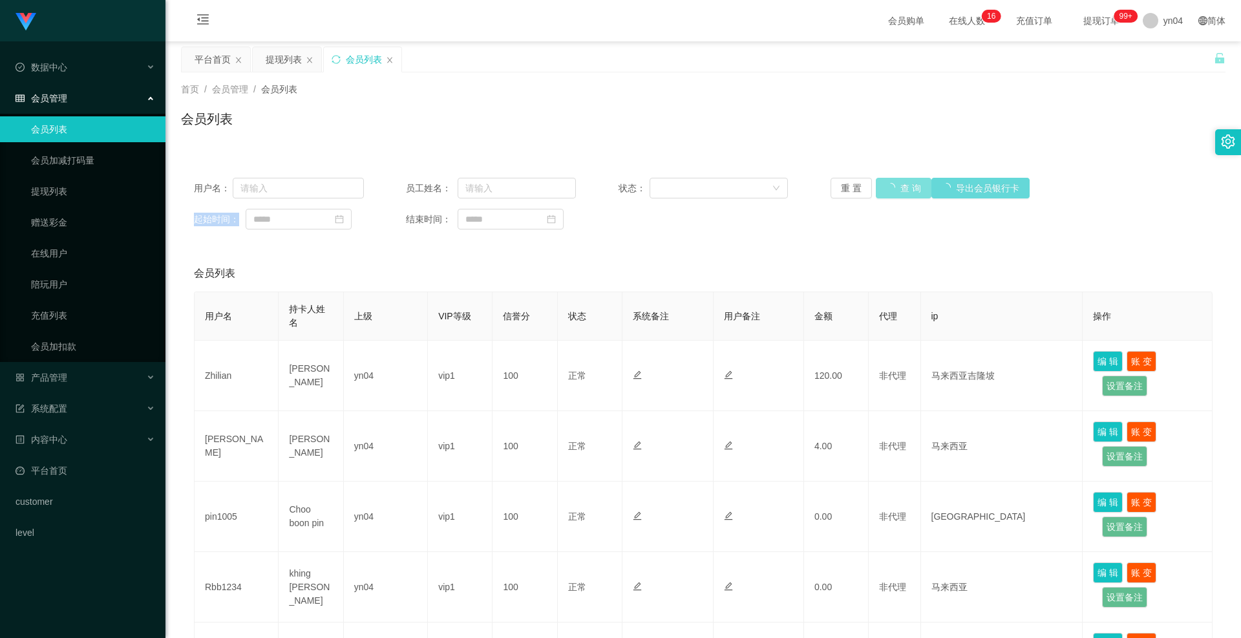
click at [897, 182] on div "重 置 查 询 导出会员银行卡" at bounding box center [915, 188] width 170 height 21
click at [897, 182] on button "查 询" at bounding box center [904, 188] width 56 height 21
click at [897, 182] on div "重 置 查 询 导出会员银行卡" at bounding box center [915, 188] width 170 height 21
click at [890, 195] on button "查 询" at bounding box center [896, 188] width 41 height 21
click at [892, 189] on button "查 询" at bounding box center [896, 188] width 41 height 21
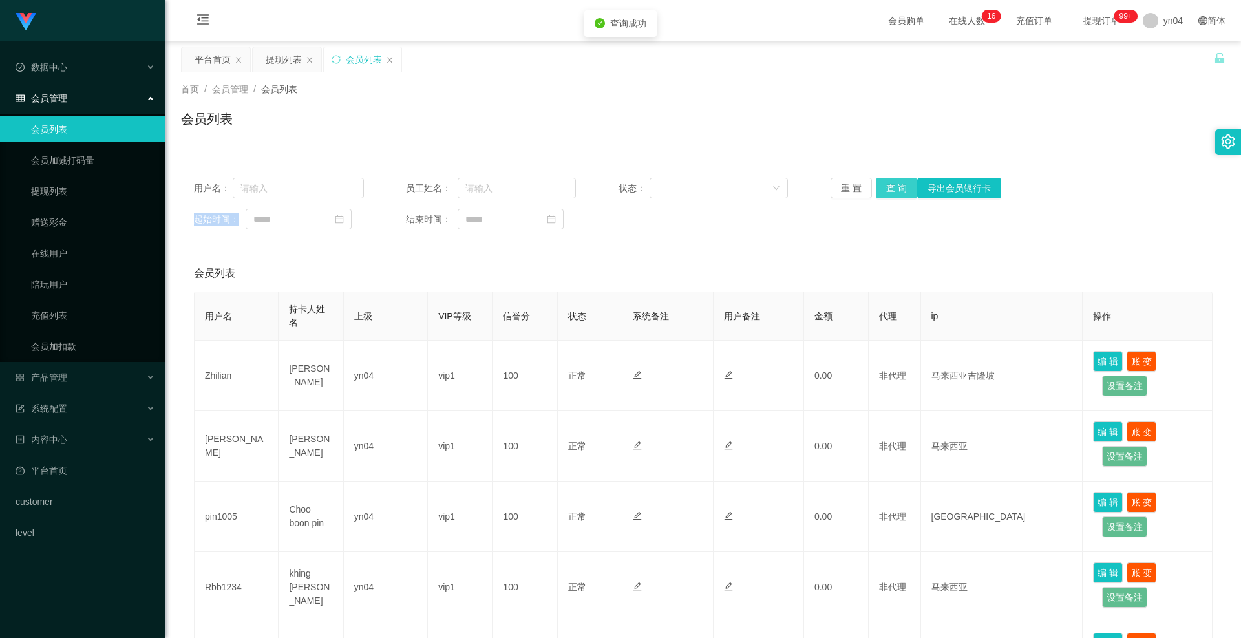
click at [892, 189] on div "重 置 查 询 导出会员银行卡" at bounding box center [915, 188] width 170 height 21
click at [63, 184] on link "提现列表" at bounding box center [93, 191] width 124 height 26
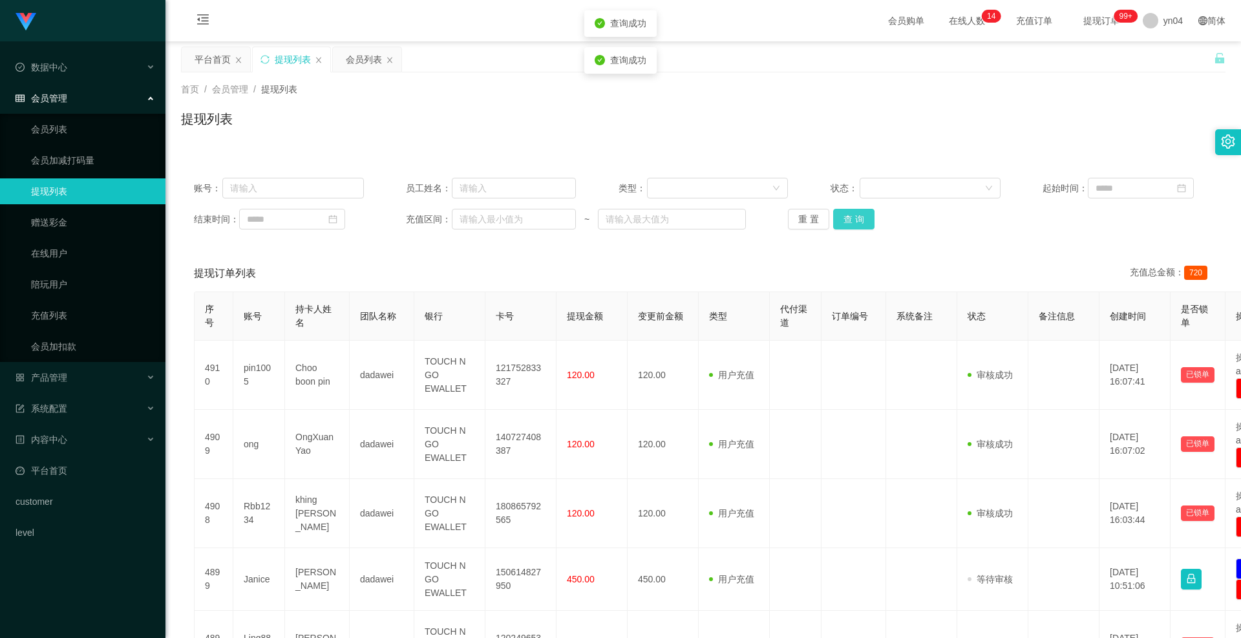
click at [867, 208] on div "账号： 员工姓名： 类型： 状态： 起始时间： 结束时间： 充值区间： ~ 重 置 查 询" at bounding box center [703, 204] width 1044 height 78
click at [864, 220] on button "查 询" at bounding box center [853, 219] width 41 height 21
click at [864, 220] on div "重 置 查 询" at bounding box center [873, 219] width 170 height 21
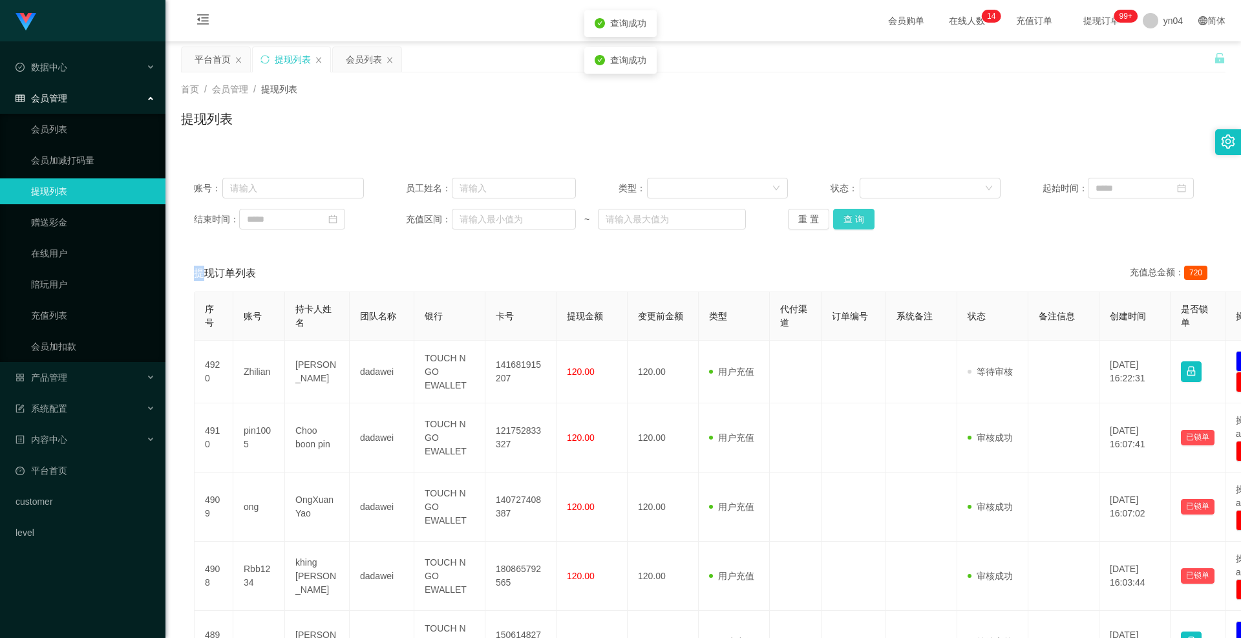
click at [864, 220] on button "查 询" at bounding box center [853, 219] width 41 height 21
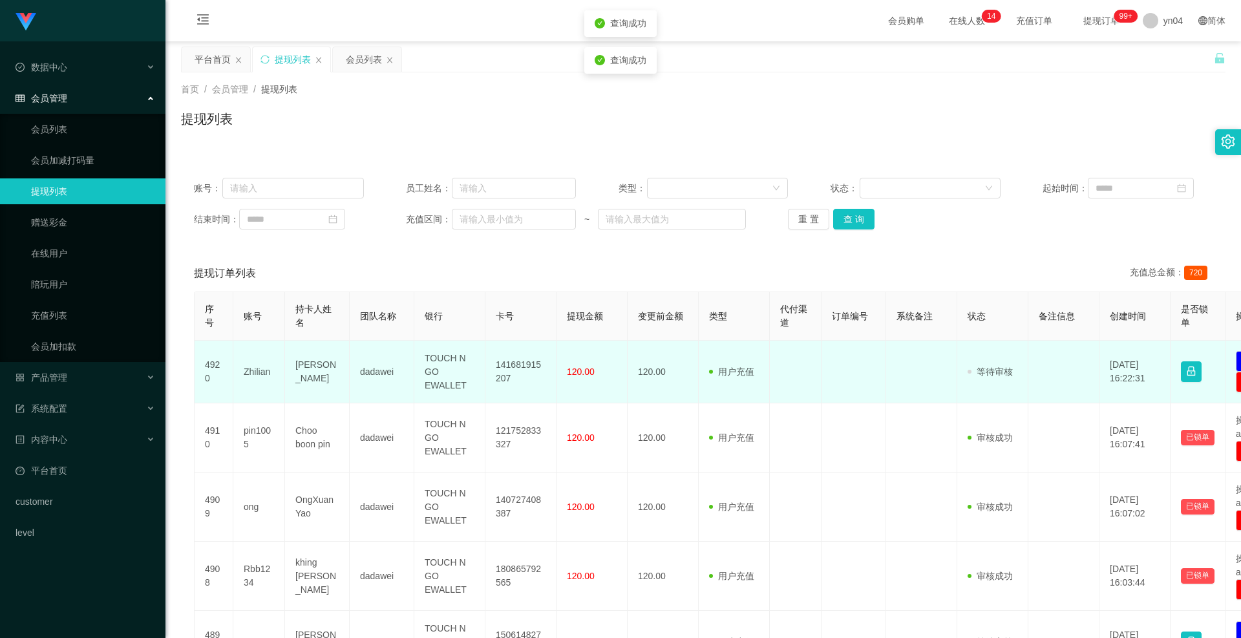
click at [244, 374] on td "Zhilian" at bounding box center [259, 372] width 52 height 63
copy td "Zhilian"
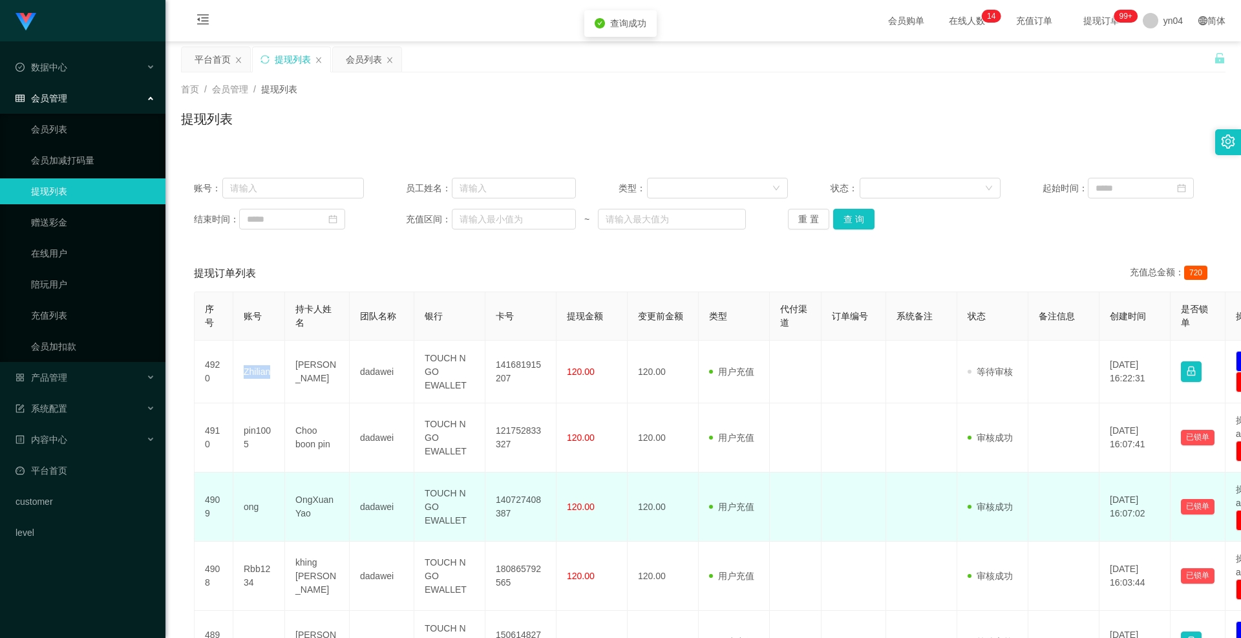
scroll to position [194, 0]
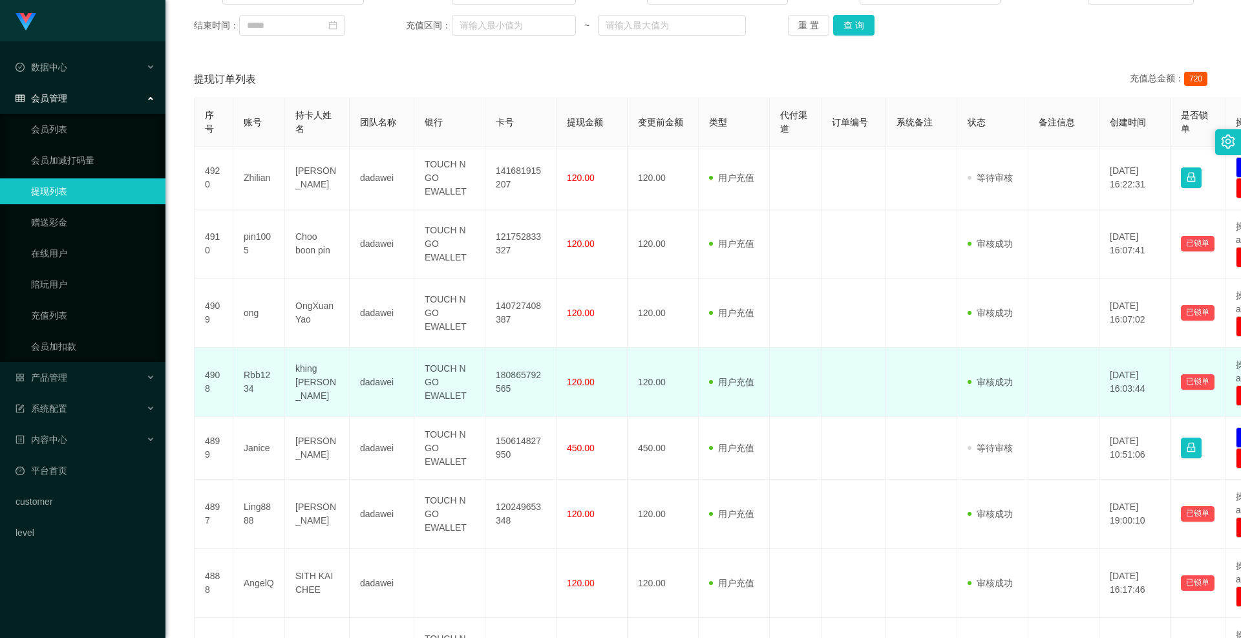
click at [650, 378] on td "120.00" at bounding box center [662, 382] width 71 height 69
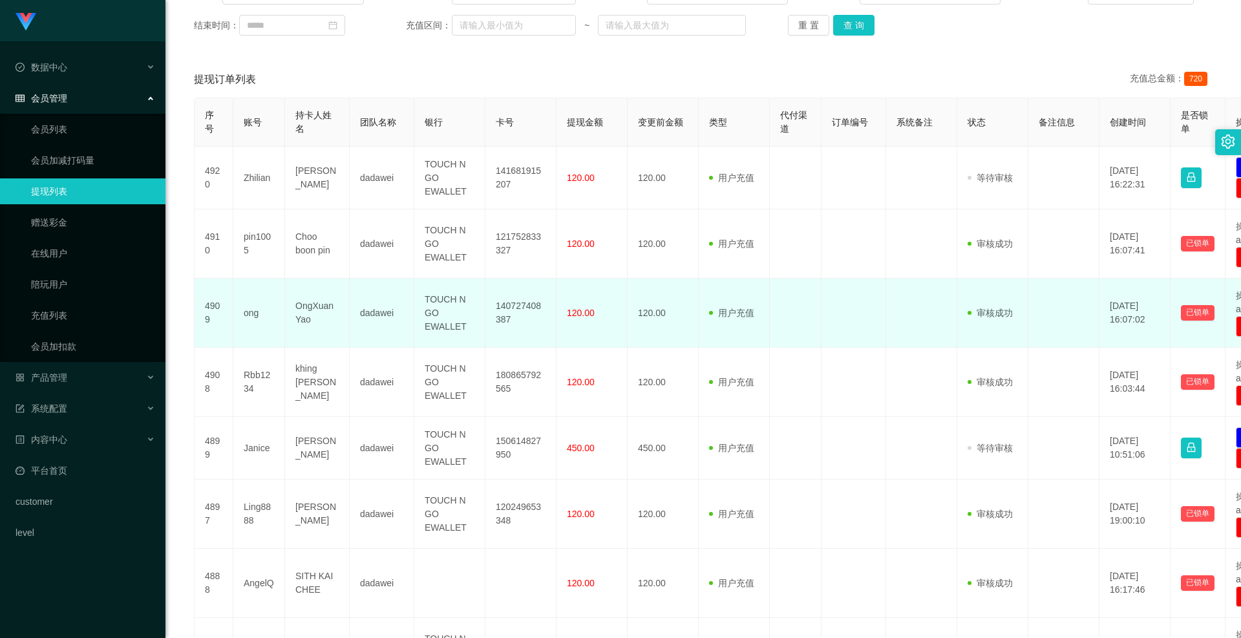
click at [650, 303] on td "120.00" at bounding box center [662, 313] width 71 height 69
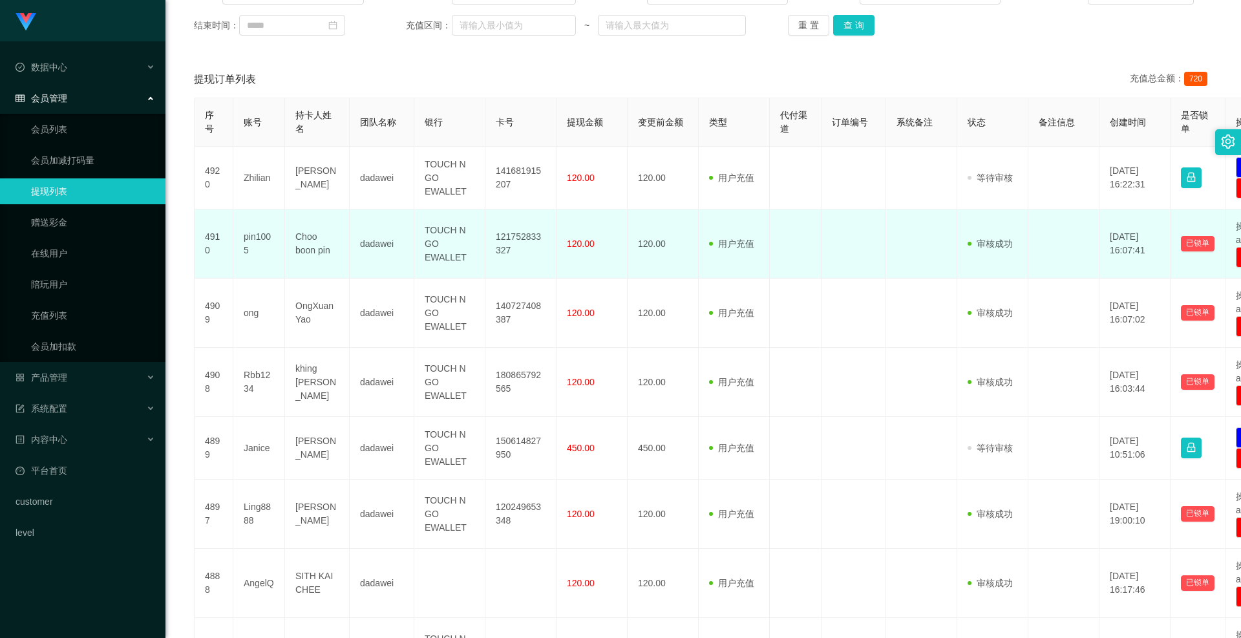
click at [644, 257] on td "120.00" at bounding box center [662, 243] width 71 height 69
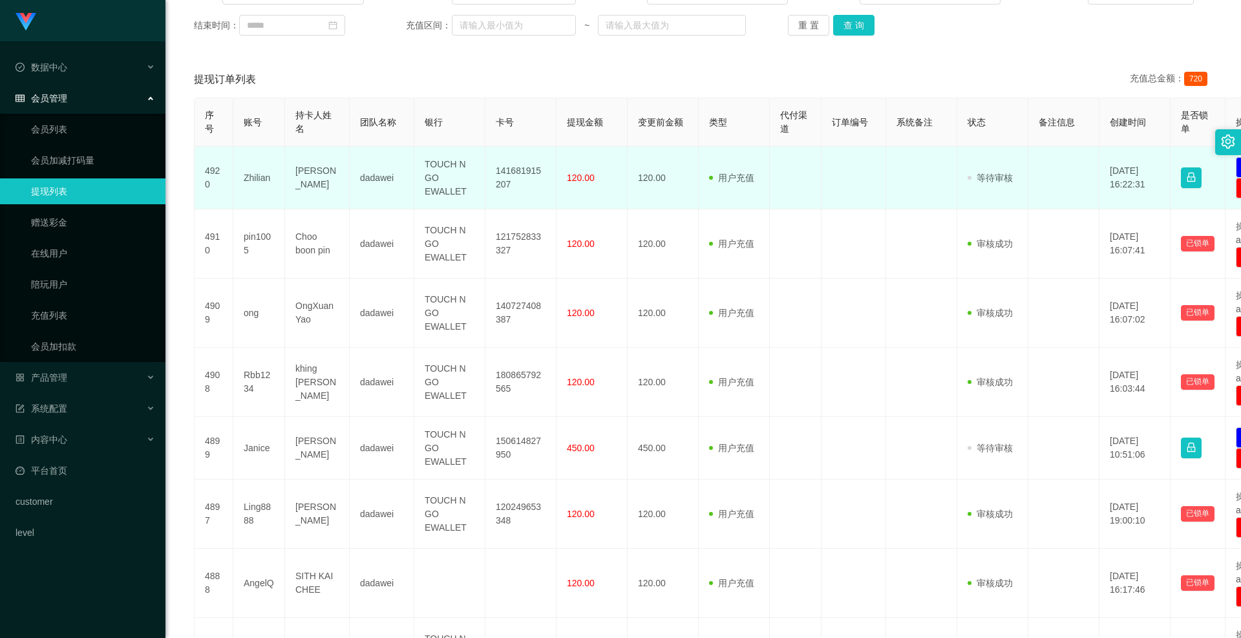
click at [641, 188] on td "120.00" at bounding box center [662, 178] width 71 height 63
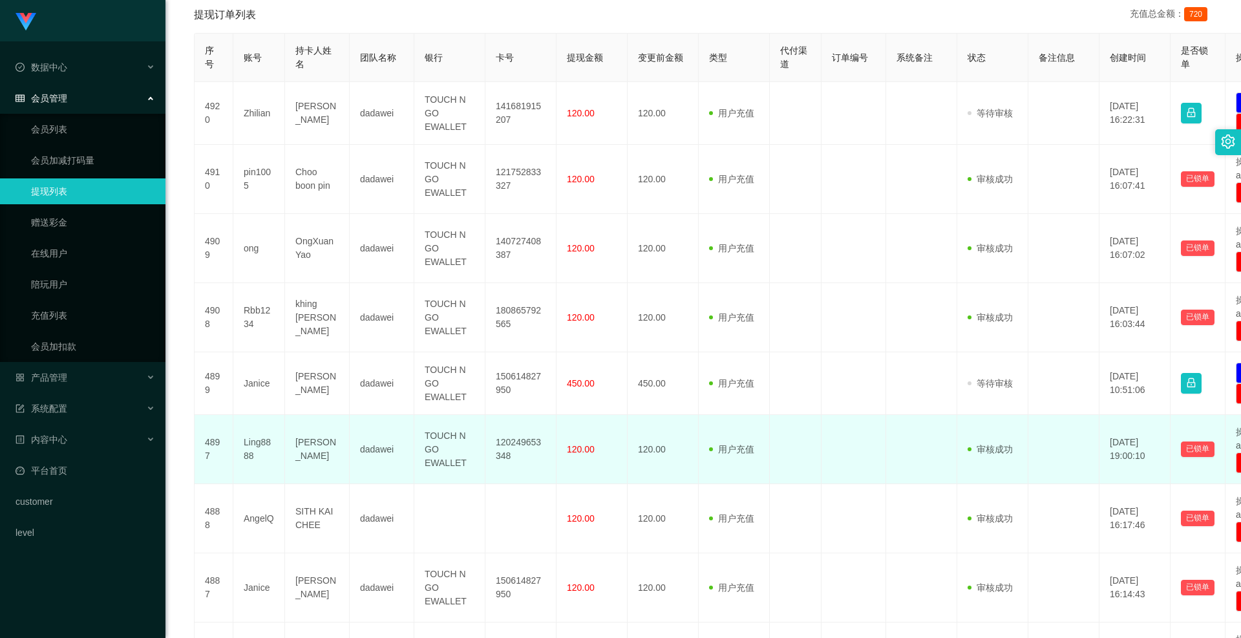
scroll to position [323, 0]
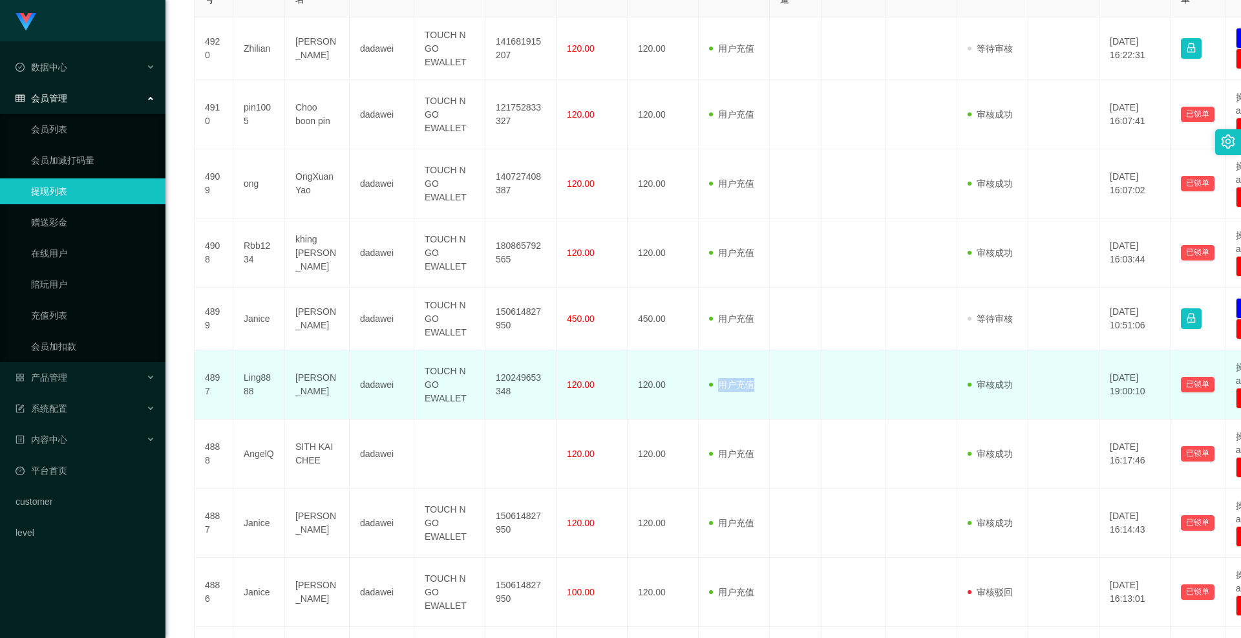
drag, startPoint x: 702, startPoint y: 392, endPoint x: 1028, endPoint y: 399, distance: 325.8
click at [974, 402] on tr "4897 Ling8888 [PERSON_NAME] TOUCH N GO EWALLET 120249653348 120.00 120.00 用户充值 …" at bounding box center [753, 384] width 1117 height 69
click at [1123, 397] on td "[DATE] 19:00:10" at bounding box center [1134, 384] width 71 height 69
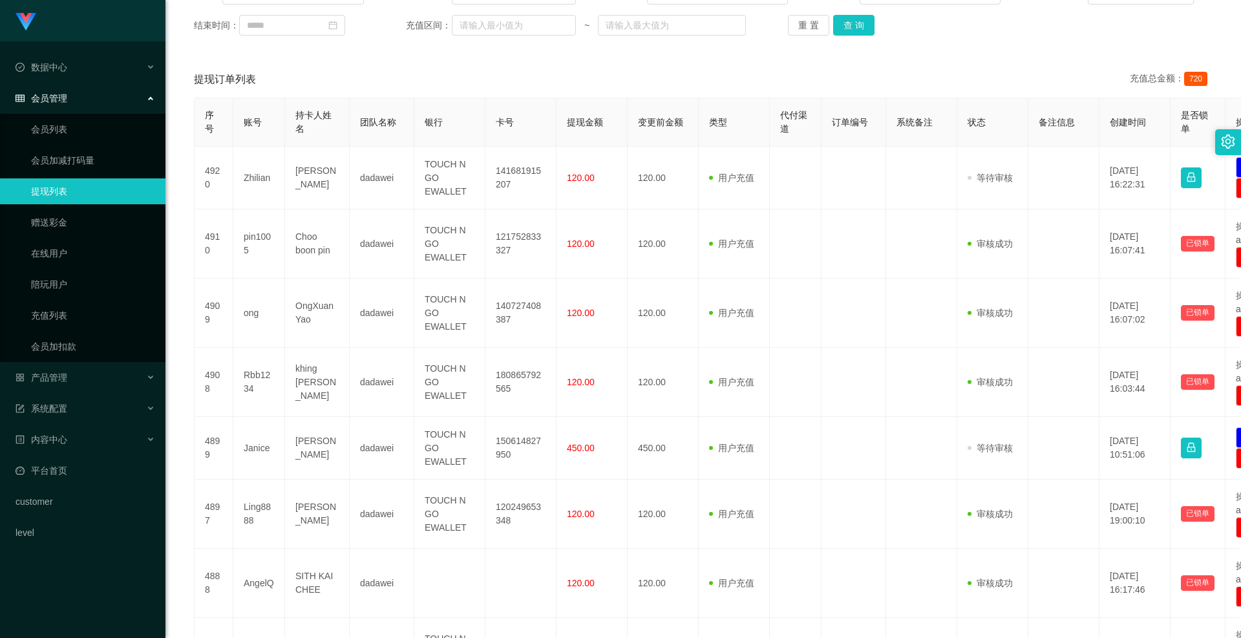
click at [849, 37] on div "账号： 员工姓名： 类型： 状态： 起始时间： 结束时间： 充值区间： ~ 重 置 查 询" at bounding box center [703, 10] width 1044 height 78
click at [849, 32] on button "查 询" at bounding box center [853, 25] width 41 height 21
click at [849, 32] on div "重 置 查 询" at bounding box center [873, 25] width 170 height 21
click at [849, 32] on button "查 询" at bounding box center [853, 25] width 41 height 21
click at [849, 32] on div "重 置 查 询" at bounding box center [873, 25] width 170 height 21
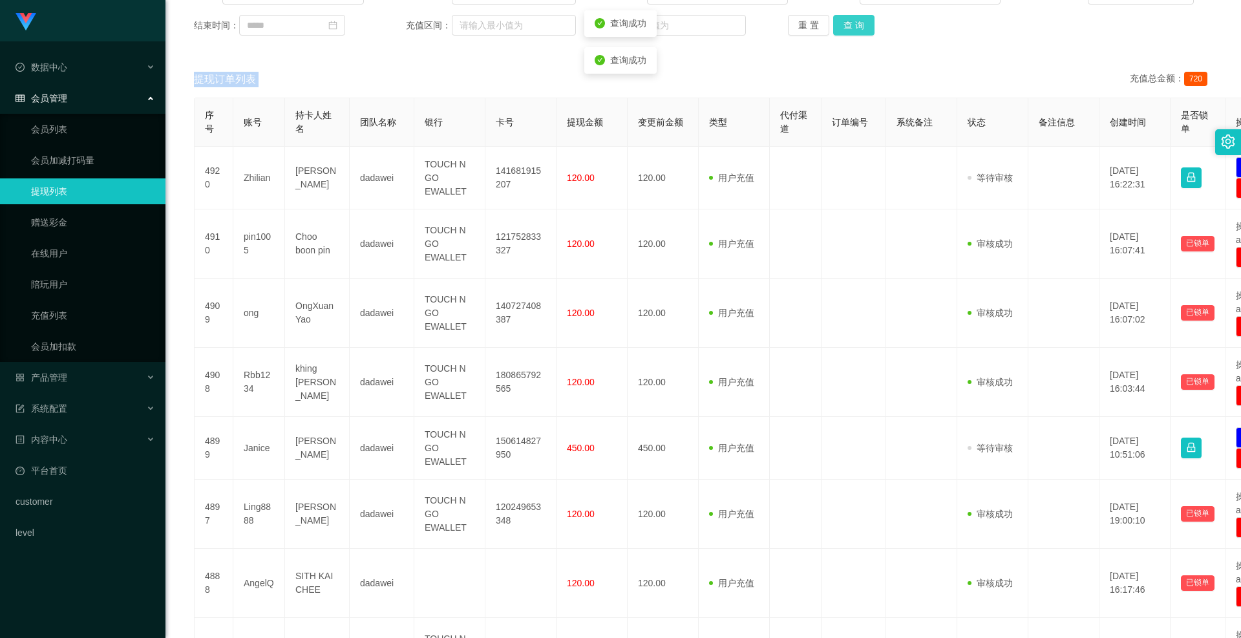
click at [849, 32] on button "查 询" at bounding box center [853, 25] width 41 height 21
click at [849, 32] on div "重 置 查 询" at bounding box center [873, 25] width 170 height 21
click at [849, 32] on button "查 询" at bounding box center [853, 25] width 41 height 21
click at [849, 32] on div "重 置 查 询" at bounding box center [873, 25] width 170 height 21
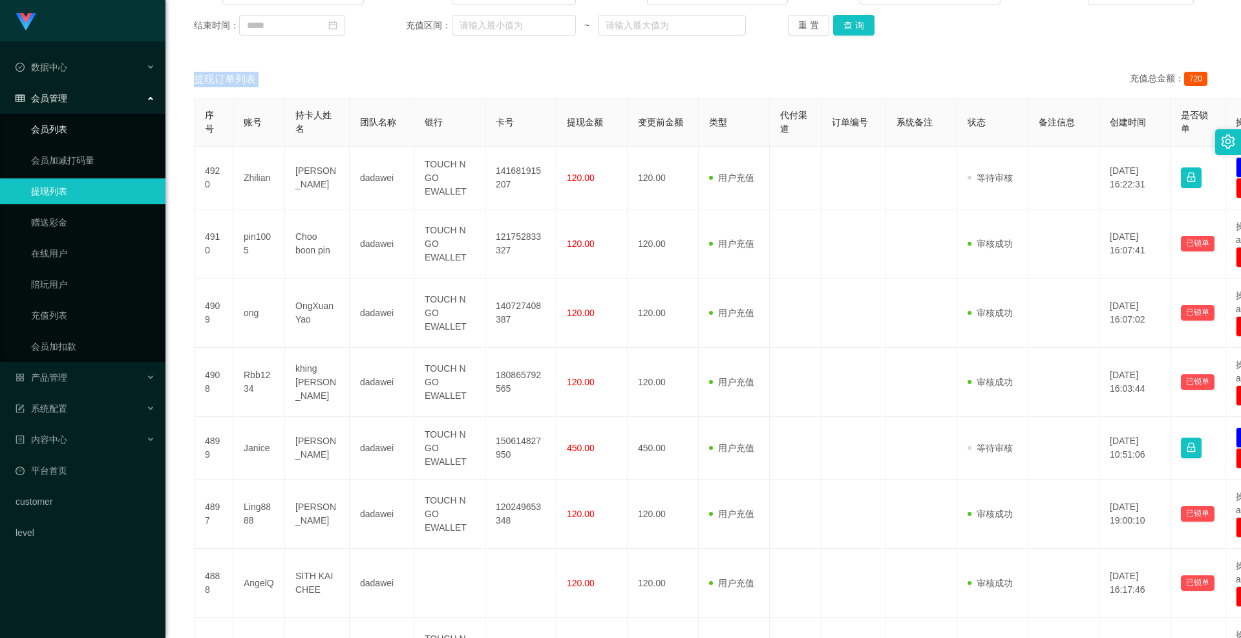
click at [79, 120] on link "会员列表" at bounding box center [93, 129] width 124 height 26
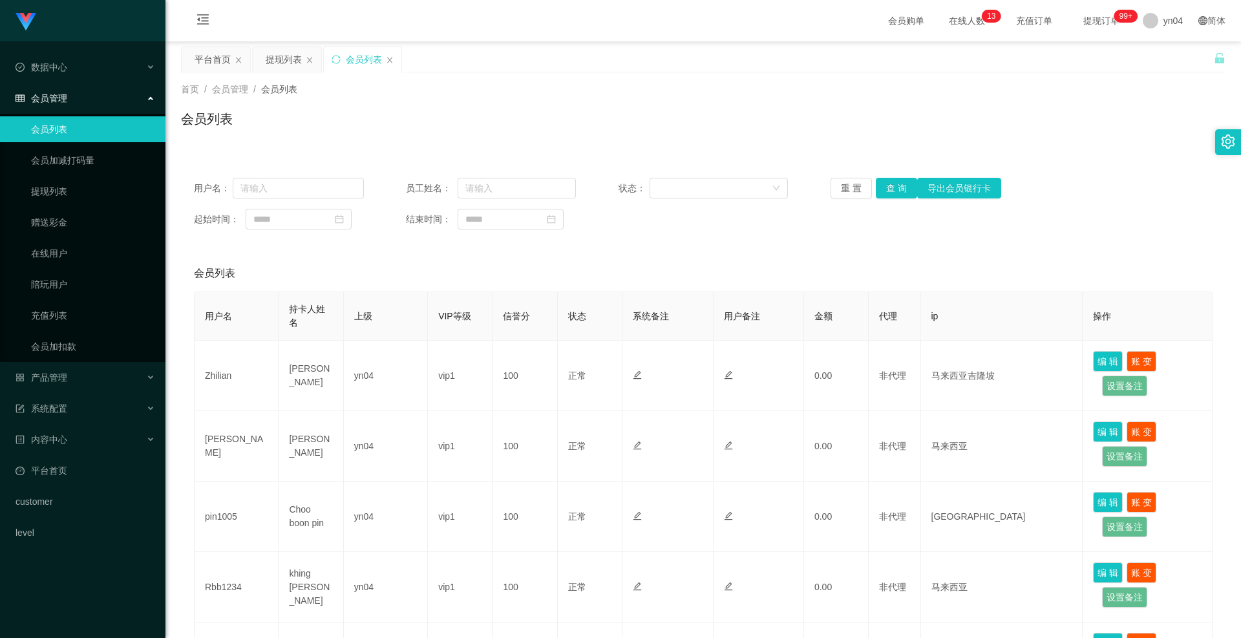
click at [894, 173] on div "用户名： 员工姓名： 状态： 重 置 查 询 导出会员银行卡 起始时间： 结束时间：" at bounding box center [703, 204] width 1044 height 78
click at [890, 187] on button "查 询" at bounding box center [896, 188] width 41 height 21
click at [890, 187] on div "重 置 查 询 导出会员银行卡" at bounding box center [915, 188] width 170 height 21
click at [890, 187] on button "查 询" at bounding box center [896, 188] width 41 height 21
click at [890, 187] on div "重 置 查 询 导出会员银行卡" at bounding box center [915, 188] width 170 height 21
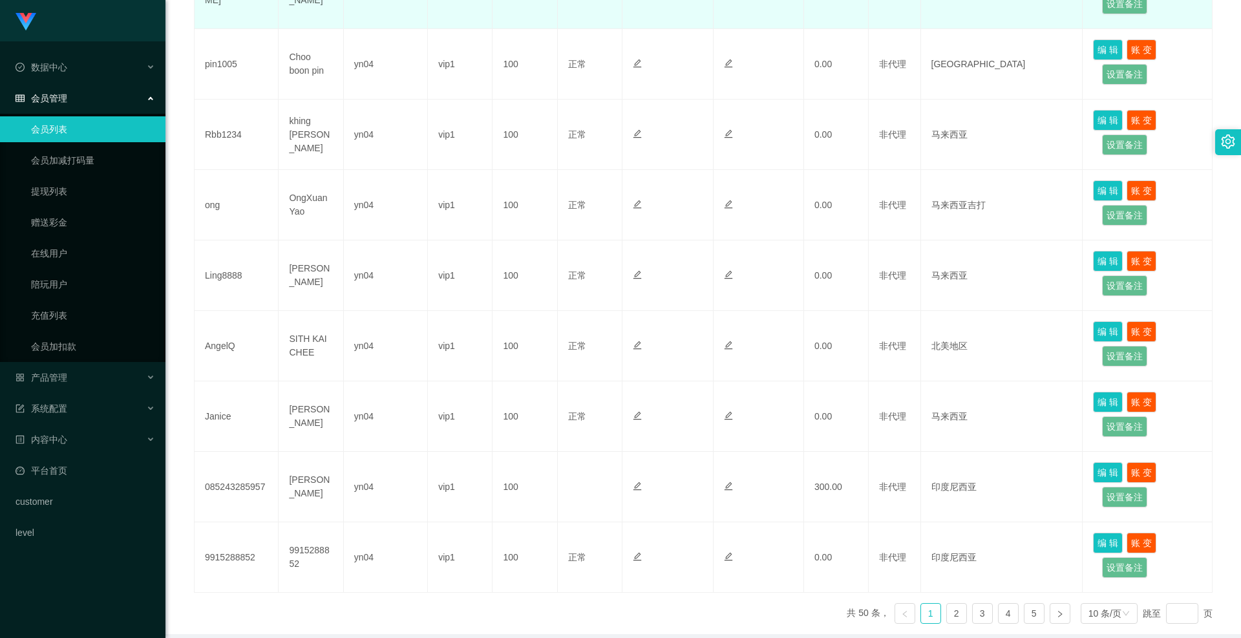
scroll to position [194, 0]
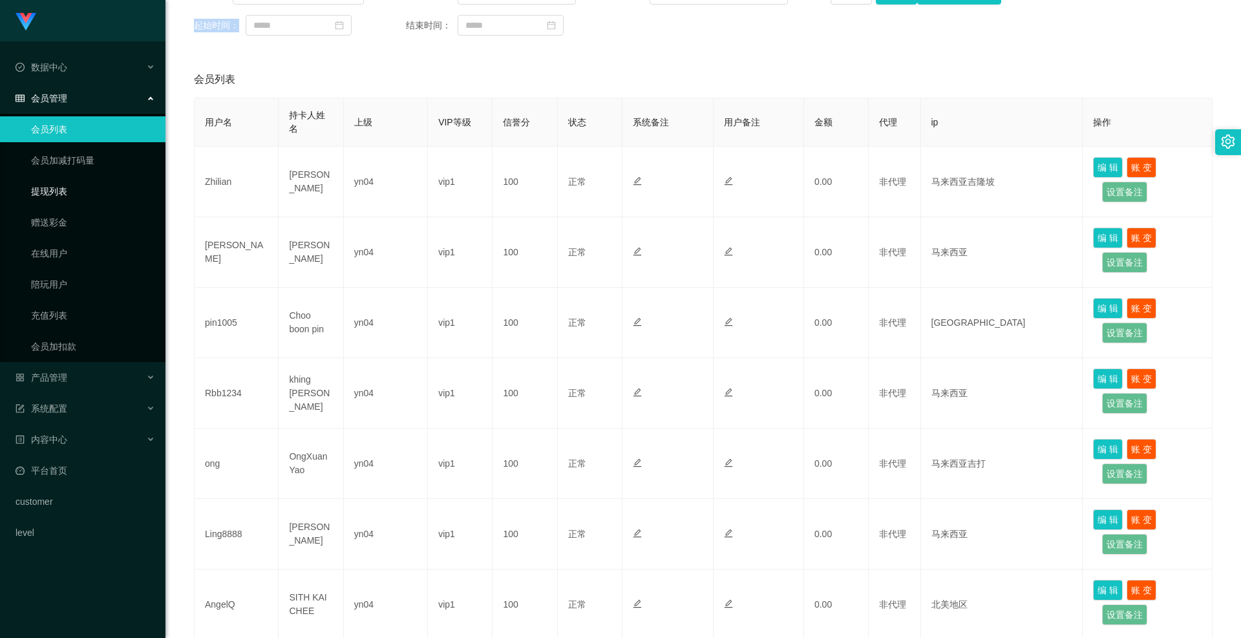
click at [71, 200] on link "提现列表" at bounding box center [93, 191] width 124 height 26
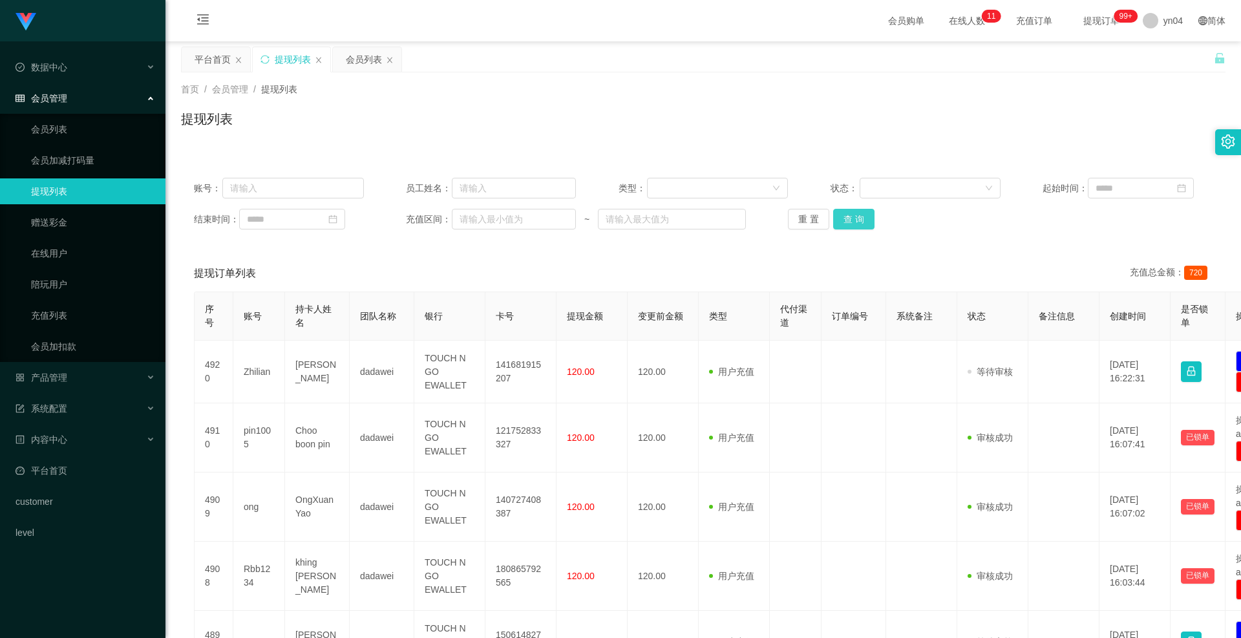
click at [848, 223] on button "查 询" at bounding box center [853, 219] width 41 height 21
click at [848, 223] on div "重 置 查 询" at bounding box center [873, 219] width 170 height 21
click at [848, 223] on button "查 询" at bounding box center [861, 219] width 56 height 21
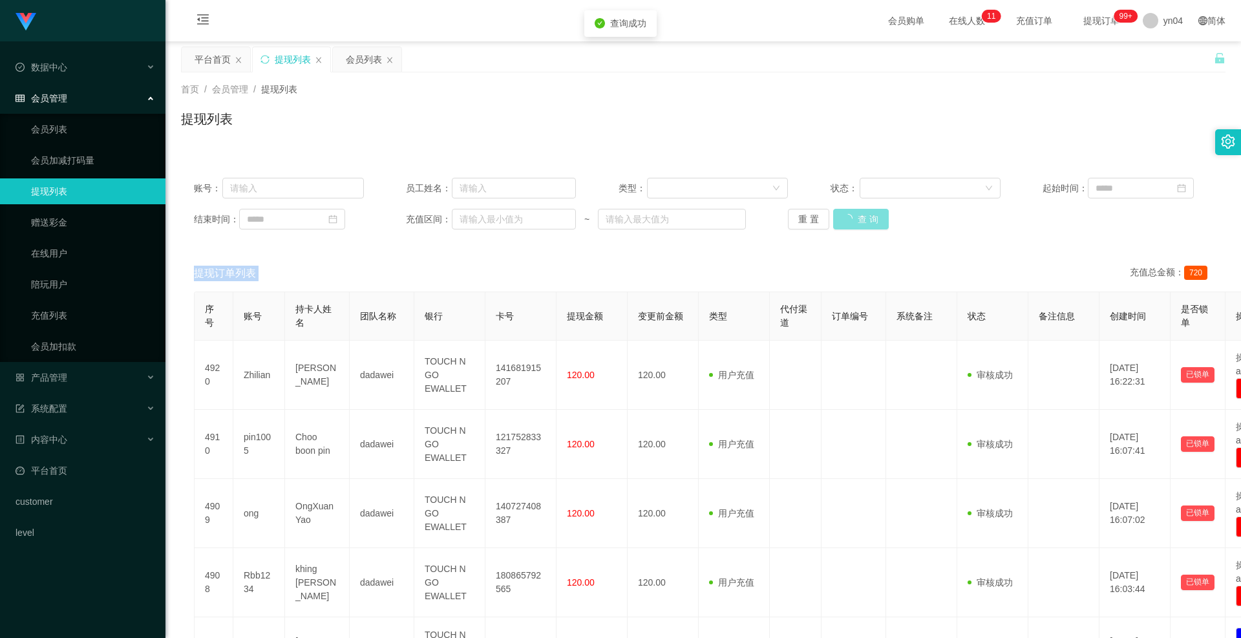
click at [848, 223] on div "重 置 查 询" at bounding box center [873, 219] width 170 height 21
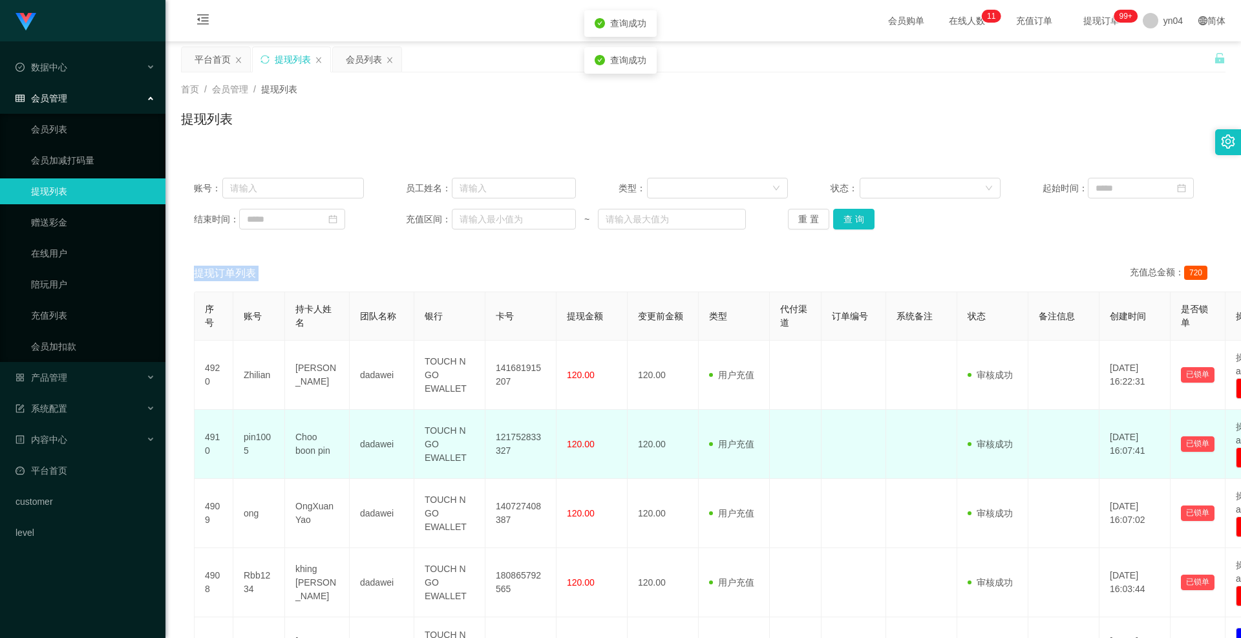
scroll to position [65, 0]
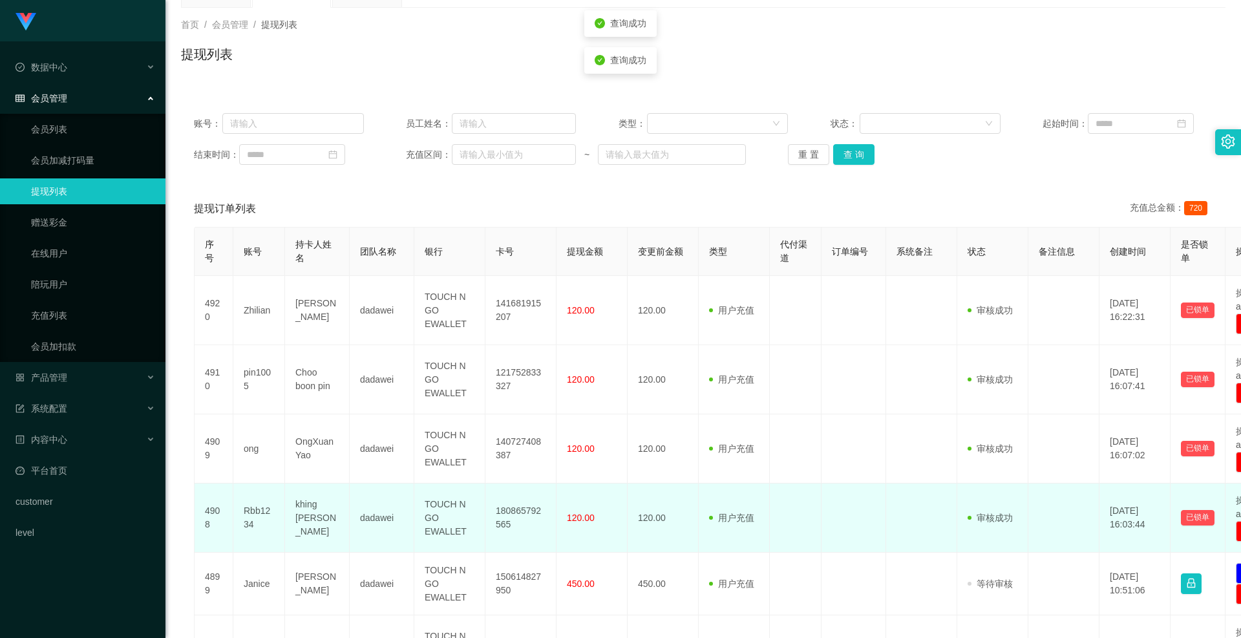
click at [656, 498] on td "120.00" at bounding box center [662, 517] width 71 height 69
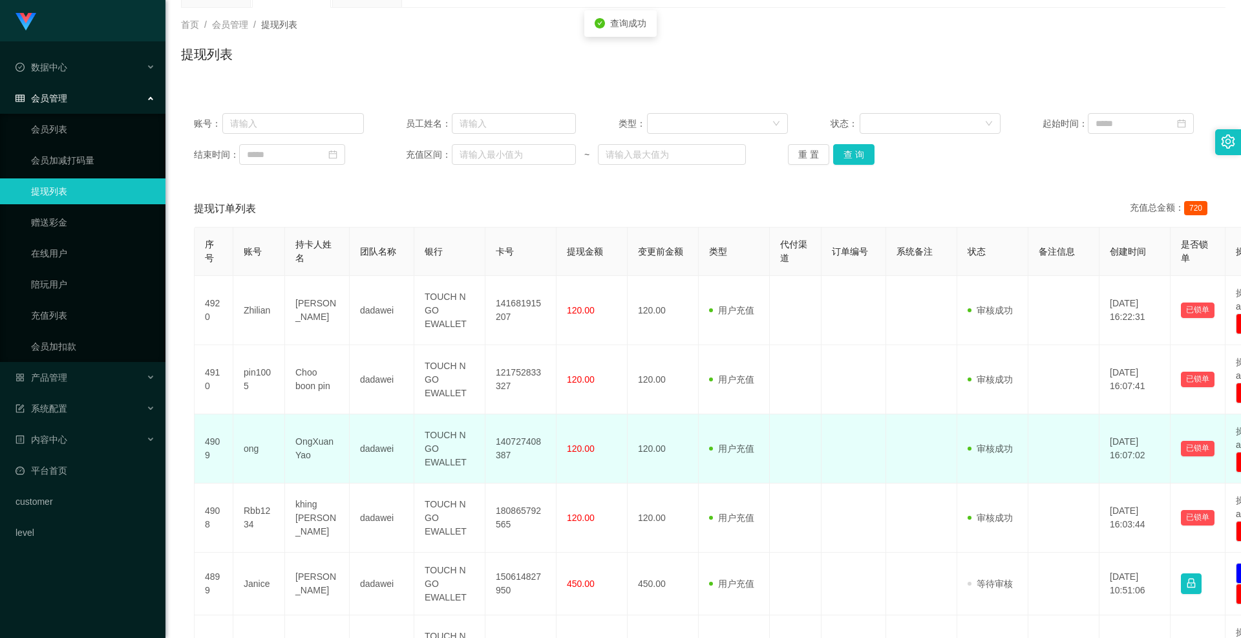
click at [650, 450] on td "120.00" at bounding box center [662, 448] width 71 height 69
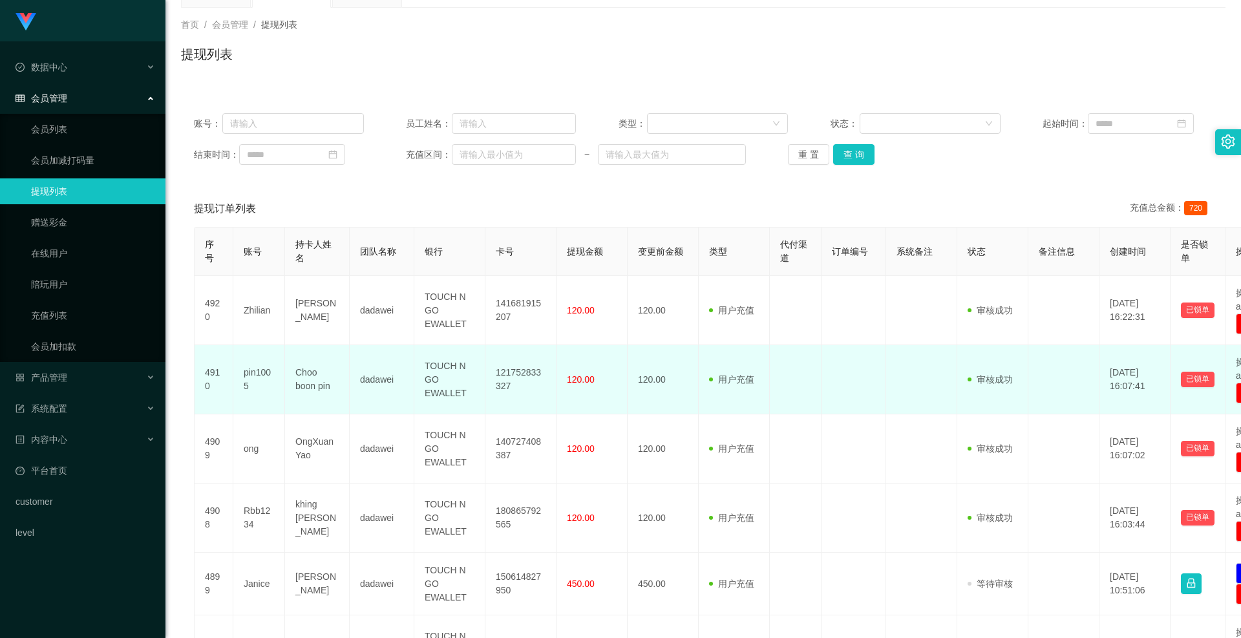
click at [649, 375] on td "120.00" at bounding box center [662, 379] width 71 height 69
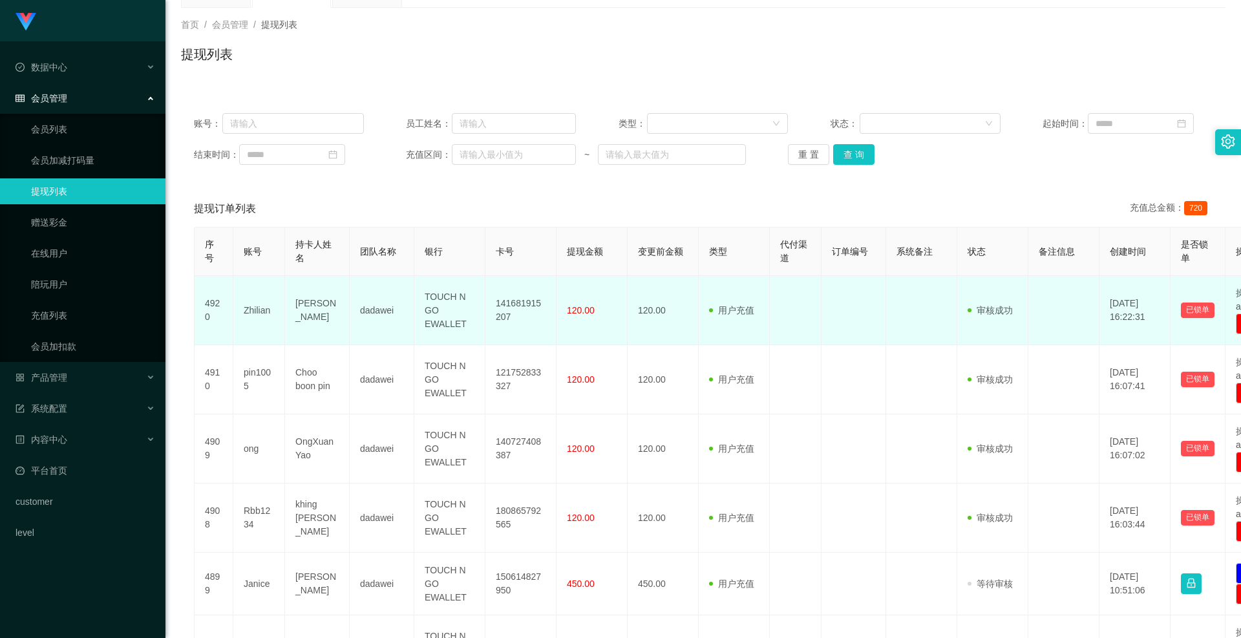
click at [638, 307] on td "120.00" at bounding box center [662, 310] width 71 height 69
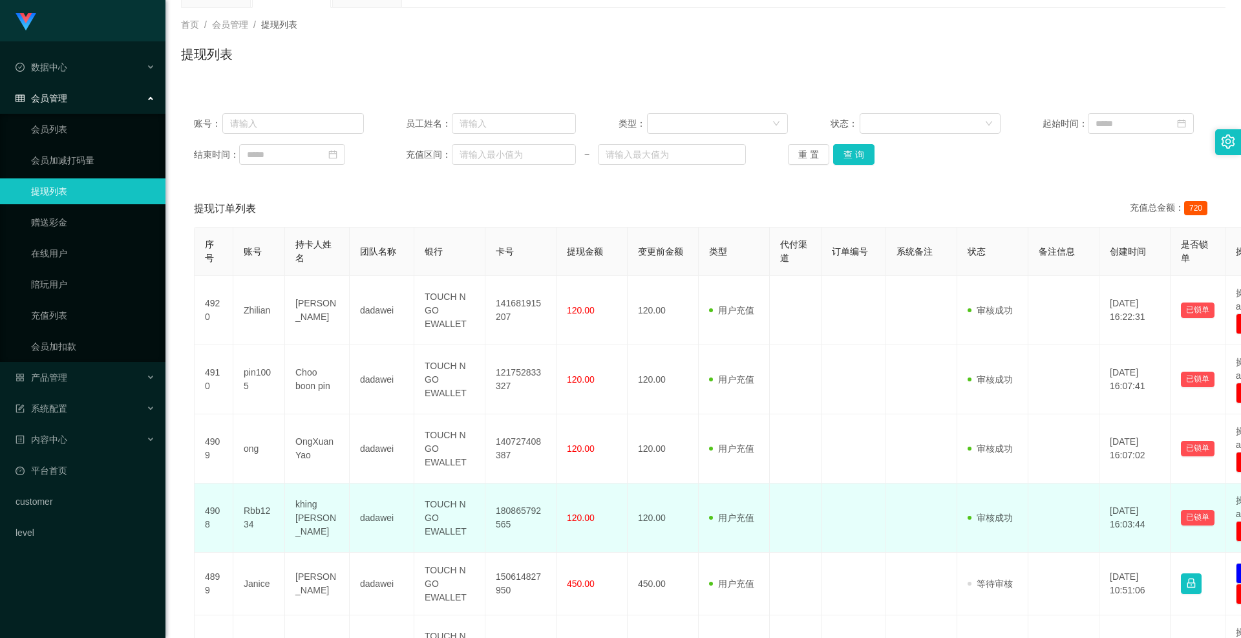
click at [651, 515] on td "120.00" at bounding box center [662, 517] width 71 height 69
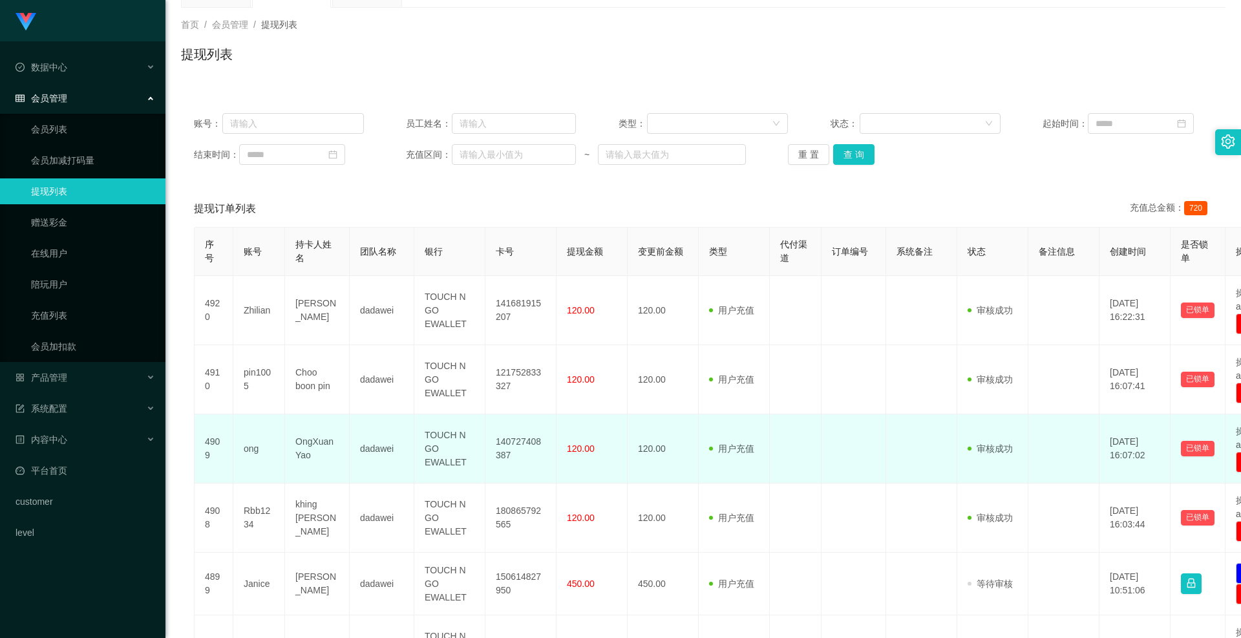
drag, startPoint x: 649, startPoint y: 454, endPoint x: 649, endPoint y: 436, distance: 18.1
click at [649, 454] on td "120.00" at bounding box center [662, 448] width 71 height 69
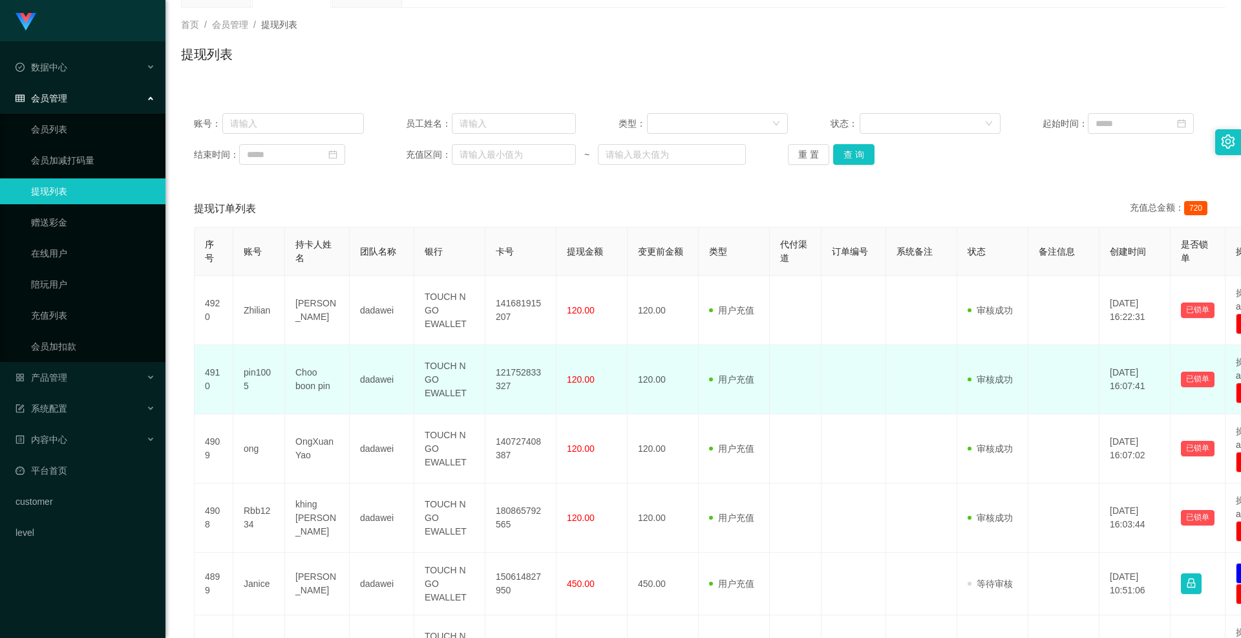
click at [657, 395] on td "120.00" at bounding box center [662, 379] width 71 height 69
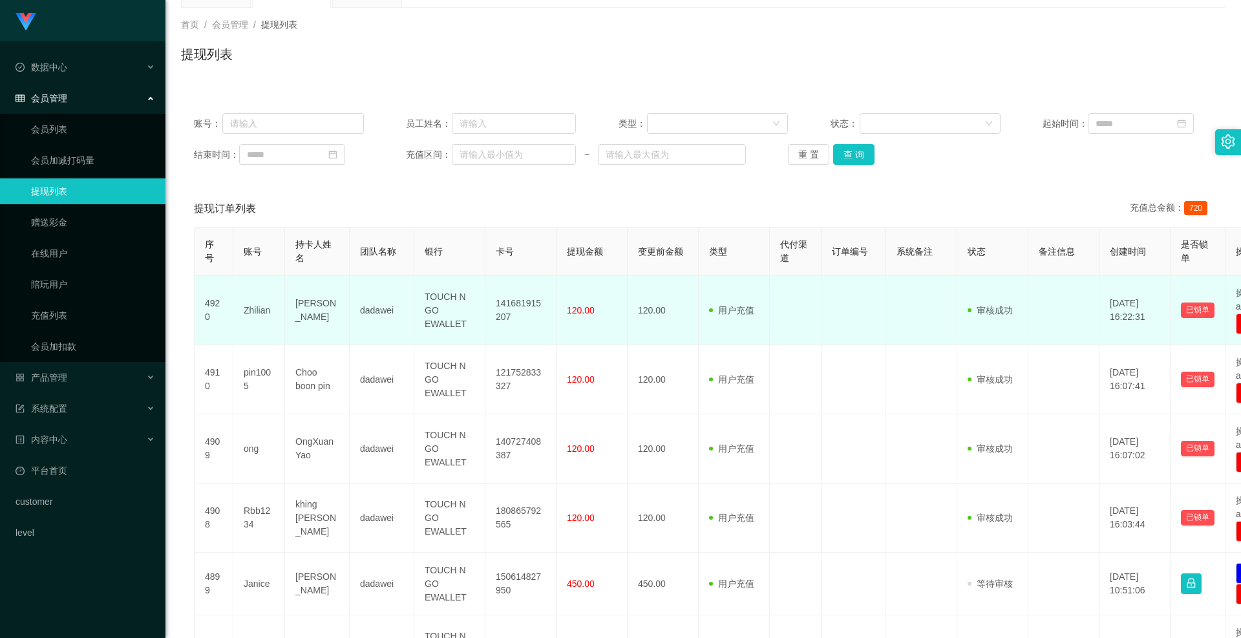
click at [649, 319] on td "120.00" at bounding box center [662, 310] width 71 height 69
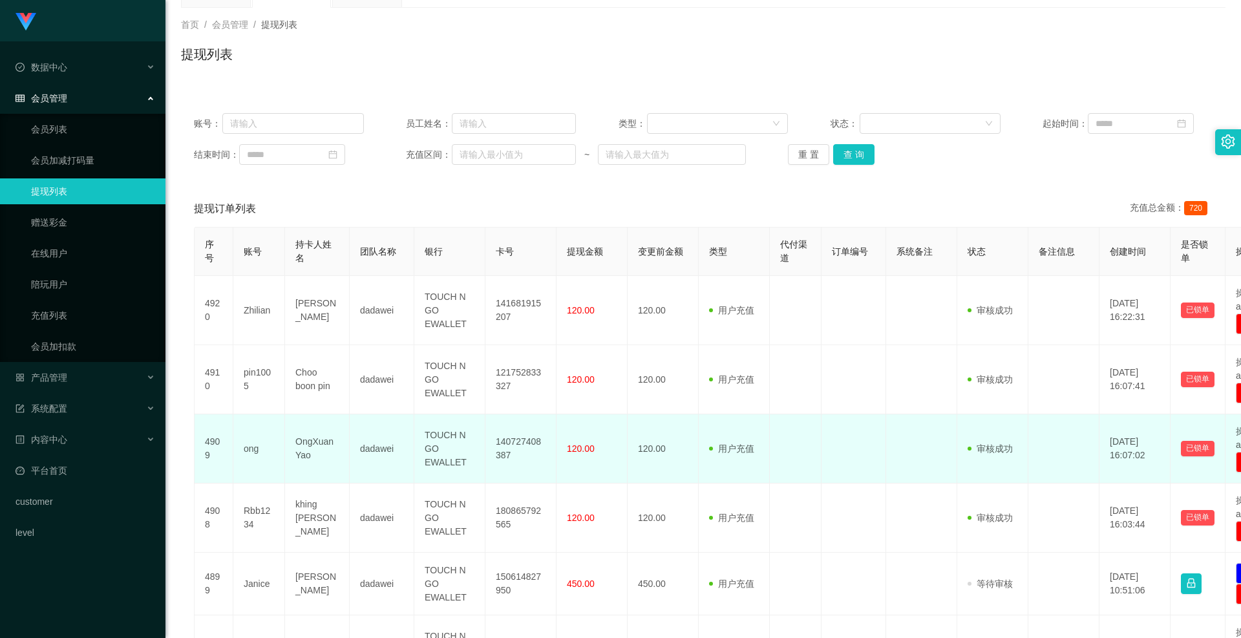
click at [269, 456] on td "ong" at bounding box center [259, 448] width 52 height 69
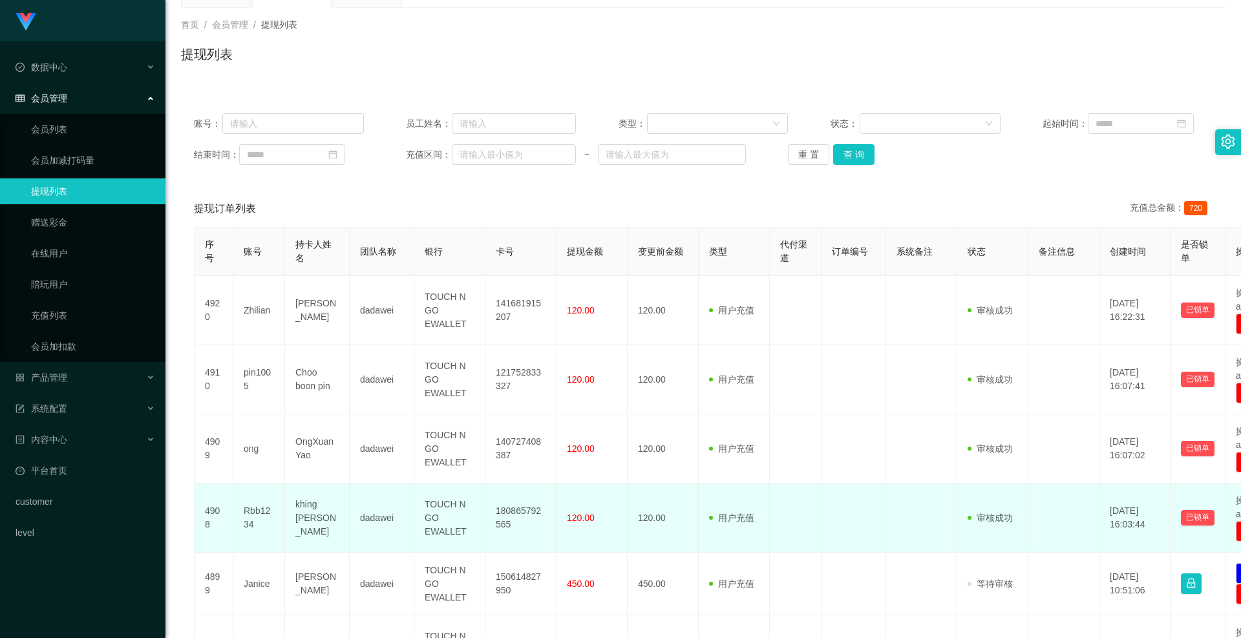
click at [265, 516] on td "Rbb1234" at bounding box center [259, 517] width 52 height 69
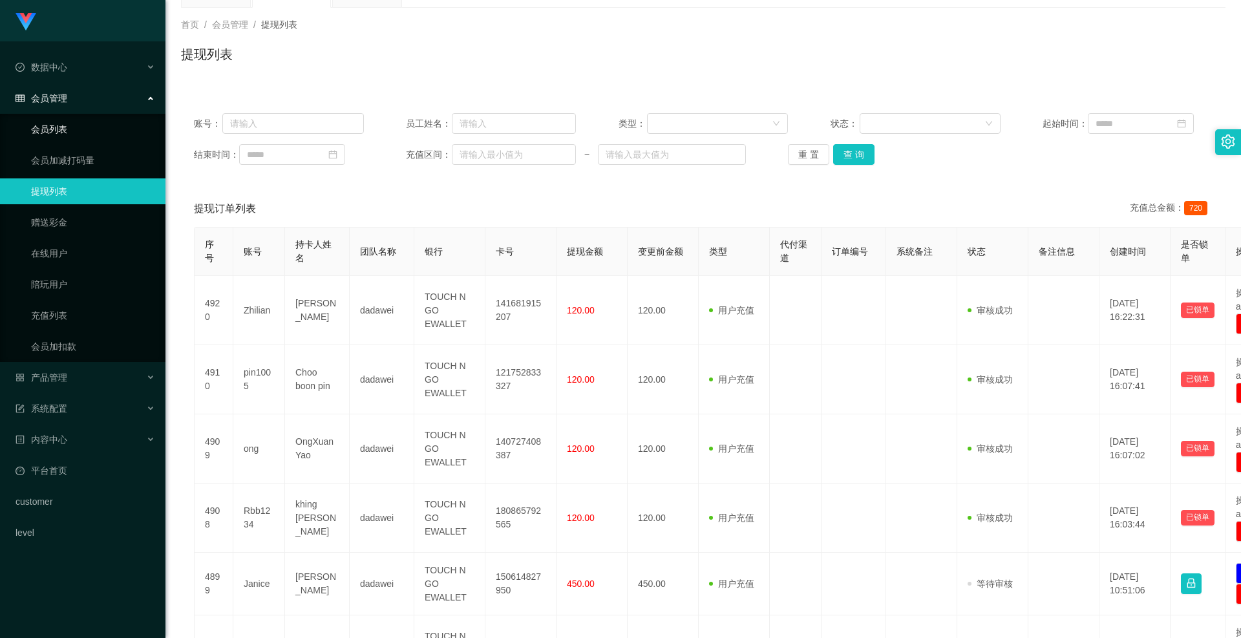
click at [83, 123] on link "会员列表" at bounding box center [93, 129] width 124 height 26
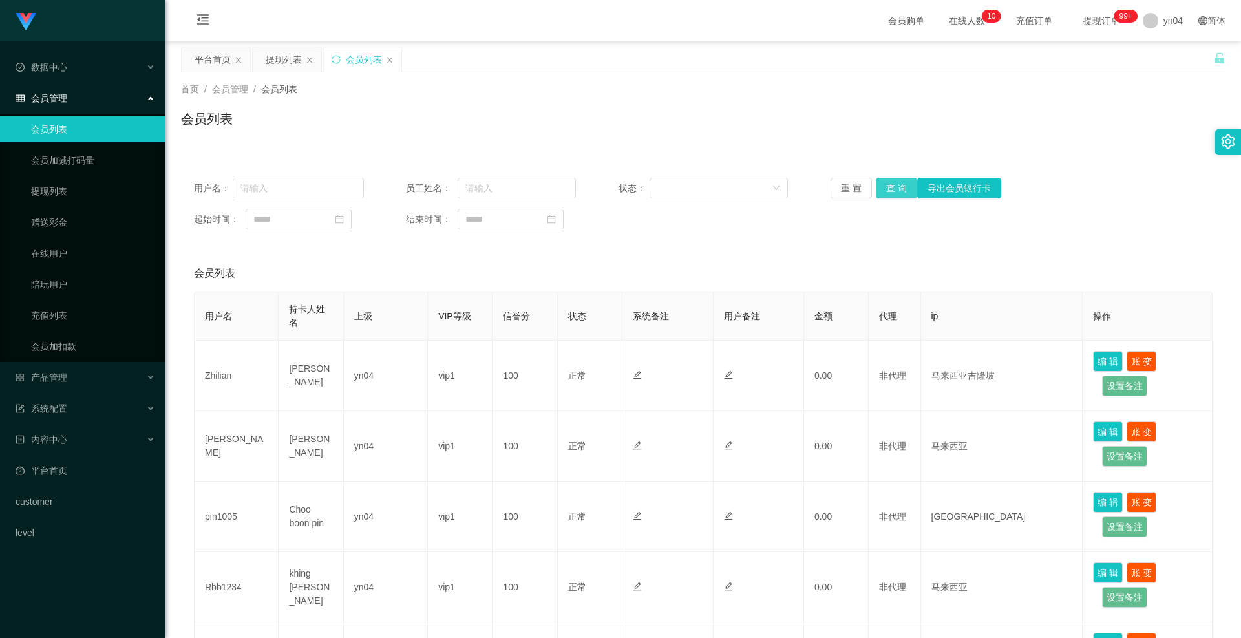
click at [900, 190] on button "查 询" at bounding box center [896, 188] width 41 height 21
click at [900, 190] on div "重 置 查 询 导出会员银行卡" at bounding box center [915, 188] width 170 height 21
click at [900, 190] on button "查 询" at bounding box center [904, 188] width 56 height 21
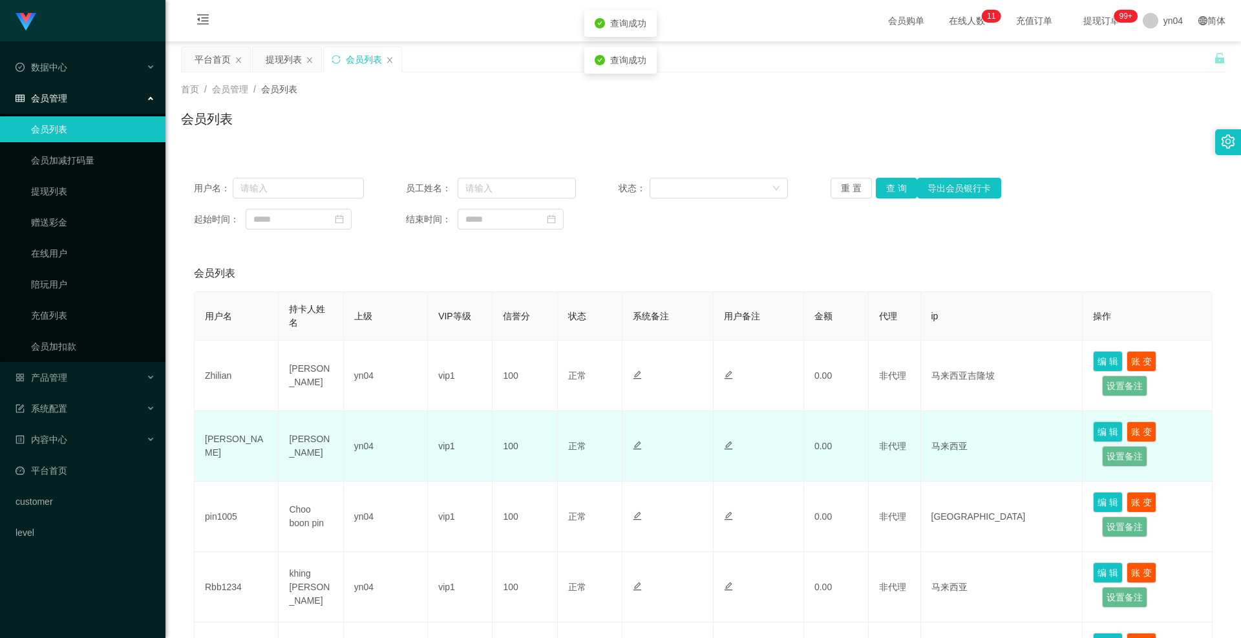
click at [226, 447] on td "[PERSON_NAME]" at bounding box center [237, 446] width 84 height 70
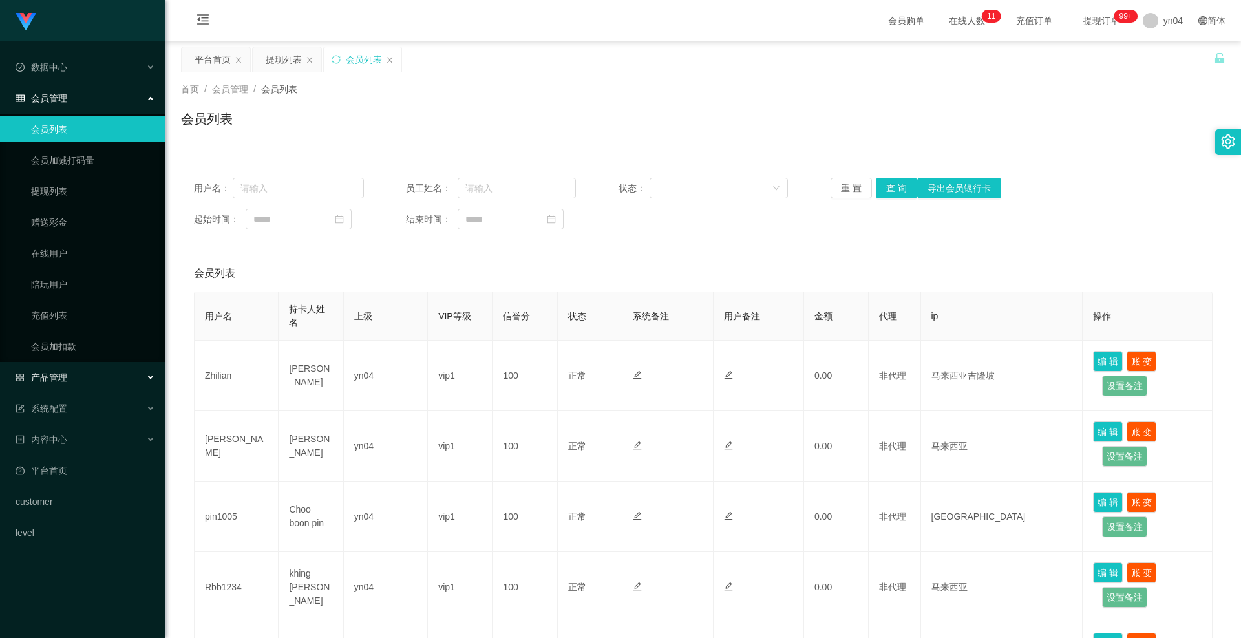
click at [83, 374] on div "产品管理" at bounding box center [82, 377] width 165 height 26
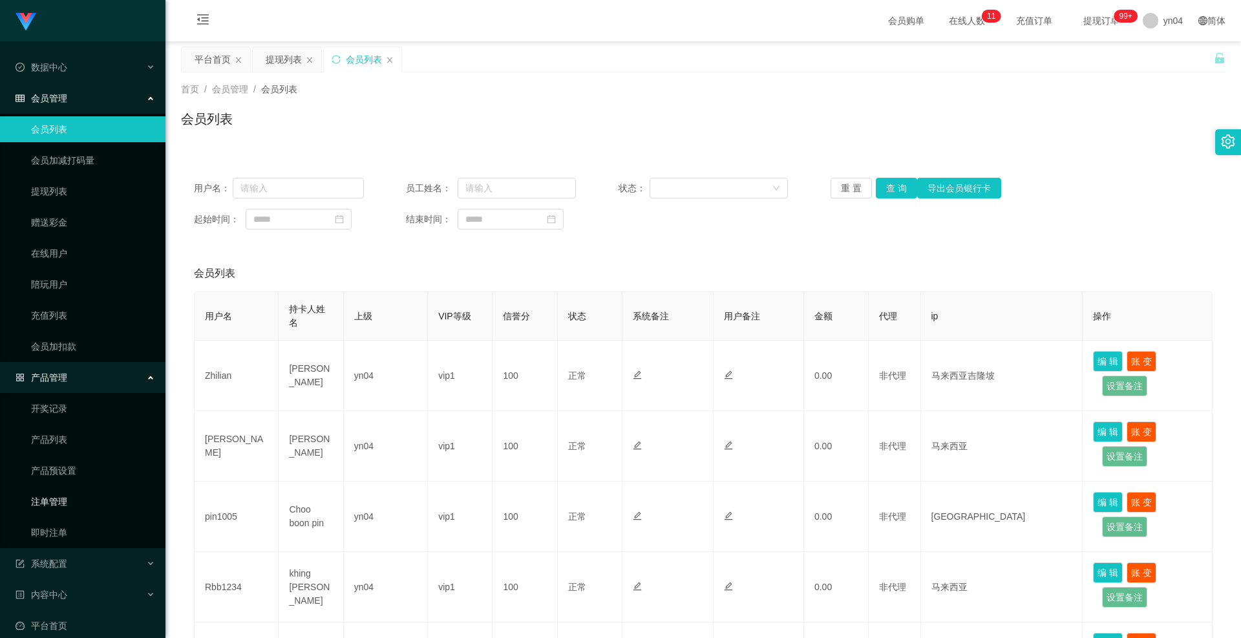
click at [74, 494] on link "注单管理" at bounding box center [93, 502] width 124 height 26
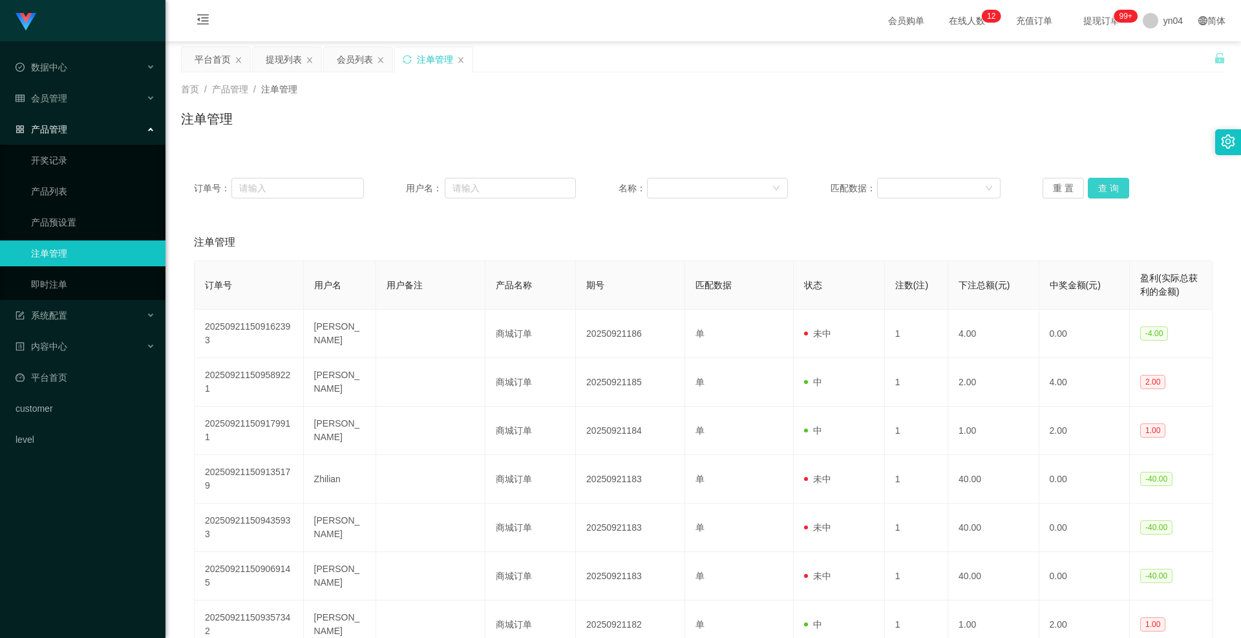
click at [1093, 186] on button "查 询" at bounding box center [1108, 188] width 41 height 21
click at [1093, 186] on div "重 置 查 询" at bounding box center [1127, 188] width 170 height 21
click at [1093, 186] on button "查 询" at bounding box center [1108, 188] width 41 height 21
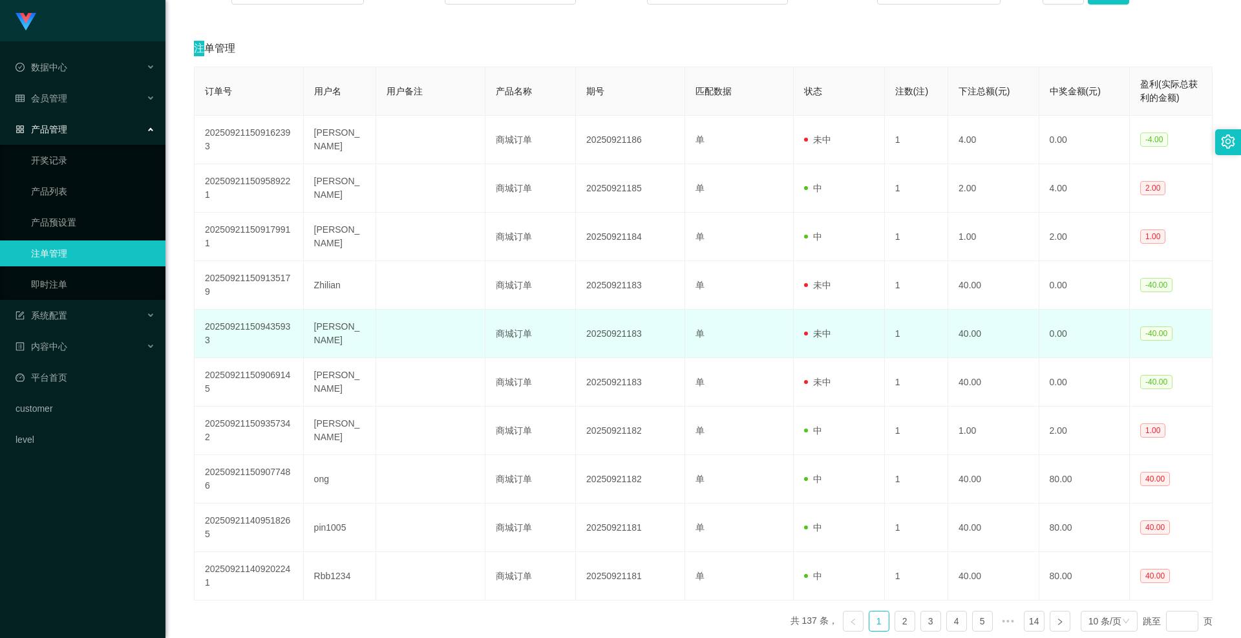
scroll to position [65, 0]
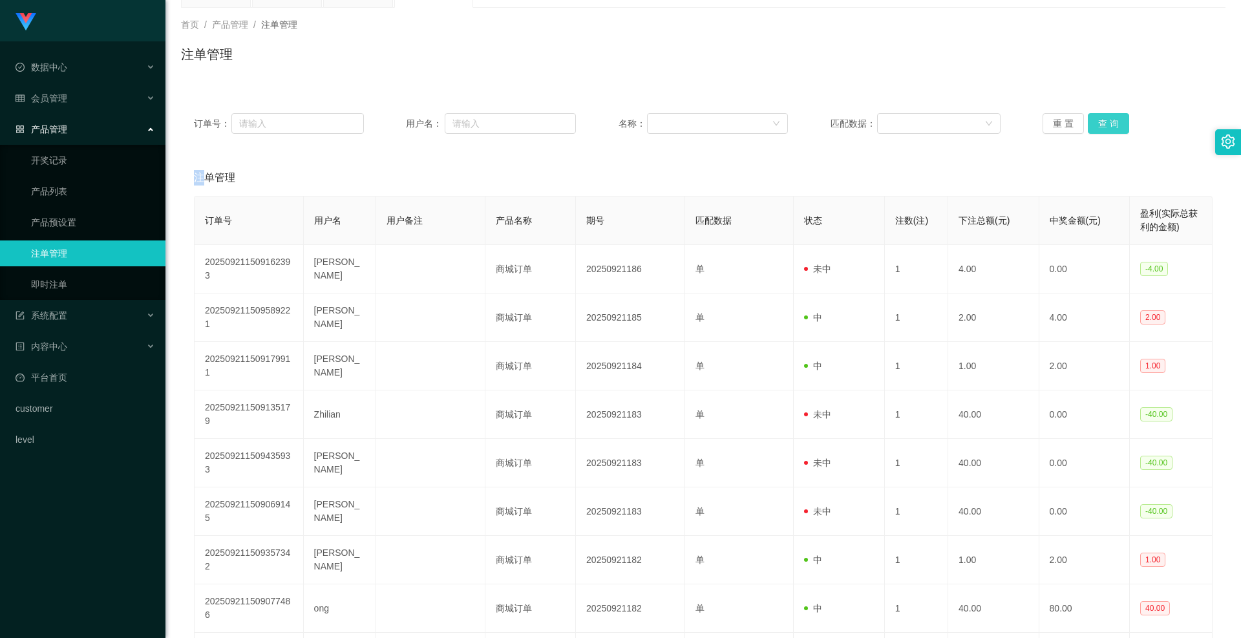
click at [1095, 122] on button "查 询" at bounding box center [1108, 123] width 41 height 21
click at [1095, 122] on div "重 置 查 询" at bounding box center [1127, 123] width 170 height 21
click at [1095, 122] on button "查 询" at bounding box center [1108, 123] width 41 height 21
click at [68, 105] on div "会员管理" at bounding box center [82, 98] width 165 height 26
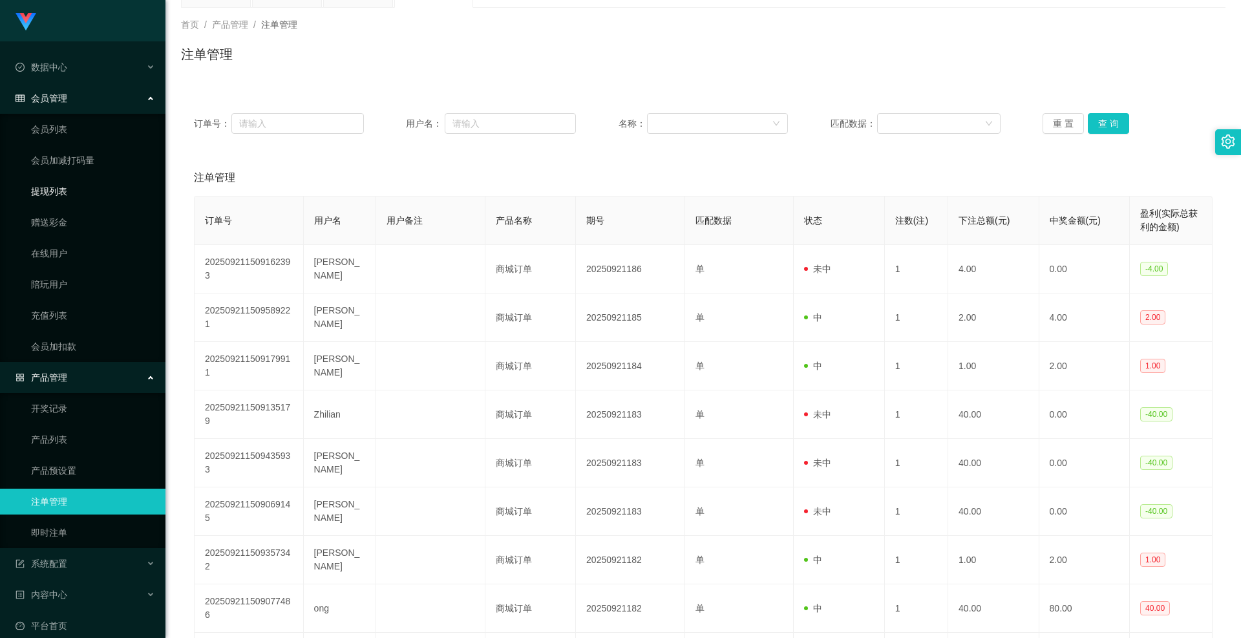
click at [72, 198] on link "提现列表" at bounding box center [93, 191] width 124 height 26
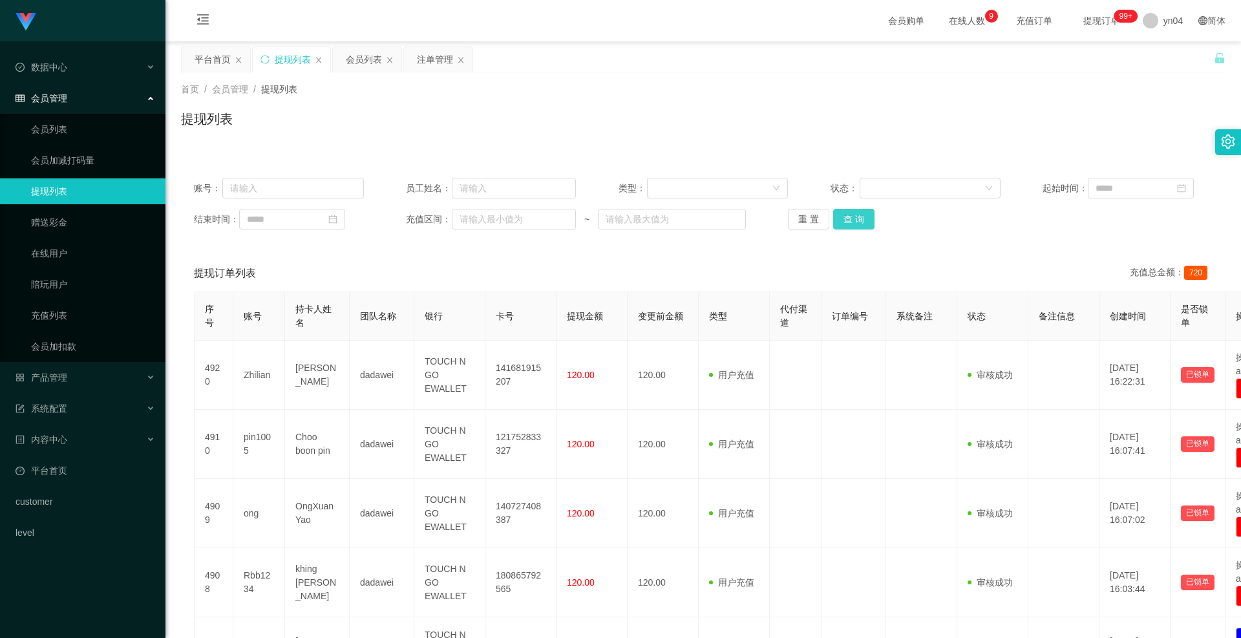
click at [837, 215] on button "查 询" at bounding box center [853, 219] width 41 height 21
click at [837, 215] on div "重 置 查 询" at bounding box center [873, 219] width 170 height 21
click at [837, 215] on button "查 询" at bounding box center [853, 219] width 41 height 21
click at [837, 215] on div "重 置 查 询" at bounding box center [873, 219] width 170 height 21
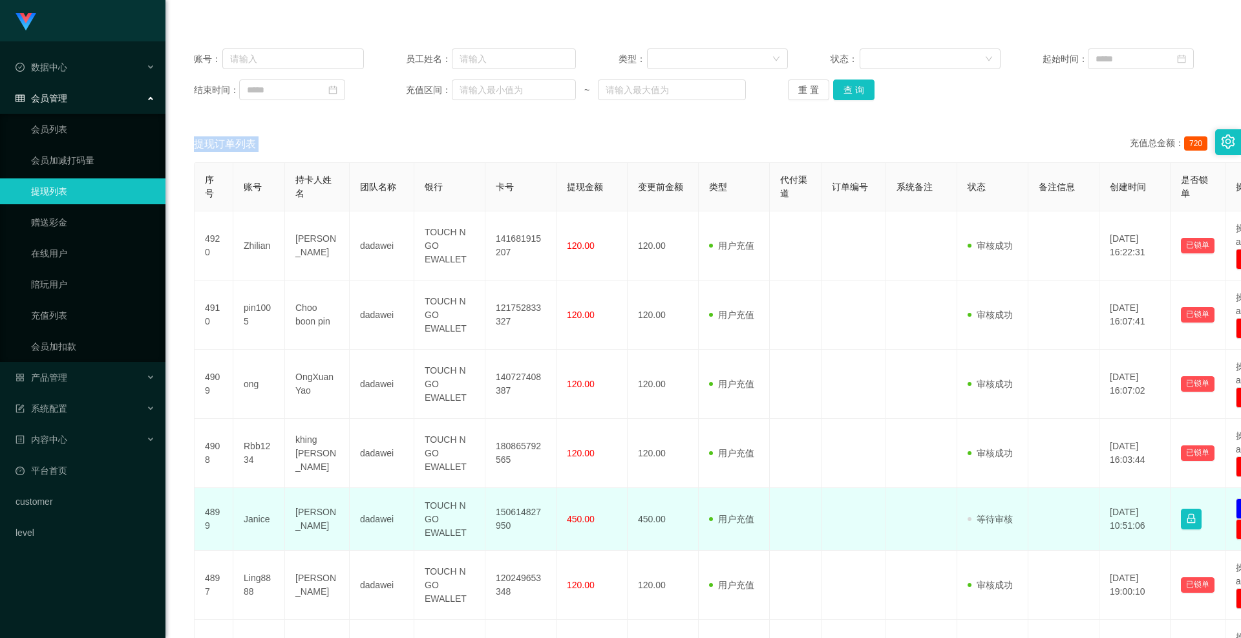
scroll to position [258, 0]
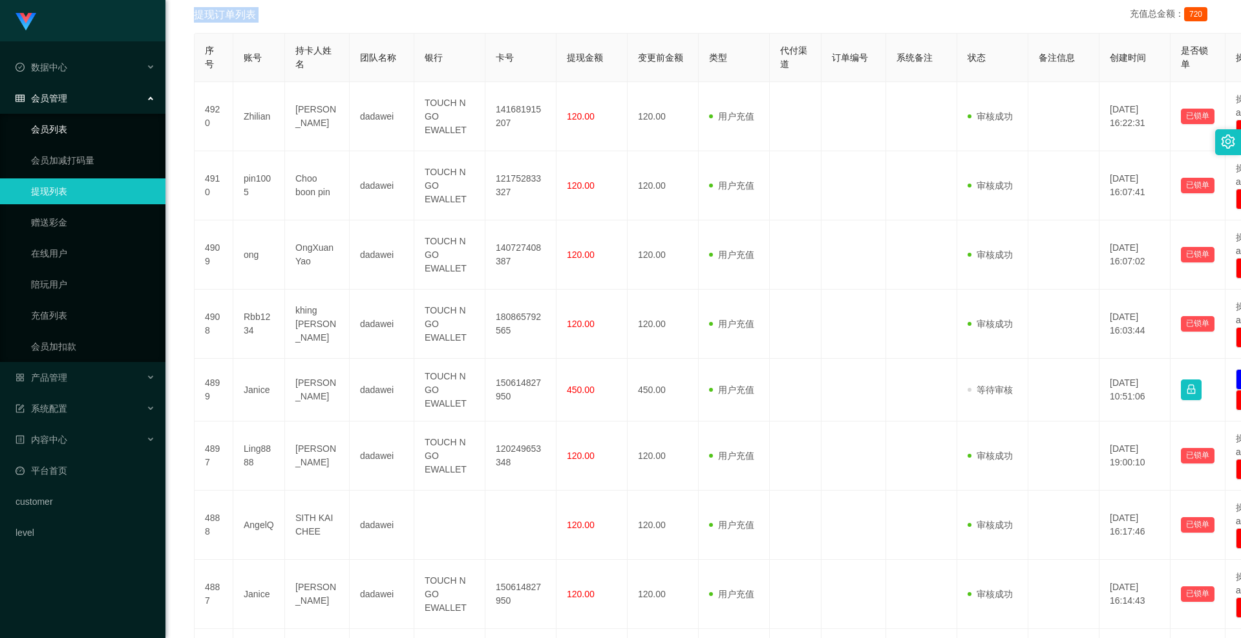
click at [120, 131] on link "会员列表" at bounding box center [93, 129] width 124 height 26
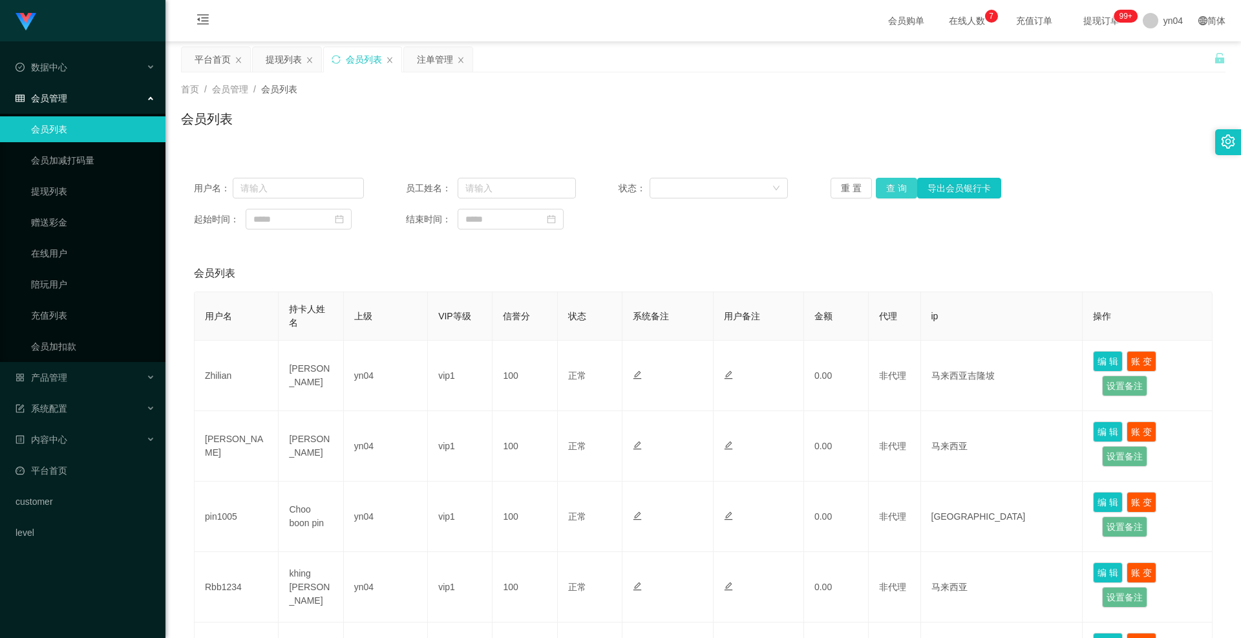
click at [879, 186] on button "查 询" at bounding box center [896, 188] width 41 height 21
click at [879, 186] on div "重 置 查 询 导出会员银行卡" at bounding box center [915, 188] width 170 height 21
click at [880, 186] on button "查 询" at bounding box center [904, 188] width 56 height 21
click at [880, 186] on div "重 置 查 询 导出会员银行卡" at bounding box center [915, 188] width 170 height 21
click at [880, 186] on button "查 询" at bounding box center [896, 188] width 41 height 21
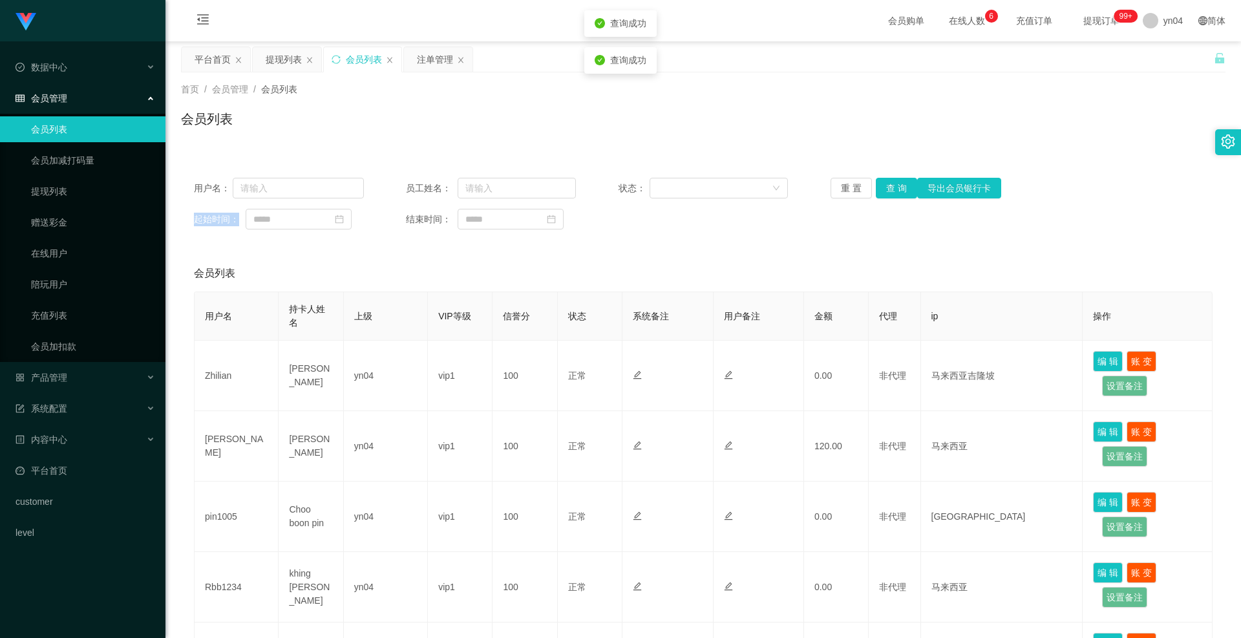
click at [880, 186] on div "重 置 查 询 导出会员银行卡" at bounding box center [915, 188] width 170 height 21
click at [883, 189] on button "查 询" at bounding box center [896, 188] width 41 height 21
click at [883, 189] on div "重 置 查 询 导出会员银行卡" at bounding box center [915, 188] width 170 height 21
click at [883, 189] on button "查 询" at bounding box center [896, 188] width 41 height 21
drag, startPoint x: 67, startPoint y: 200, endPoint x: 101, endPoint y: 193, distance: 35.0
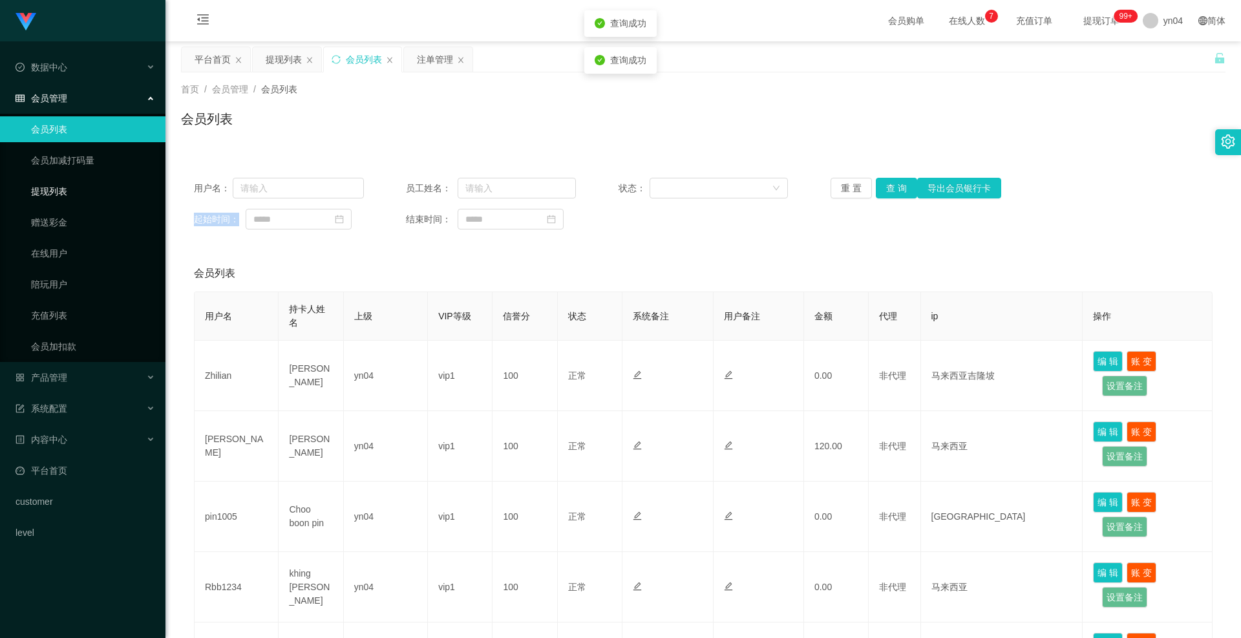
click at [67, 200] on link "提现列表" at bounding box center [93, 191] width 124 height 26
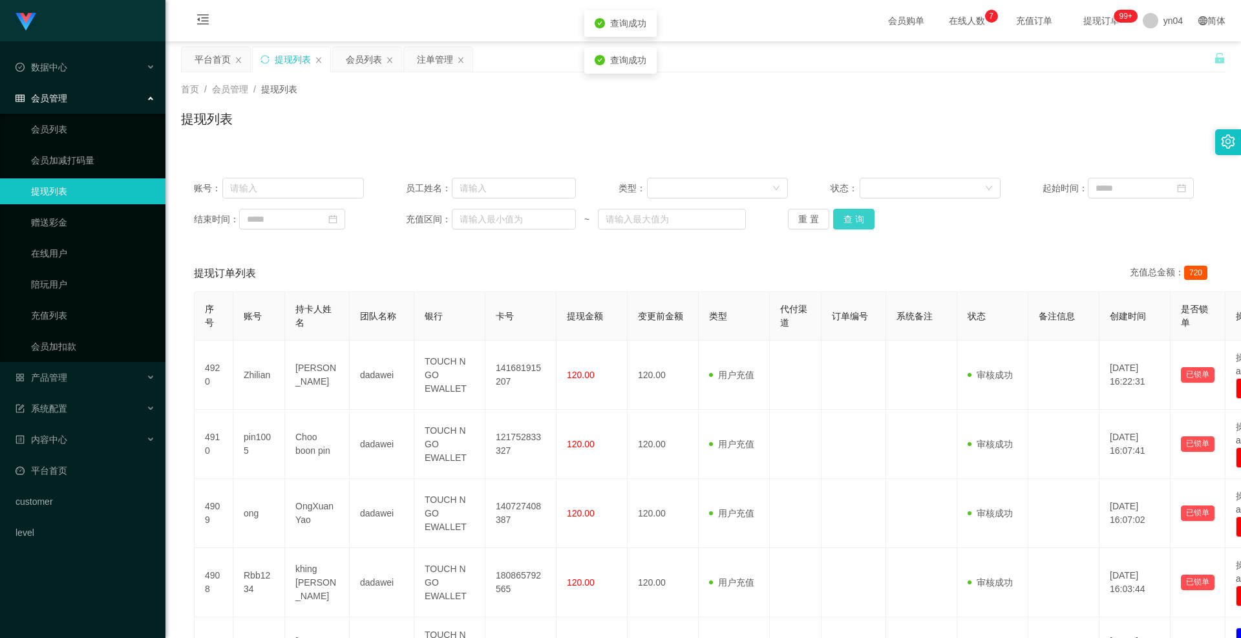
click at [841, 218] on button "查 询" at bounding box center [853, 219] width 41 height 21
click at [841, 218] on div "重 置 查 询" at bounding box center [873, 219] width 170 height 21
click at [841, 218] on button "查 询" at bounding box center [853, 219] width 41 height 21
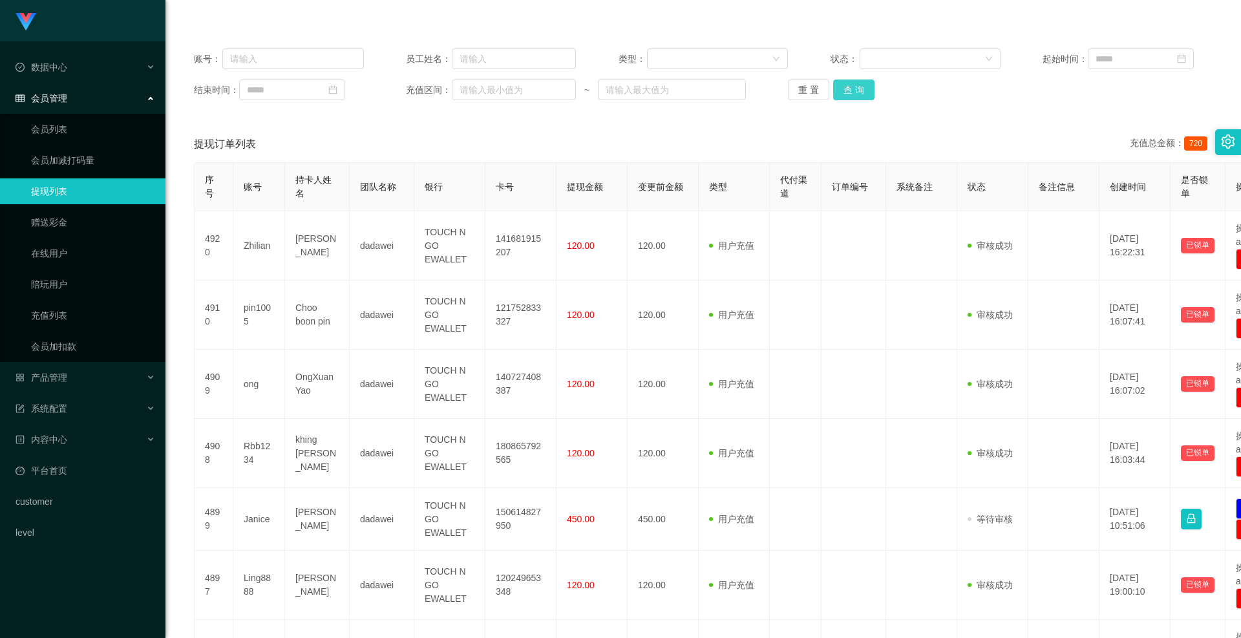
click at [852, 92] on button "查 询" at bounding box center [853, 89] width 41 height 21
click at [852, 92] on div "重 置 查 询" at bounding box center [873, 89] width 170 height 21
click at [852, 92] on button "查 询" at bounding box center [861, 89] width 56 height 21
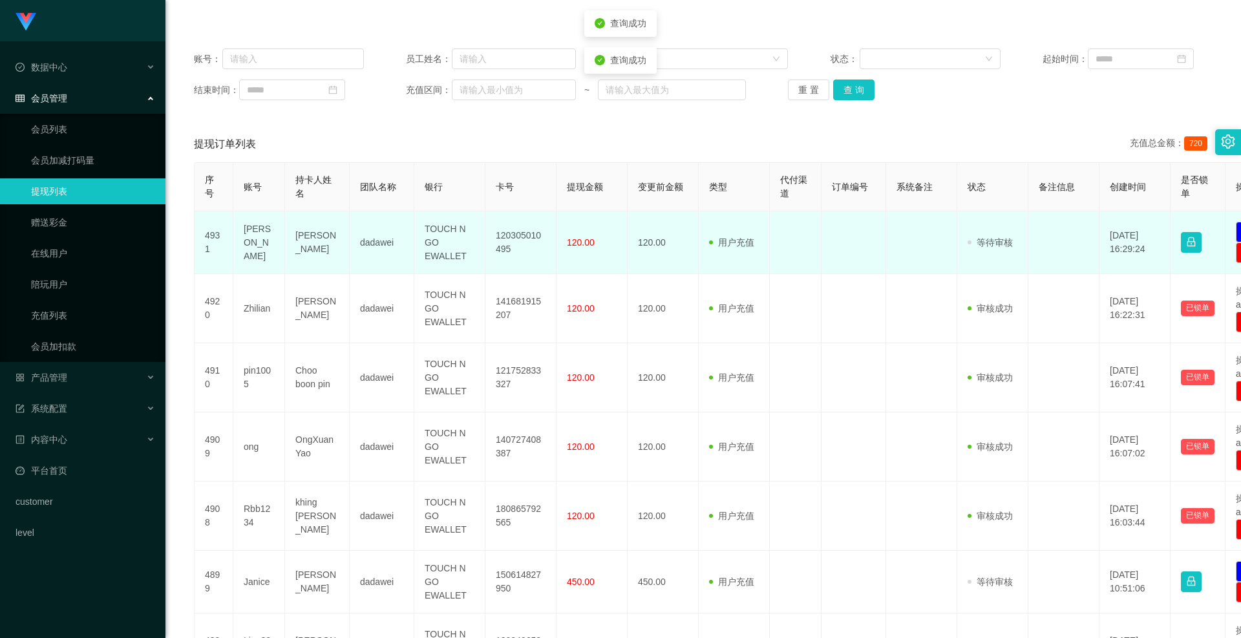
click at [242, 248] on td "[PERSON_NAME]" at bounding box center [259, 242] width 52 height 63
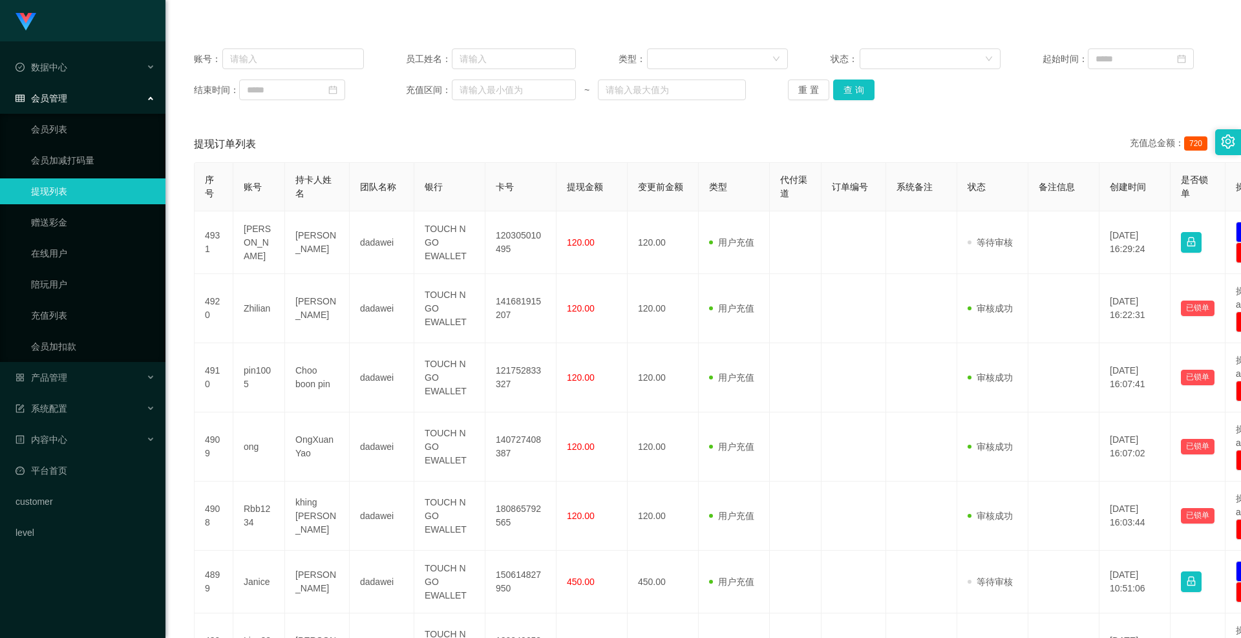
click at [842, 101] on div "账号： 员工姓名： 类型： 状态： 起始时间： 结束时间： 充值区间： ~ 重 置 查 询" at bounding box center [703, 75] width 1044 height 78
click at [842, 93] on button "查 询" at bounding box center [853, 89] width 41 height 21
click at [842, 93] on div "重 置 查 询" at bounding box center [873, 89] width 170 height 21
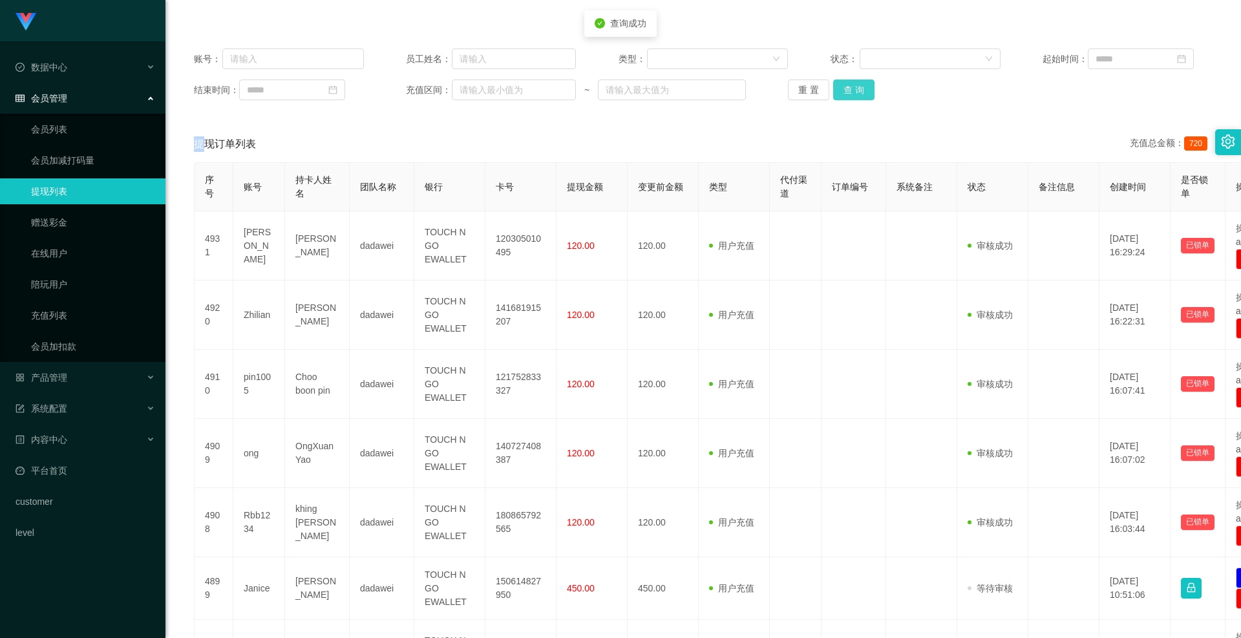
click at [842, 93] on button "查 询" at bounding box center [853, 89] width 41 height 21
click at [32, 370] on div "产品管理" at bounding box center [82, 377] width 165 height 26
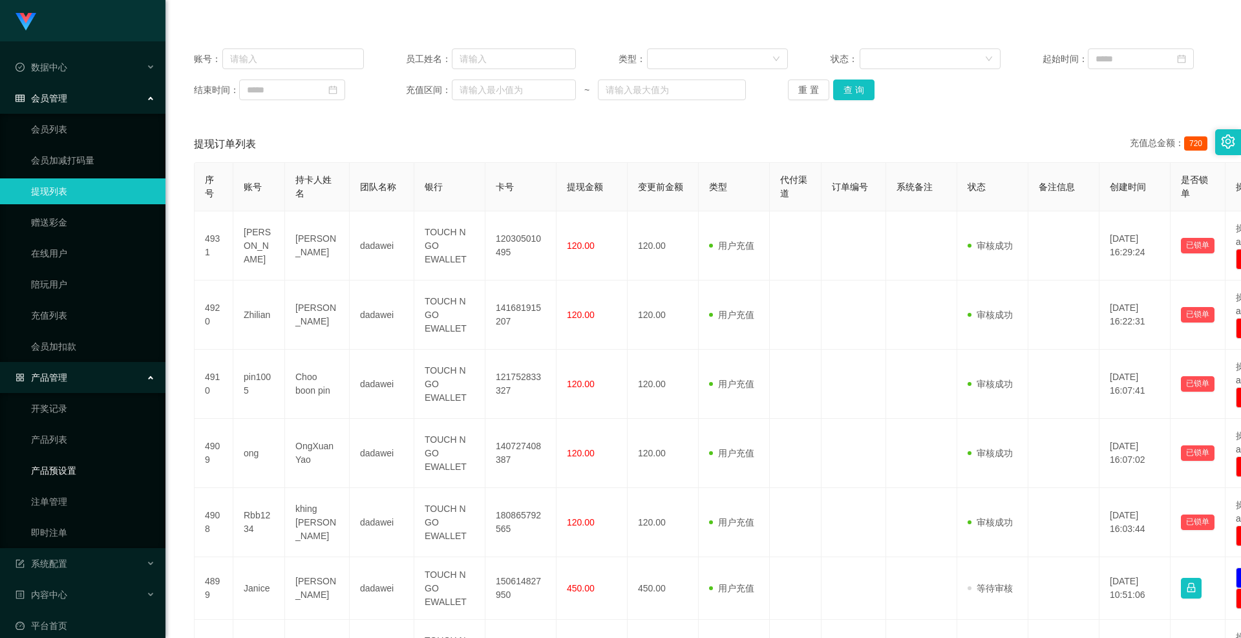
click at [81, 472] on link "产品预设置" at bounding box center [93, 471] width 124 height 26
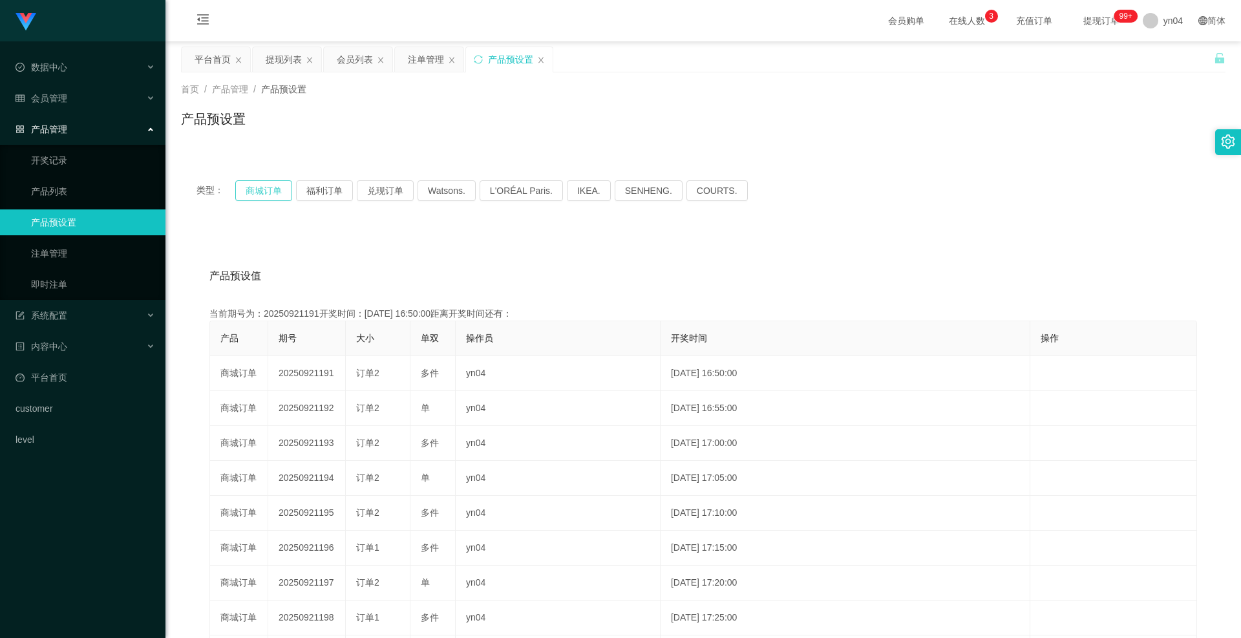
click at [279, 193] on button "商城订单" at bounding box center [263, 190] width 57 height 21
click at [66, 97] on span "会员管理" at bounding box center [42, 98] width 52 height 10
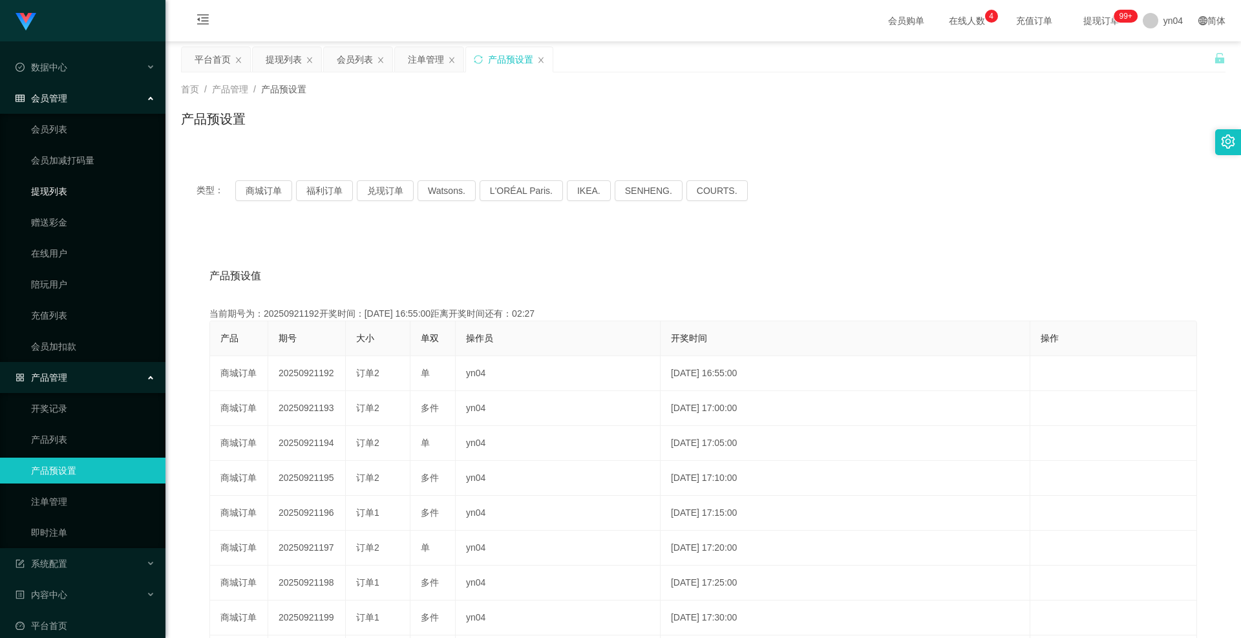
click at [79, 189] on link "提现列表" at bounding box center [93, 191] width 124 height 26
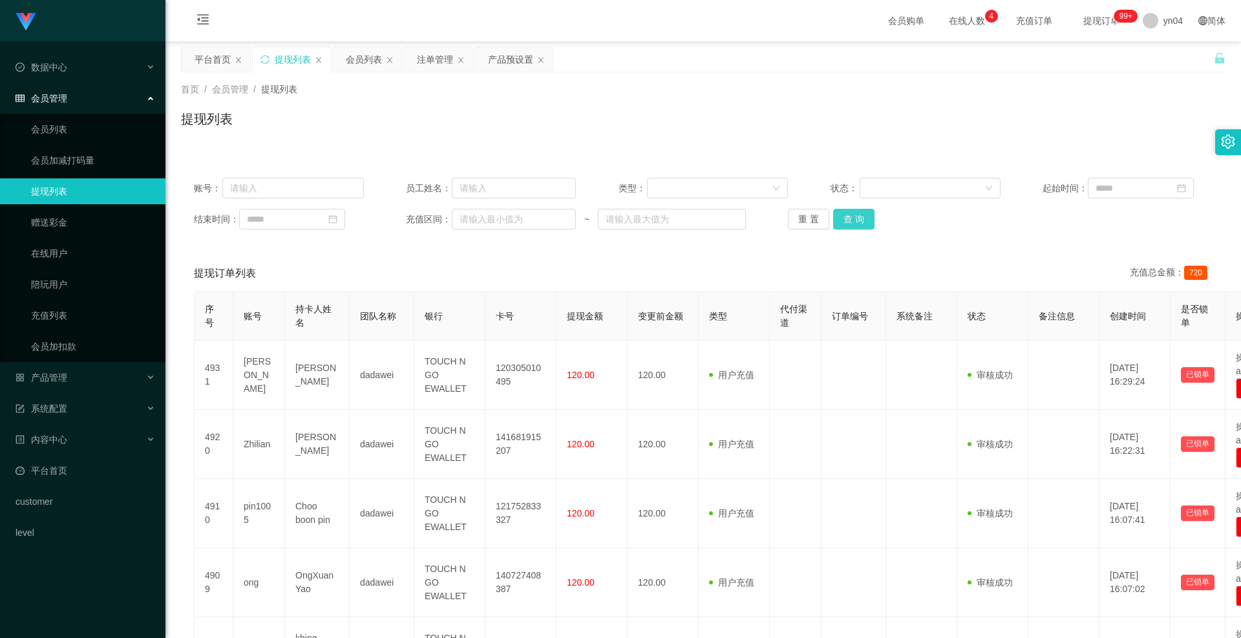
click at [842, 221] on button "查 询" at bounding box center [853, 219] width 41 height 21
click at [842, 221] on div "重 置 查 询" at bounding box center [873, 219] width 170 height 21
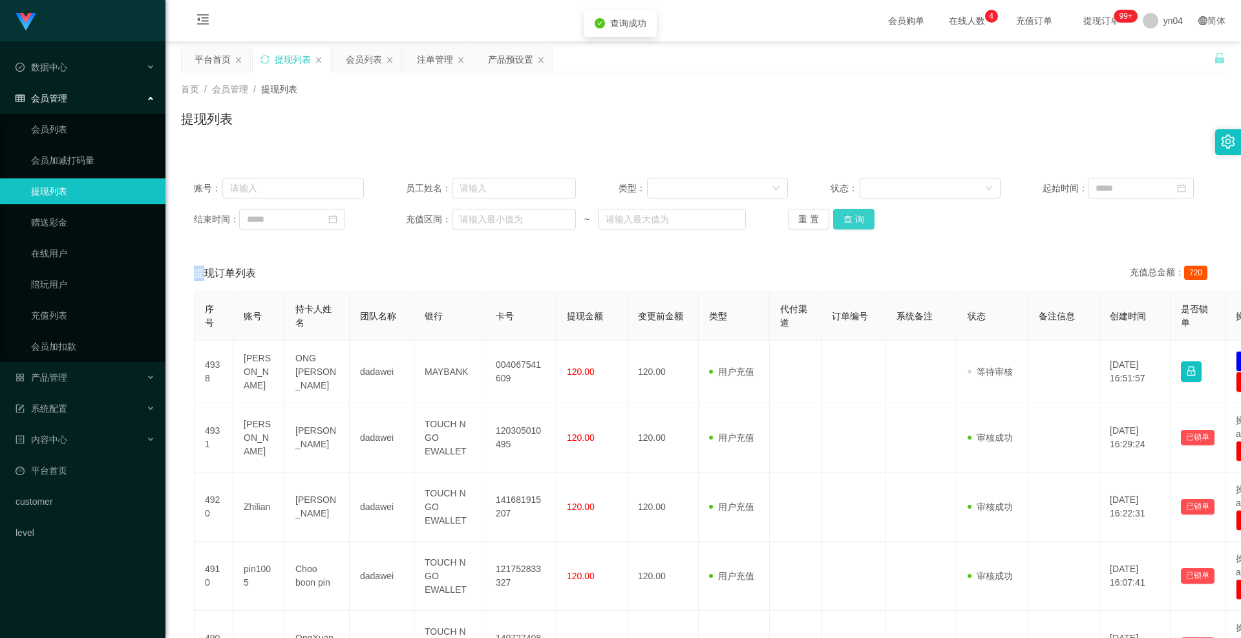
click at [842, 221] on button "查 询" at bounding box center [853, 219] width 41 height 21
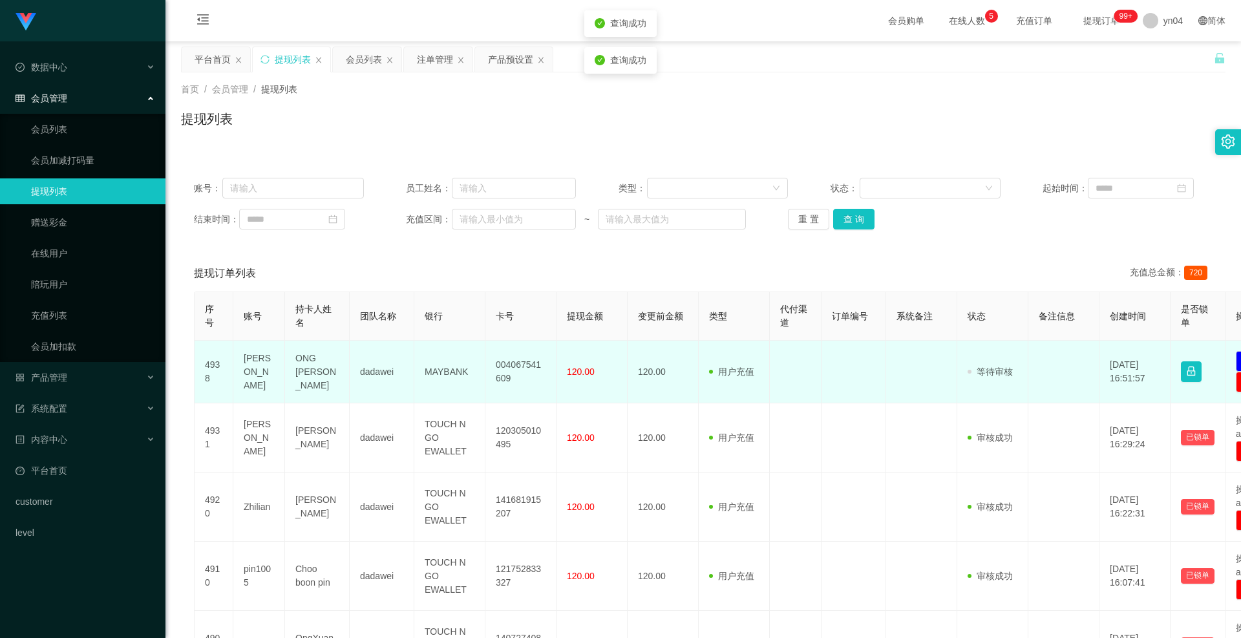
click at [237, 370] on td "[PERSON_NAME]" at bounding box center [259, 372] width 52 height 63
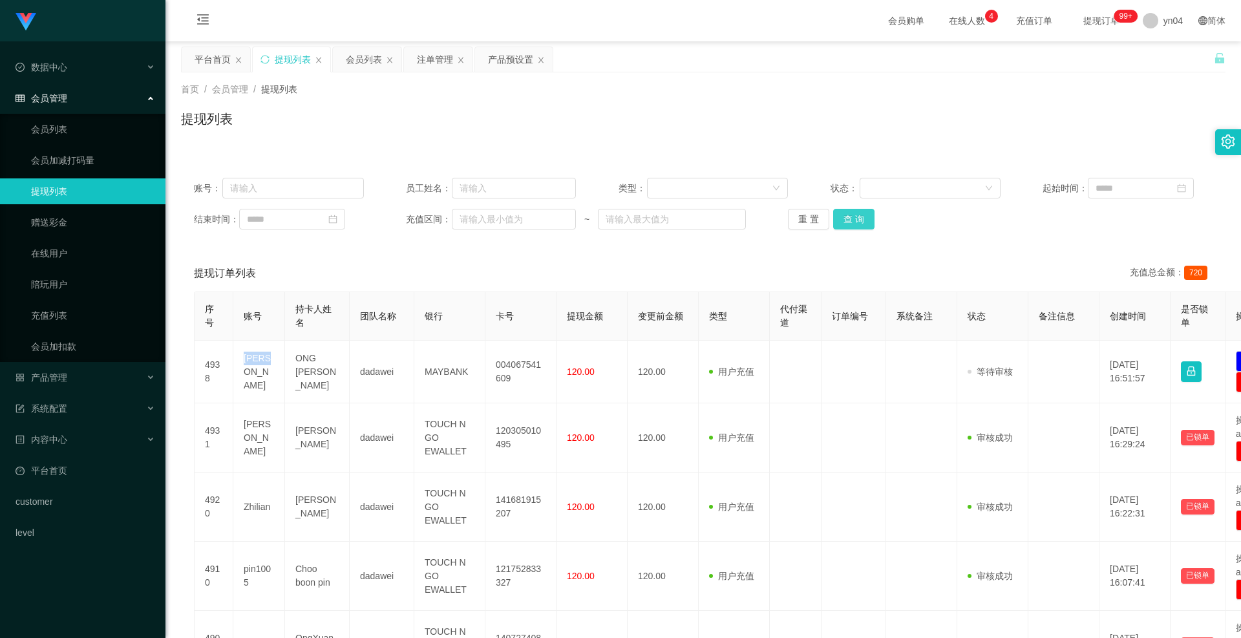
click at [854, 220] on button "查 询" at bounding box center [853, 219] width 41 height 21
click at [854, 220] on div "重 置 查 询" at bounding box center [873, 219] width 170 height 21
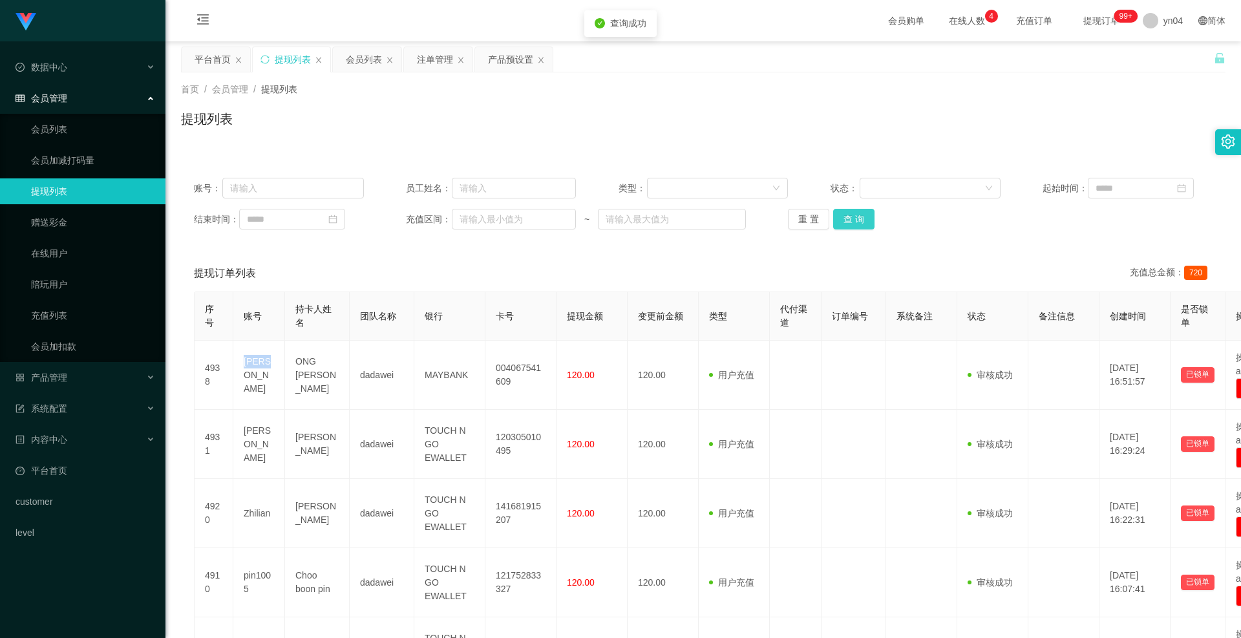
click at [854, 220] on button "查 询" at bounding box center [853, 219] width 41 height 21
